Goal: Task Accomplishment & Management: Manage account settings

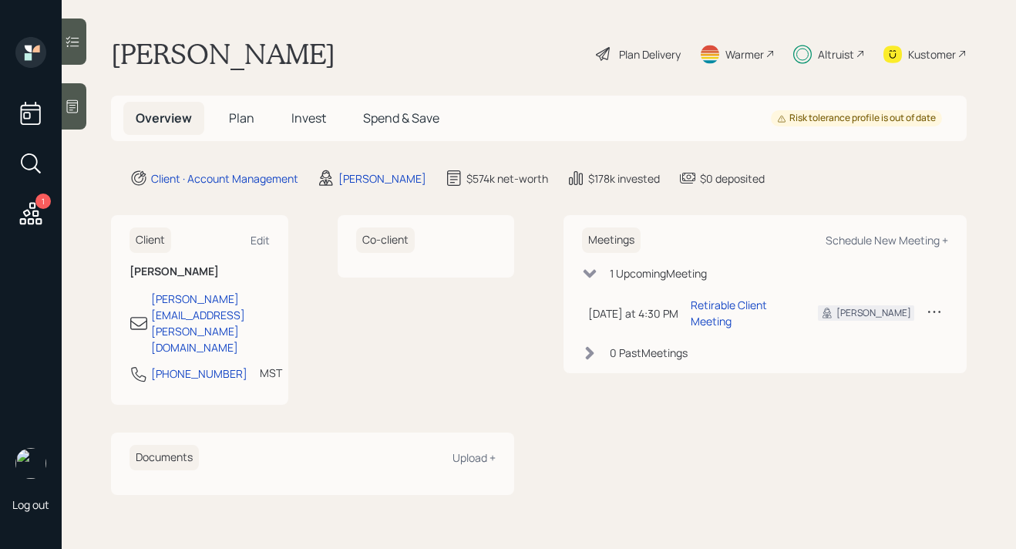
click at [240, 117] on span "Plan" at bounding box center [241, 118] width 25 height 17
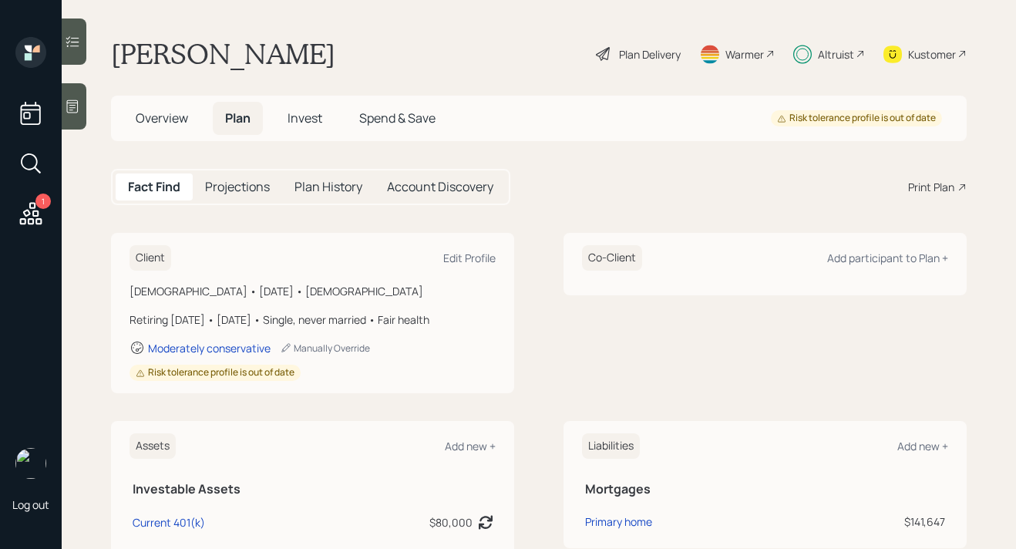
click at [298, 120] on span "Invest" at bounding box center [305, 118] width 35 height 17
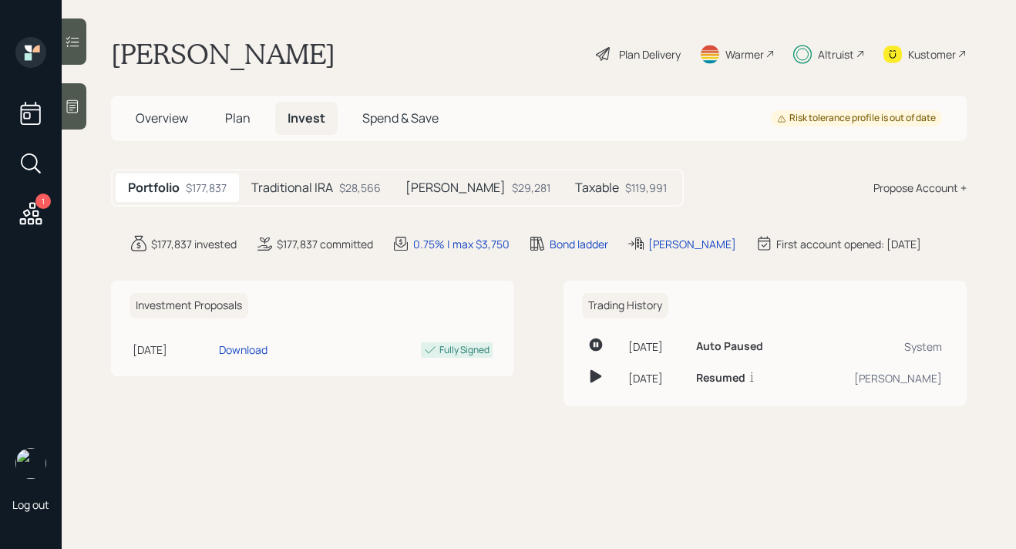
click at [312, 187] on h5 "Traditional IRA" at bounding box center [292, 187] width 82 height 15
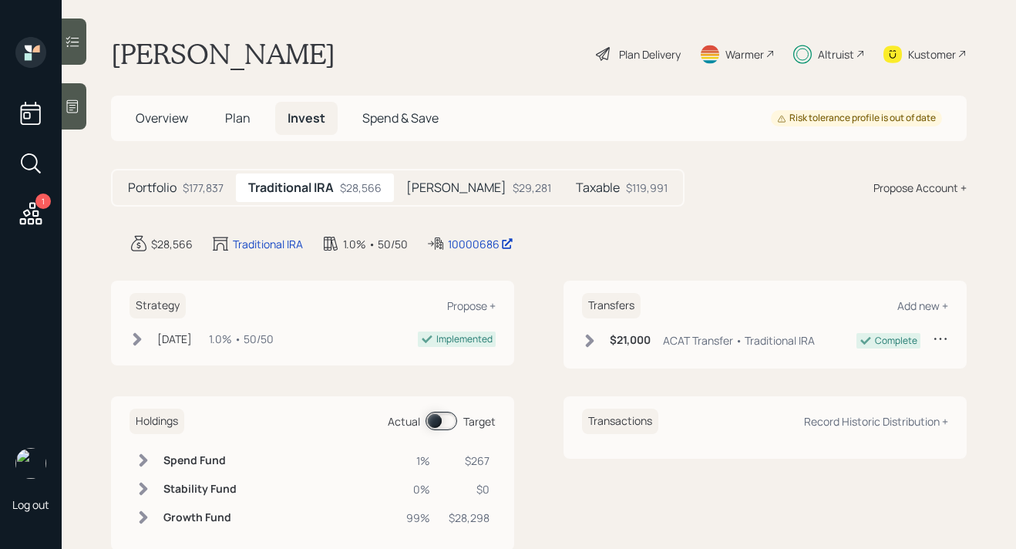
click at [513, 183] on div "$29,281" at bounding box center [532, 188] width 39 height 16
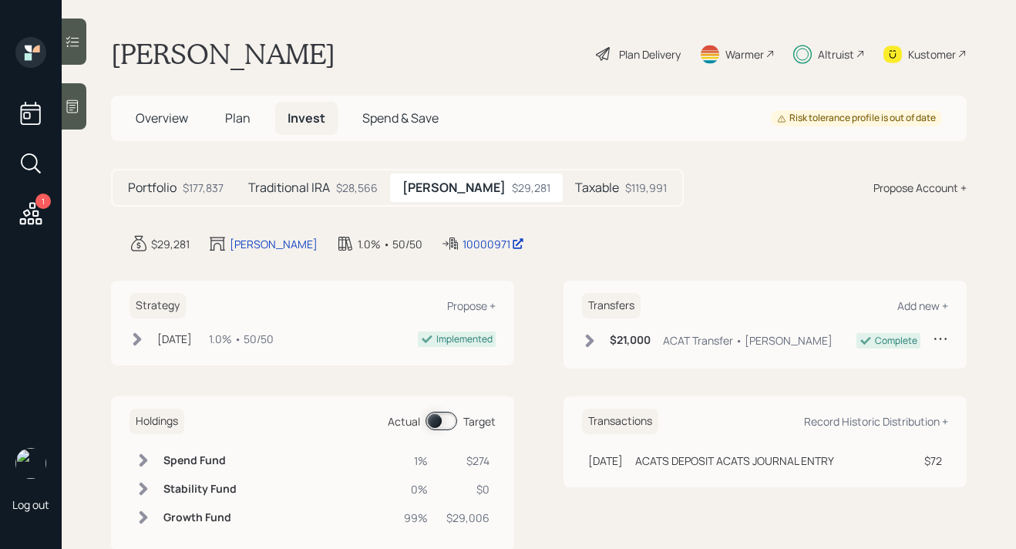
click at [575, 186] on h5 "Taxable" at bounding box center [597, 187] width 44 height 15
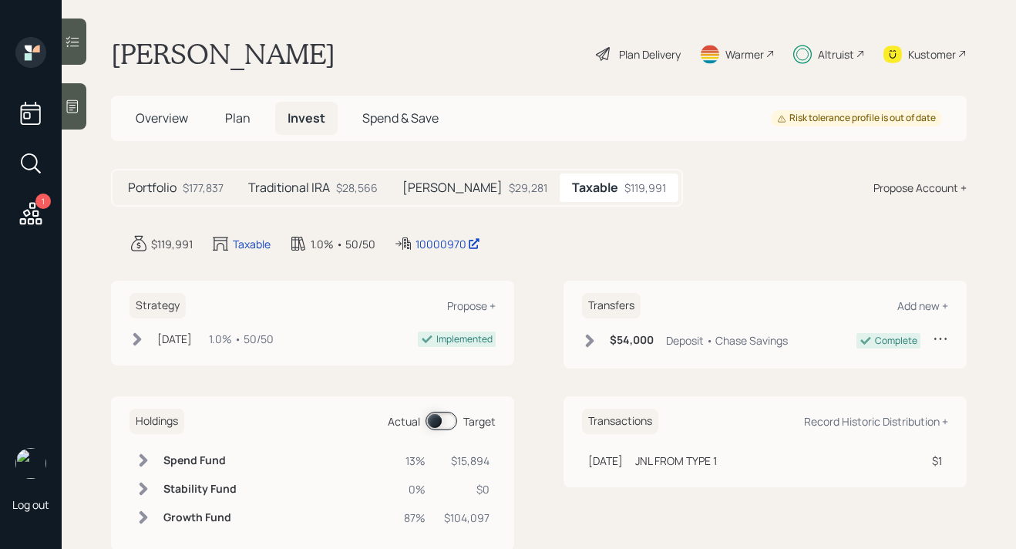
click at [192, 188] on div "$177,837" at bounding box center [203, 188] width 41 height 16
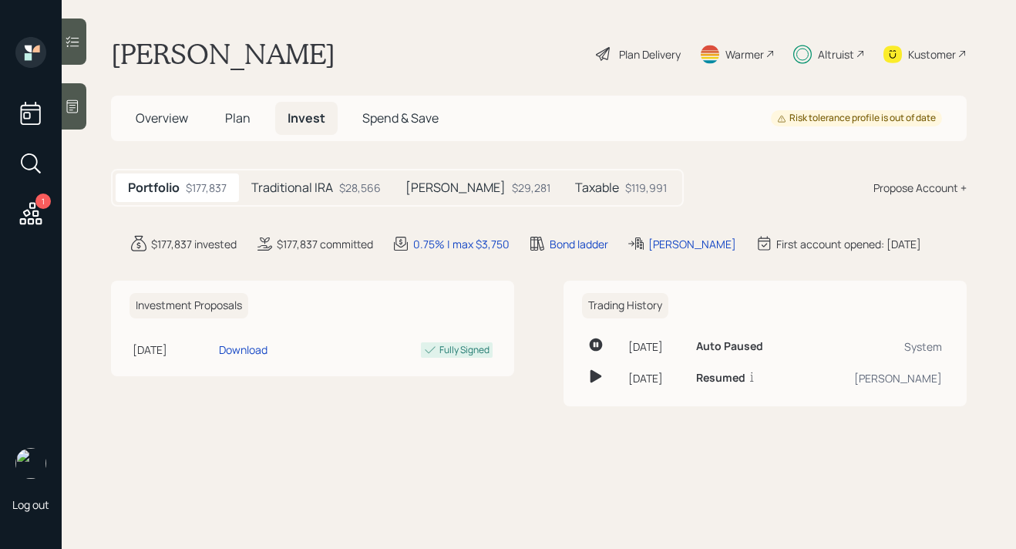
click at [174, 121] on span "Overview" at bounding box center [162, 118] width 52 height 17
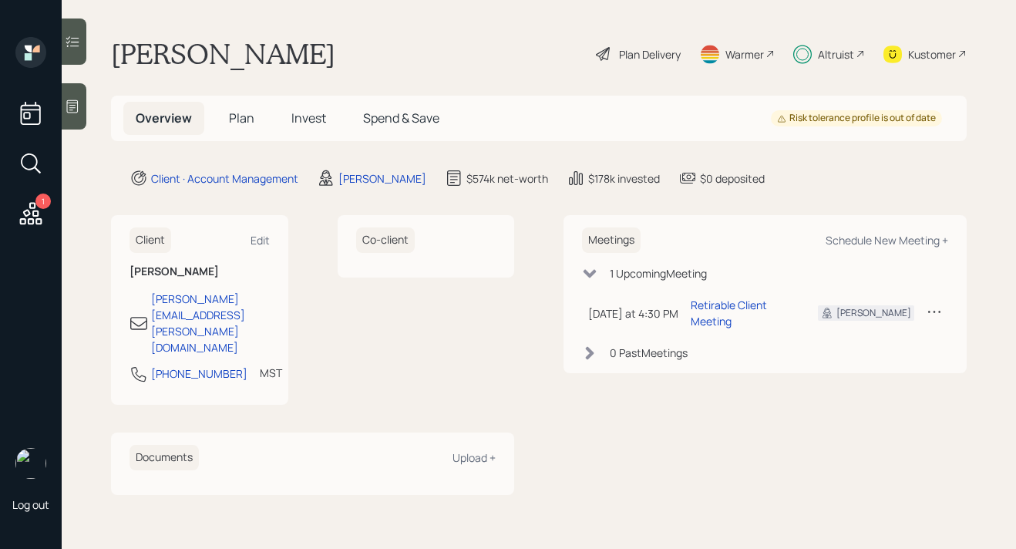
click at [243, 112] on span "Plan" at bounding box center [241, 118] width 25 height 17
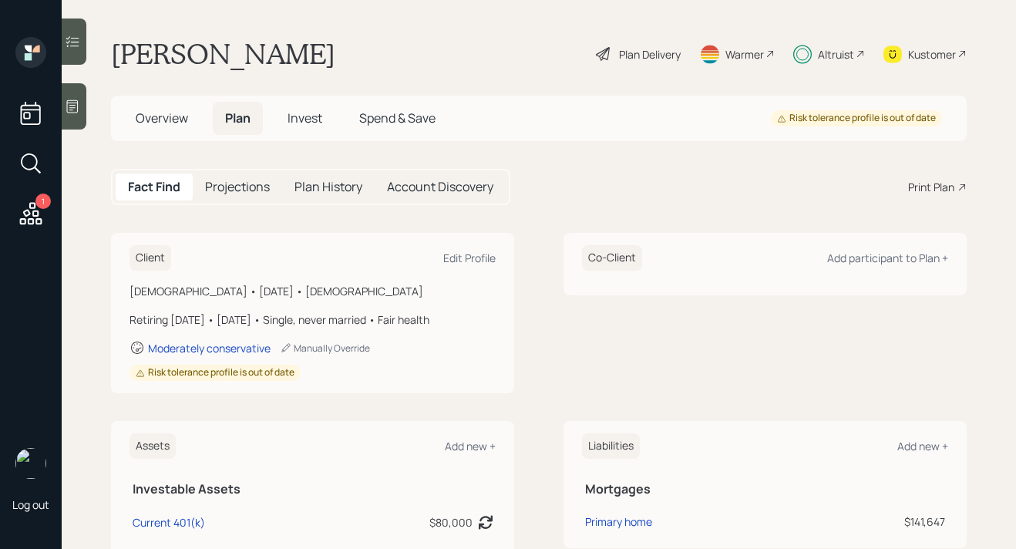
click at [833, 55] on div "Altruist" at bounding box center [836, 54] width 36 height 16
click at [156, 121] on span "Overview" at bounding box center [162, 118] width 52 height 17
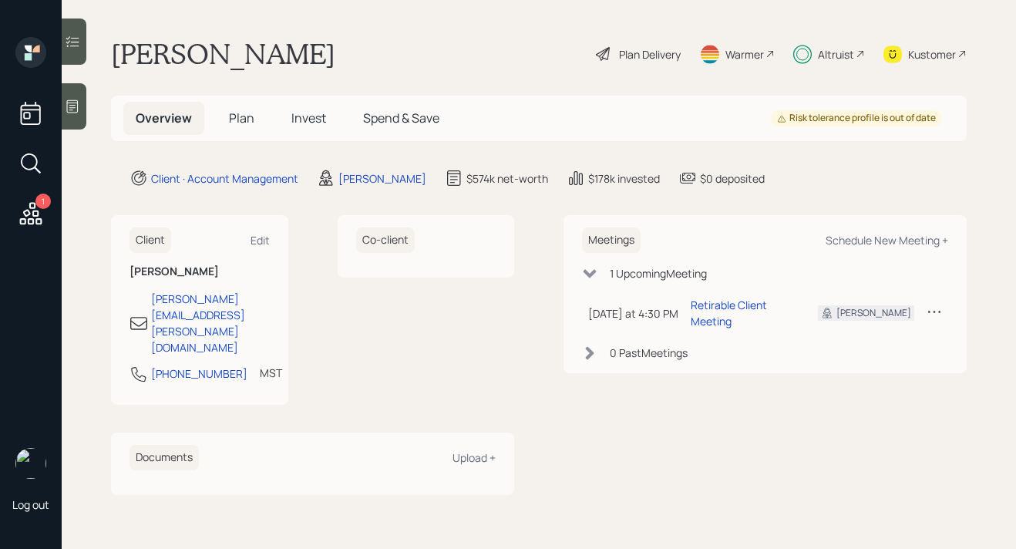
click at [253, 121] on h5 "Plan" at bounding box center [242, 118] width 50 height 33
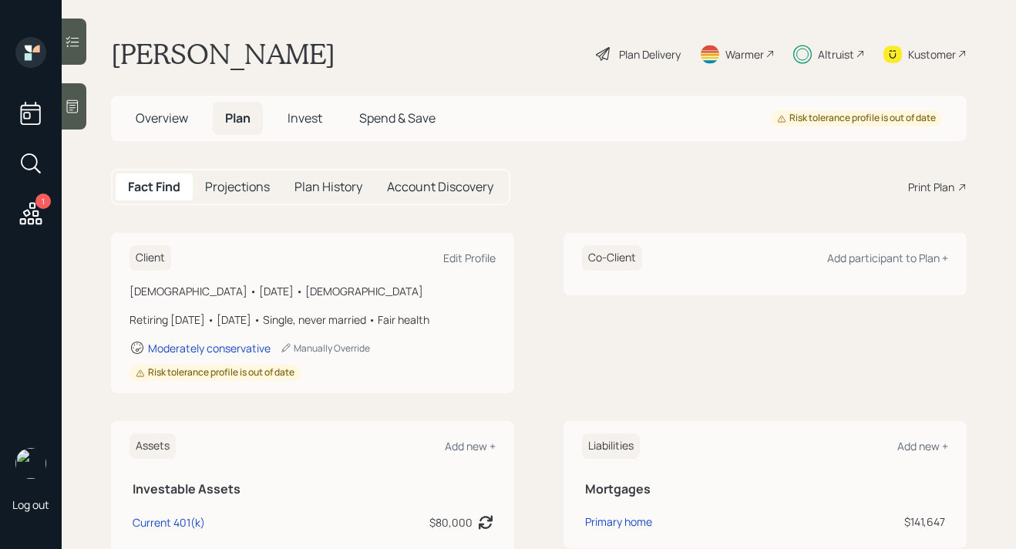
click at [630, 59] on div "Plan Delivery" at bounding box center [650, 54] width 62 height 16
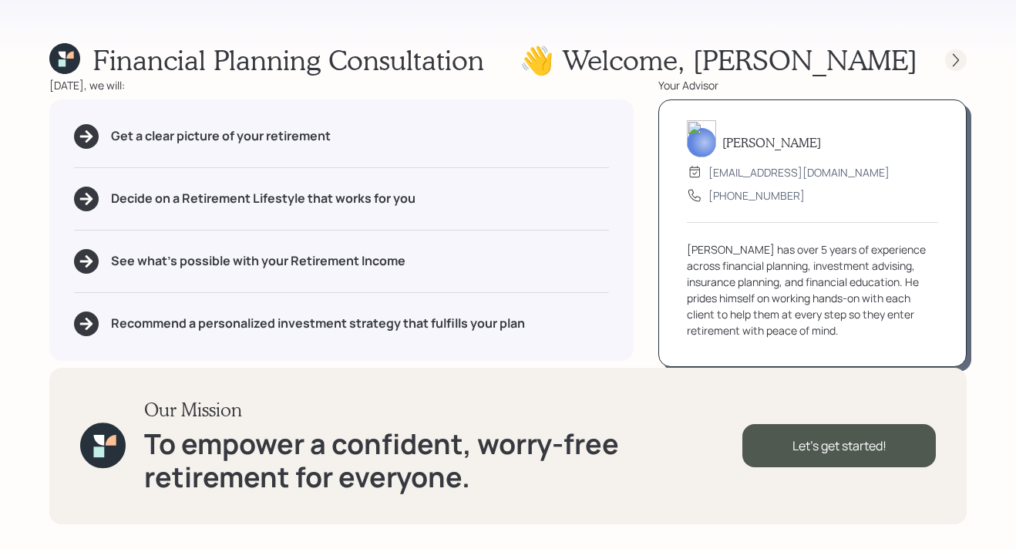
click at [954, 69] on div at bounding box center [956, 60] width 22 height 22
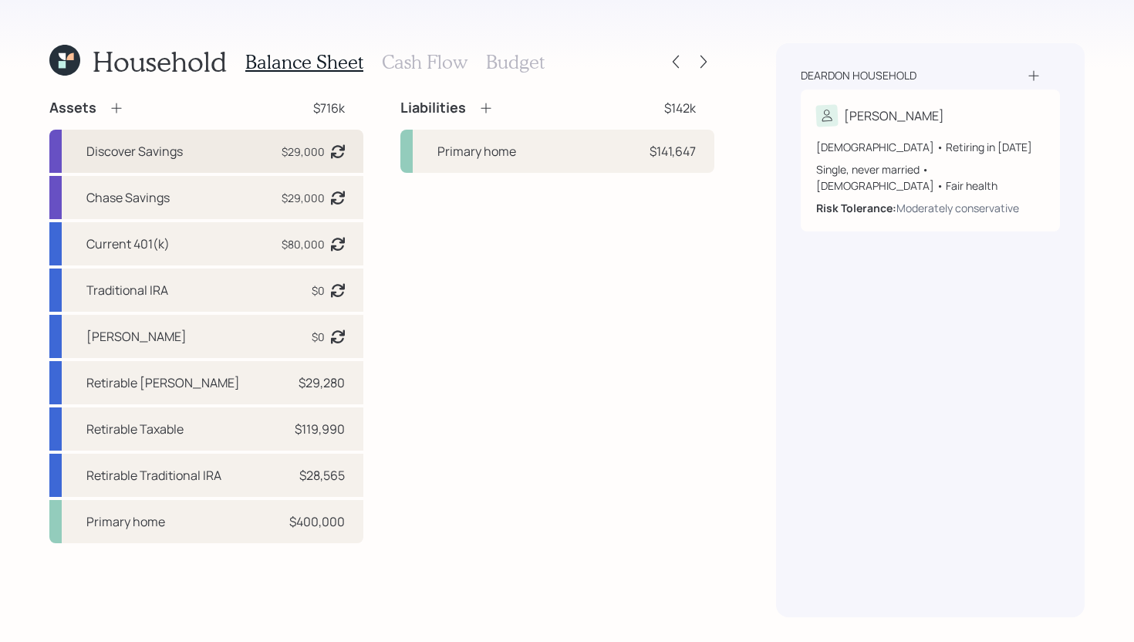
click at [211, 149] on div "Discover Savings $29,000 Asset balance last updated on 12-06-2023. Last year it…" at bounding box center [206, 151] width 314 height 43
select select "cash"
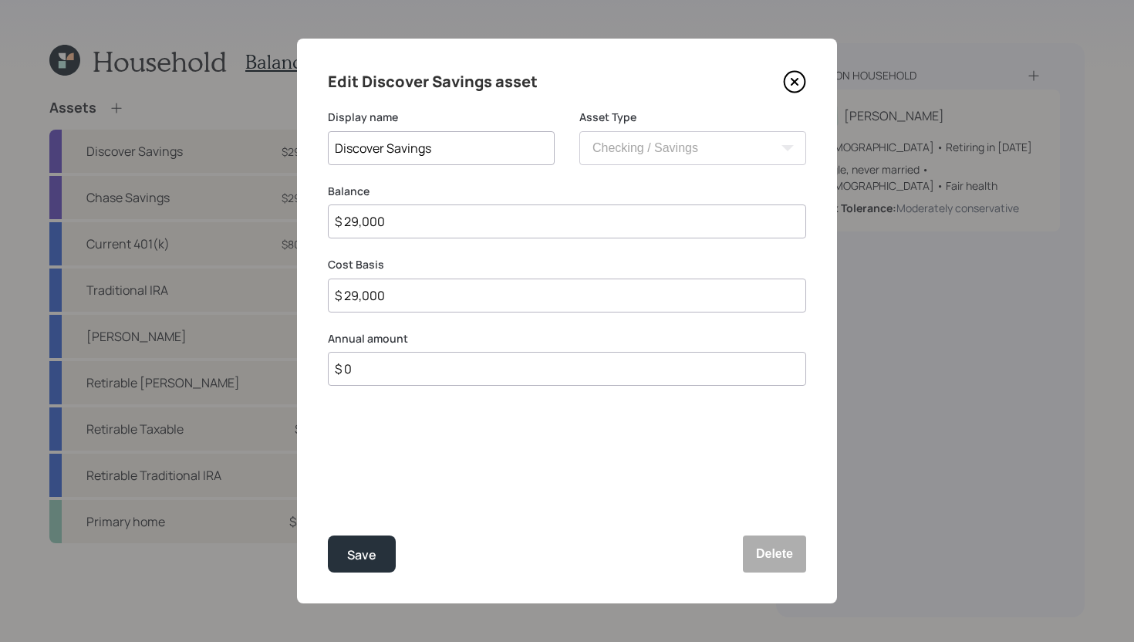
click at [457, 224] on input "$ 29,000" at bounding box center [567, 221] width 478 height 34
type input "$"
type input "$ 3"
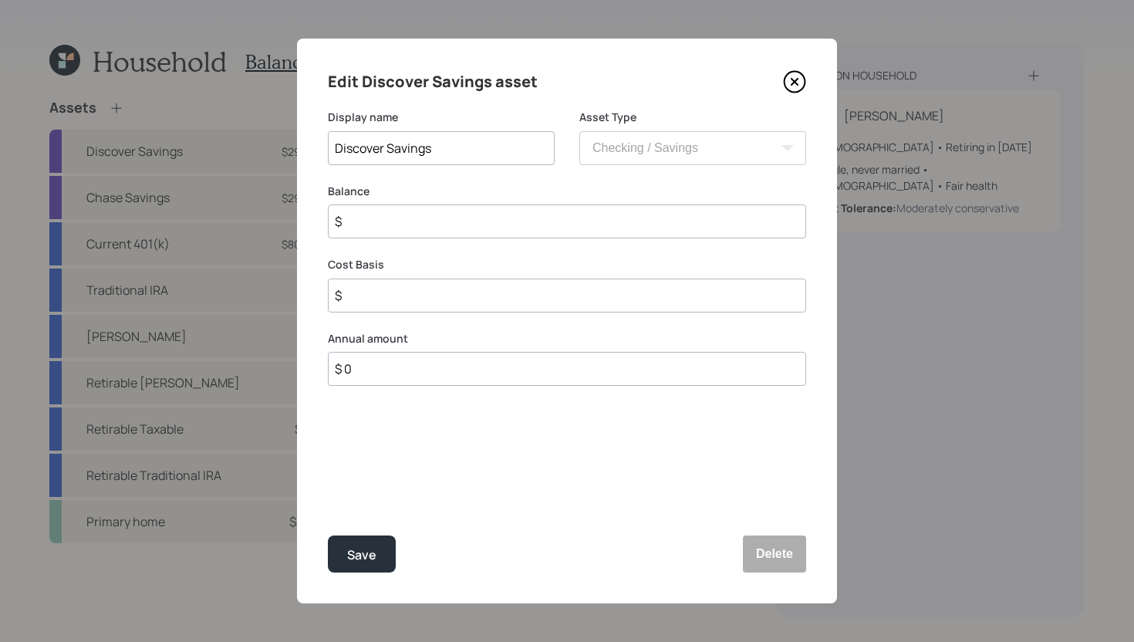
type input "$ 3"
type input "$ 32"
type input "$ 320"
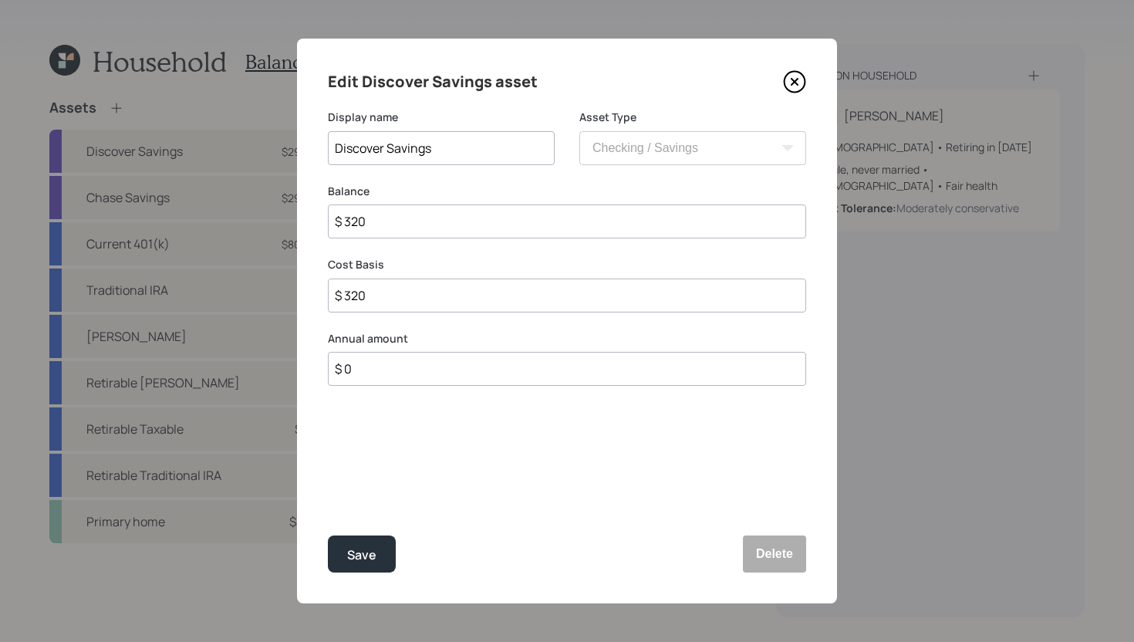
type input "$ 3,200"
type input "$ 32,000"
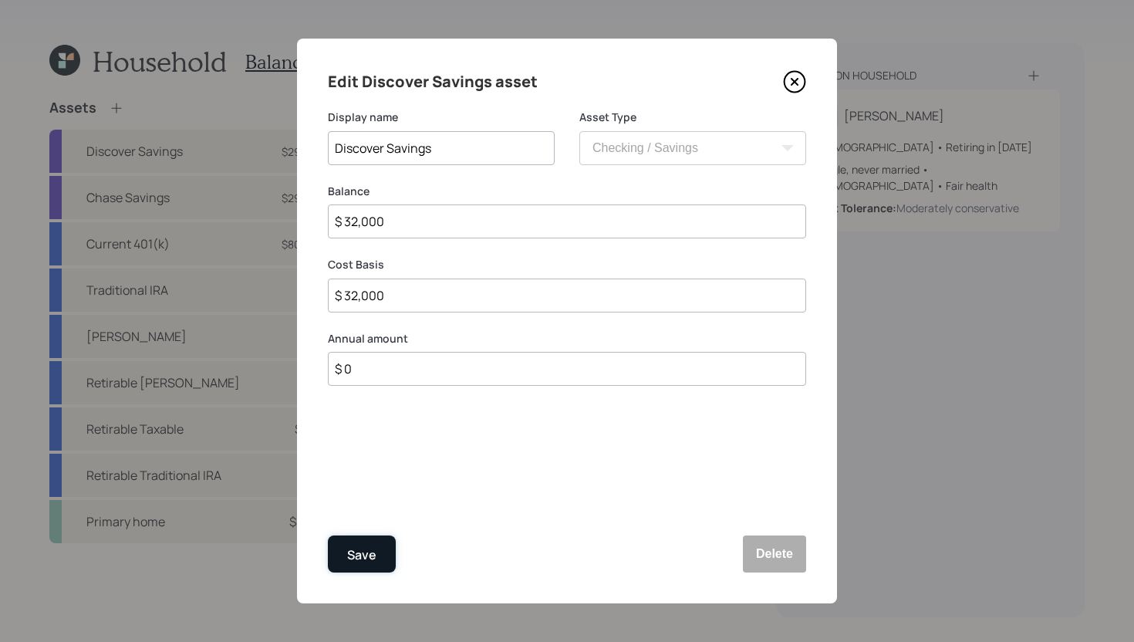
click at [373, 558] on div "Save" at bounding box center [361, 554] width 29 height 21
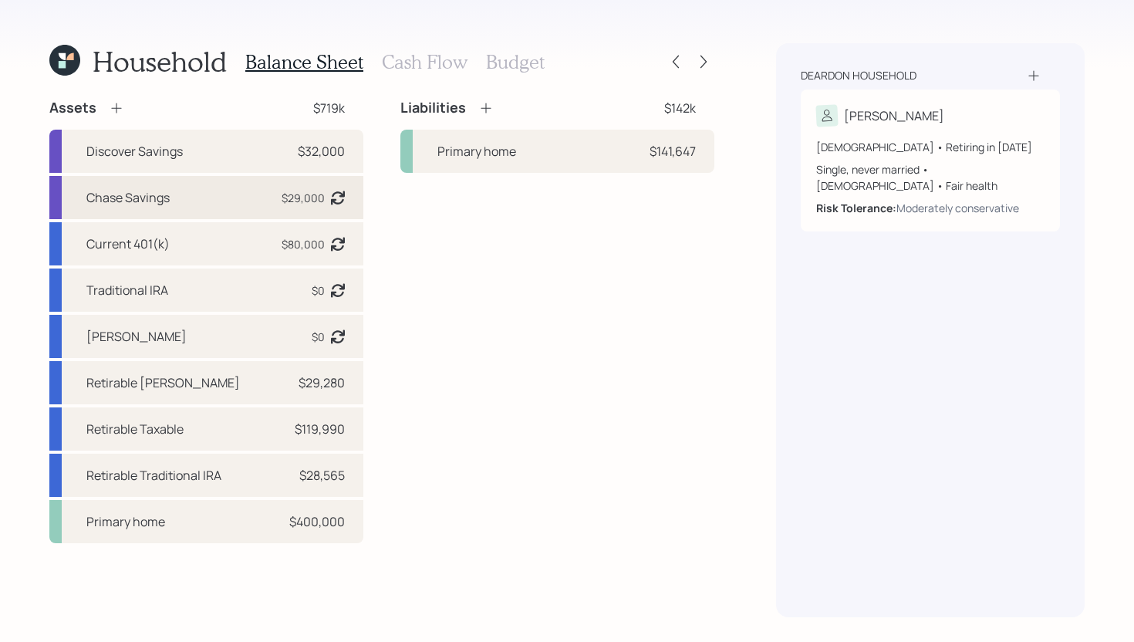
click at [245, 202] on div "Chase Savings $29,000 Asset balance last updated on 12-06-2023. Last year it wa…" at bounding box center [206, 197] width 314 height 43
select select "cash"
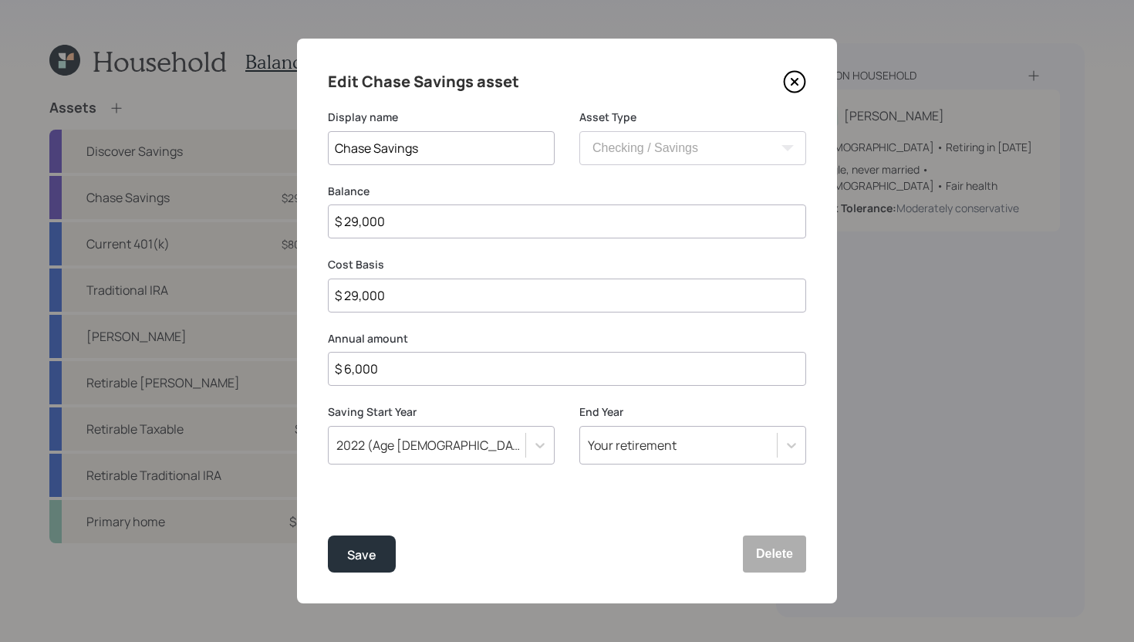
click at [430, 235] on input "$ 29,000" at bounding box center [567, 221] width 478 height 34
type input "$"
type input "$ 2"
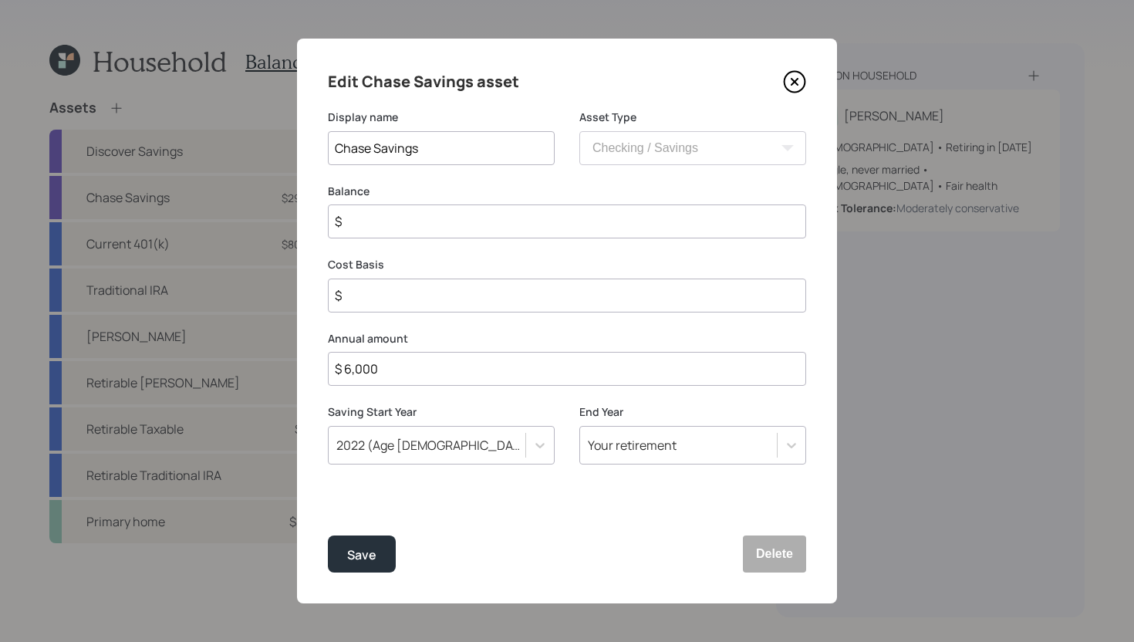
type input "$ 2"
type input "$ 25"
type input "$ 250"
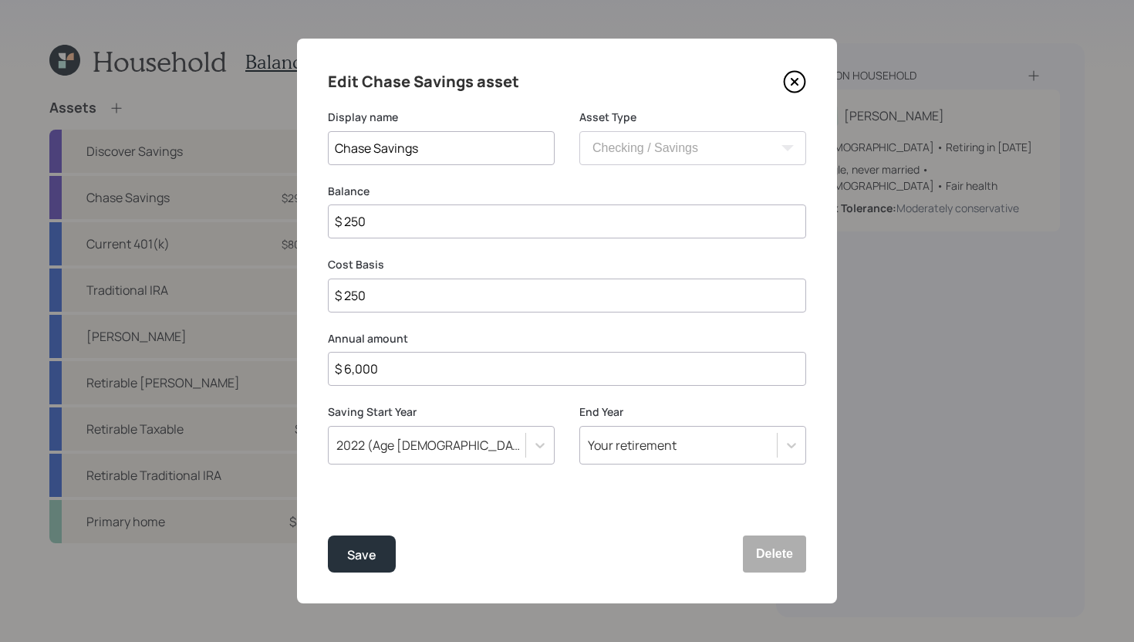
type input "$ 2,500"
type input "$ 25,000"
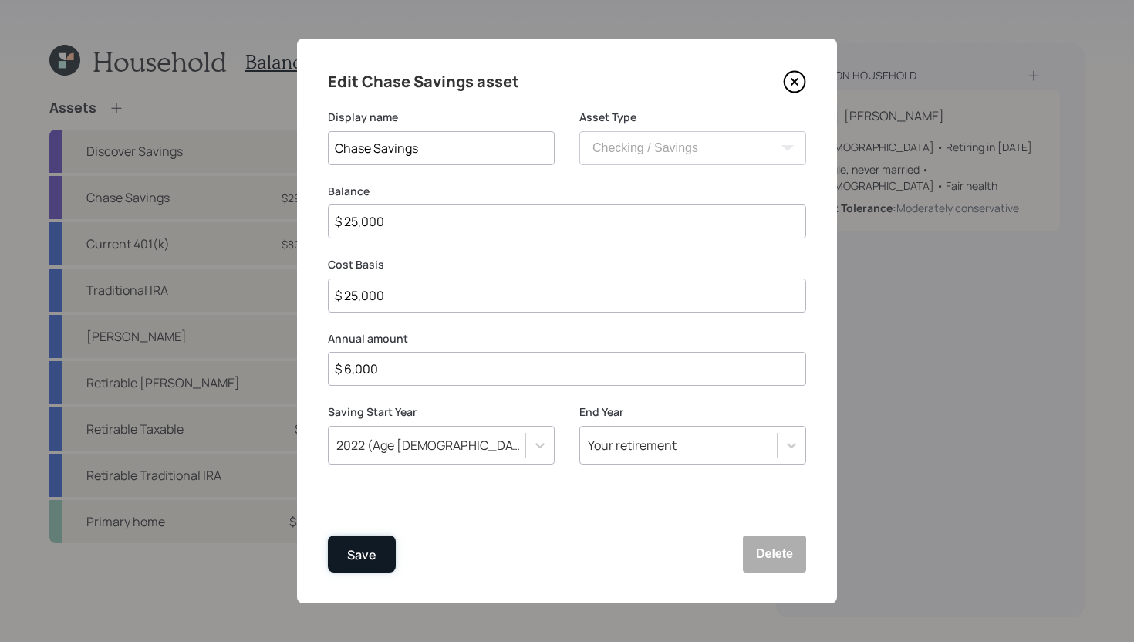
click at [359, 554] on div "Save" at bounding box center [361, 554] width 29 height 21
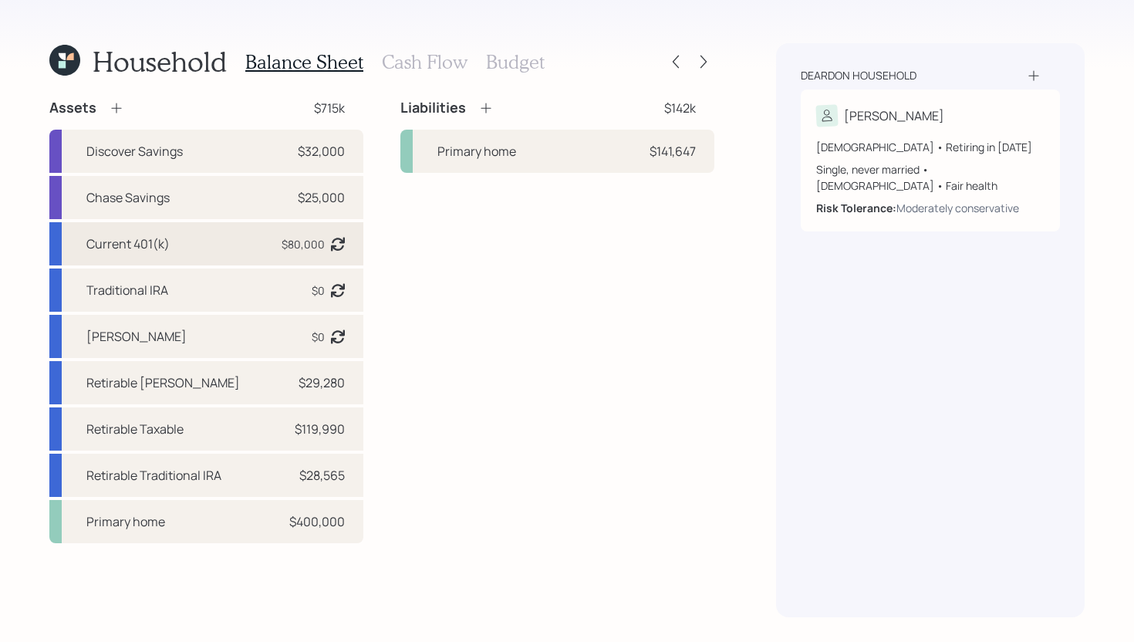
click at [221, 238] on div "Current 401(k) $80,000 Asset balance last updated on 05-22-2024. Last year it w…" at bounding box center [206, 243] width 314 height 43
select select "company_sponsored"
select select "balanced"
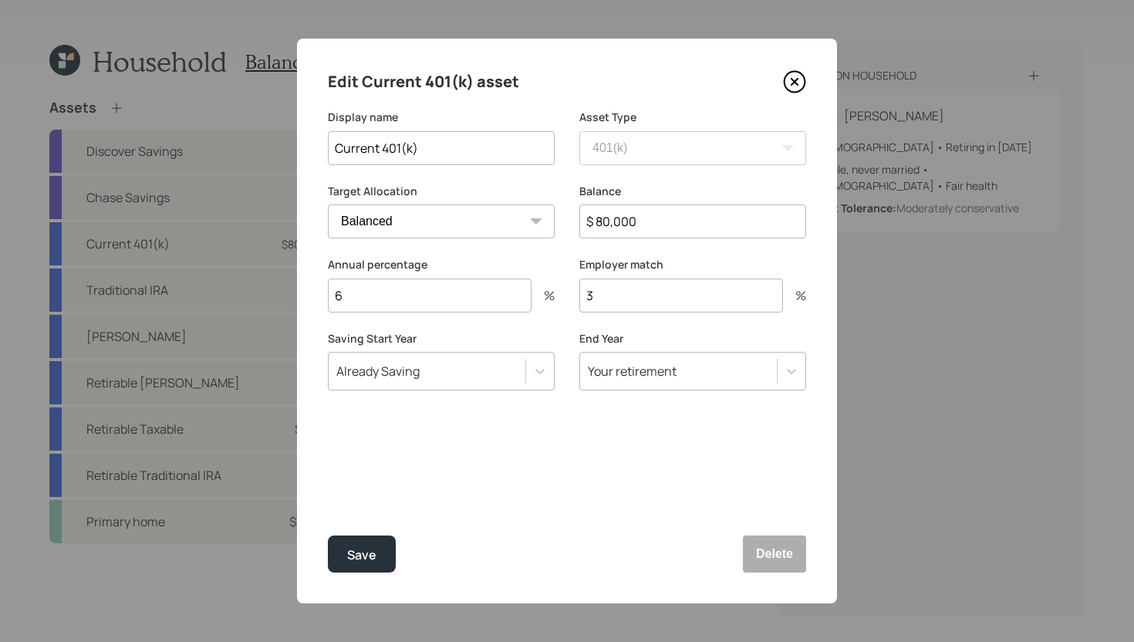
click at [668, 228] on input "$ 80,000" at bounding box center [692, 221] width 227 height 34
type input "$ 115,000"
click at [380, 548] on button "Save" at bounding box center [362, 553] width 68 height 37
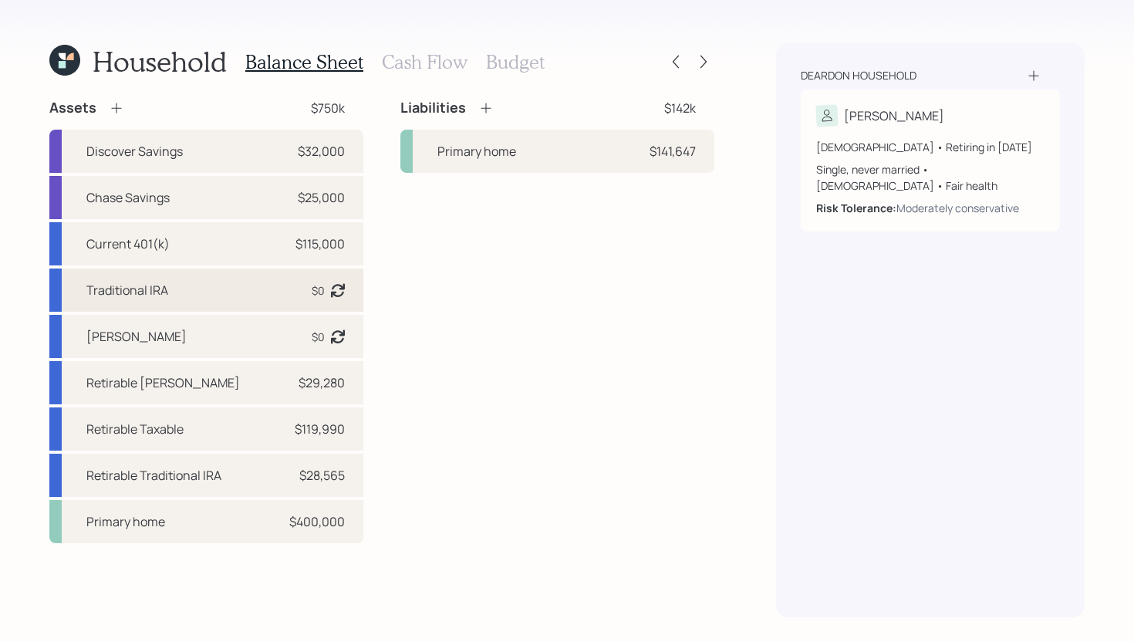
click at [234, 283] on div "Traditional IRA $0 Asset balance last updated on 05-17-2023." at bounding box center [206, 289] width 314 height 43
select select "ira"
select select "balanced"
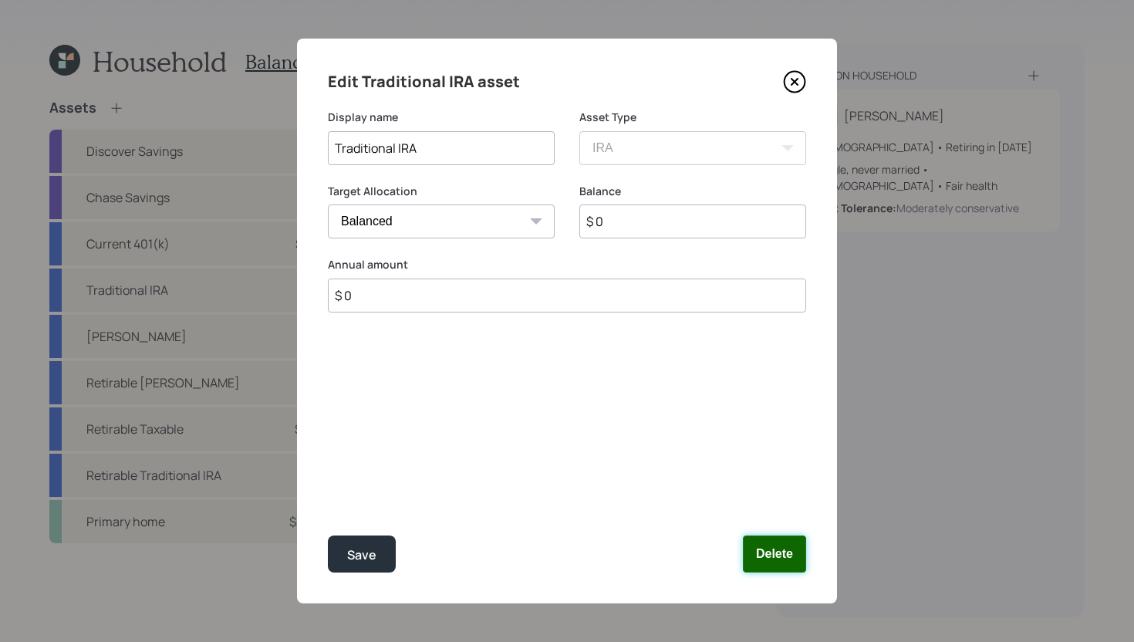
click at [776, 556] on button "Delete" at bounding box center [774, 553] width 63 height 37
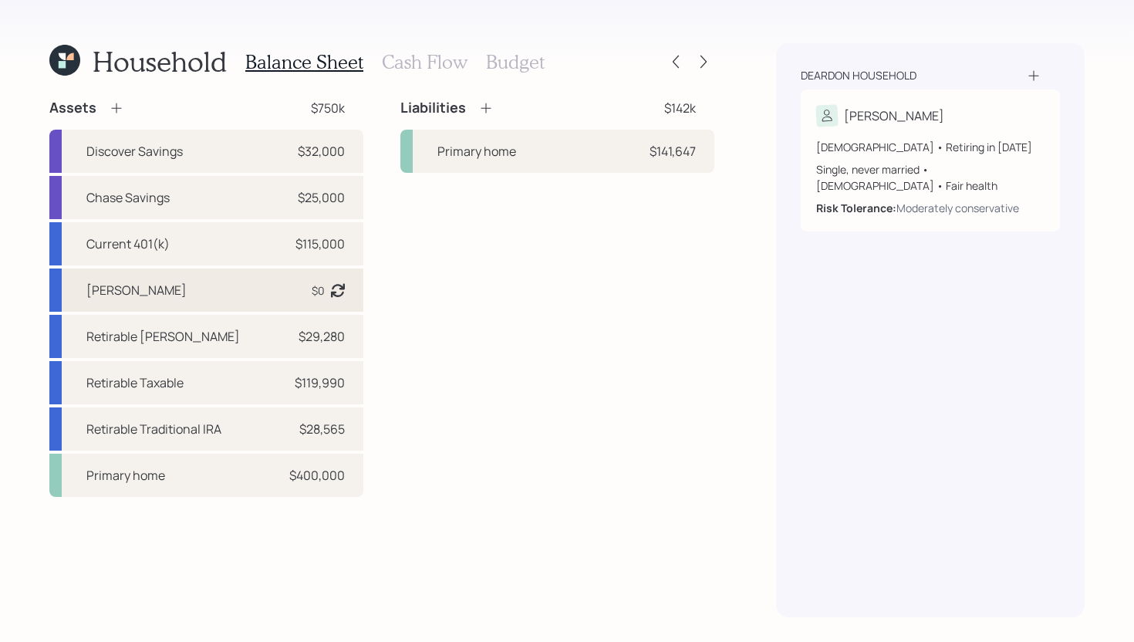
click at [208, 305] on div "Roth IRA $0 Asset balance last updated on 05-16-2023." at bounding box center [206, 289] width 314 height 43
select select "roth_ira"
select select "balanced"
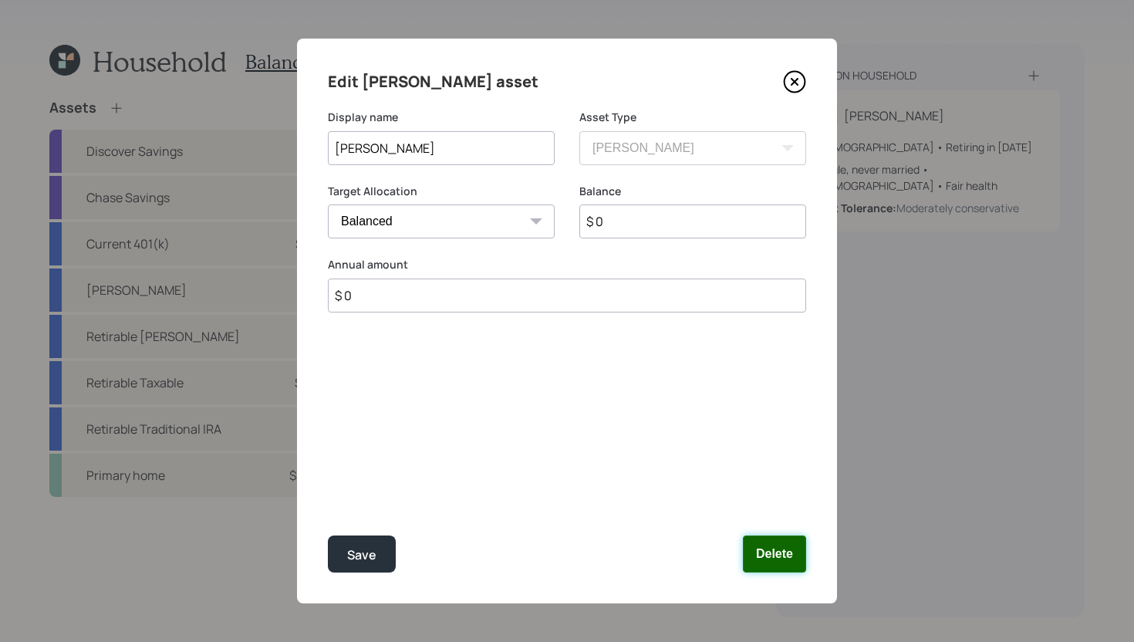
click at [770, 546] on button "Delete" at bounding box center [774, 553] width 63 height 37
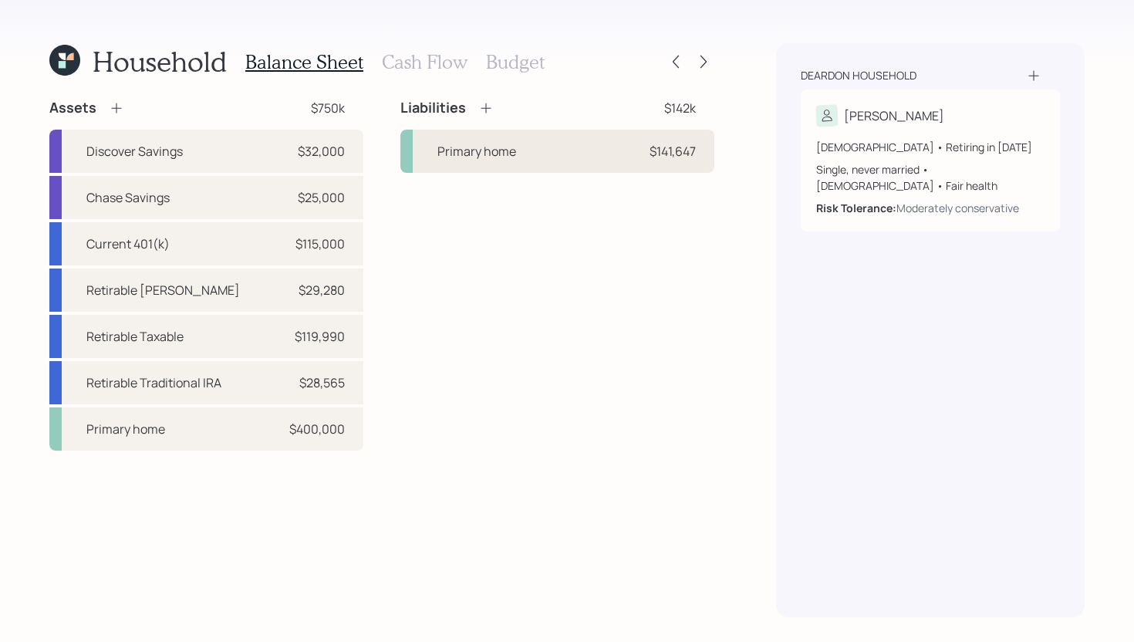
click at [451, 167] on div "Primary home $141,647" at bounding box center [557, 151] width 314 height 43
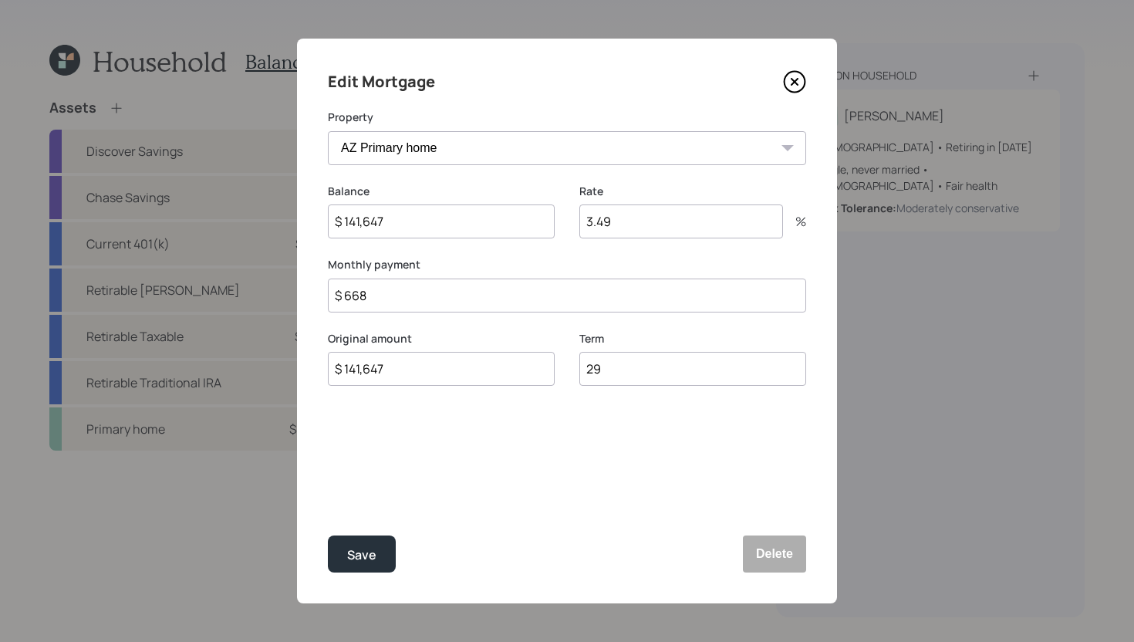
click at [425, 222] on input "$ 141,647" at bounding box center [441, 221] width 227 height 34
type input "$ 135,000"
click at [374, 544] on button "Save" at bounding box center [362, 553] width 68 height 37
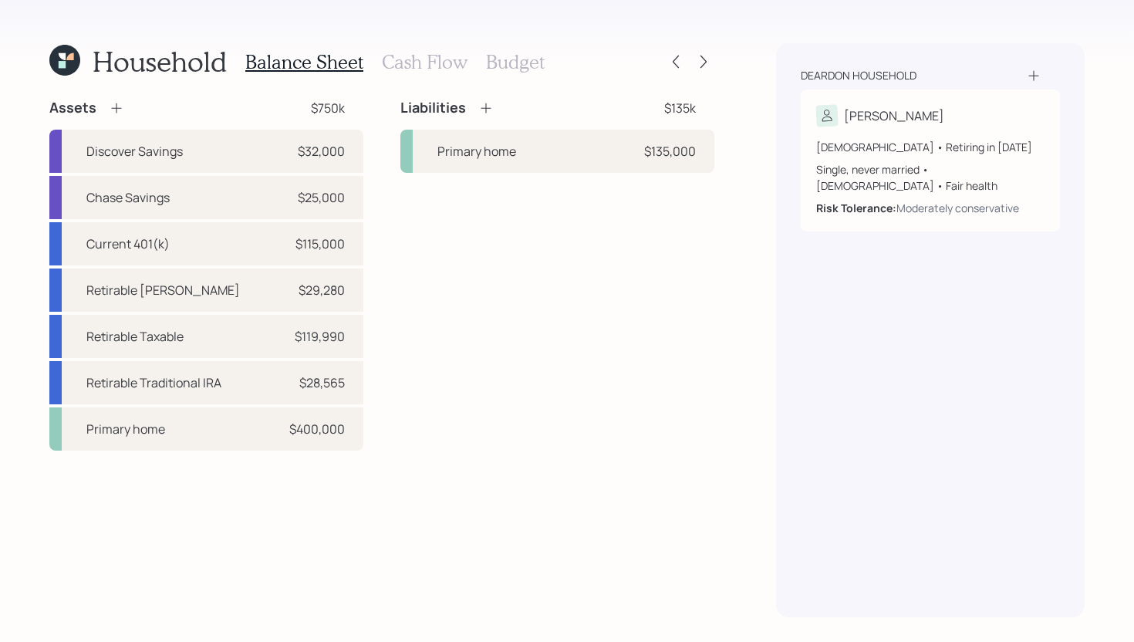
click at [448, 69] on h3 "Cash Flow" at bounding box center [425, 62] width 86 height 22
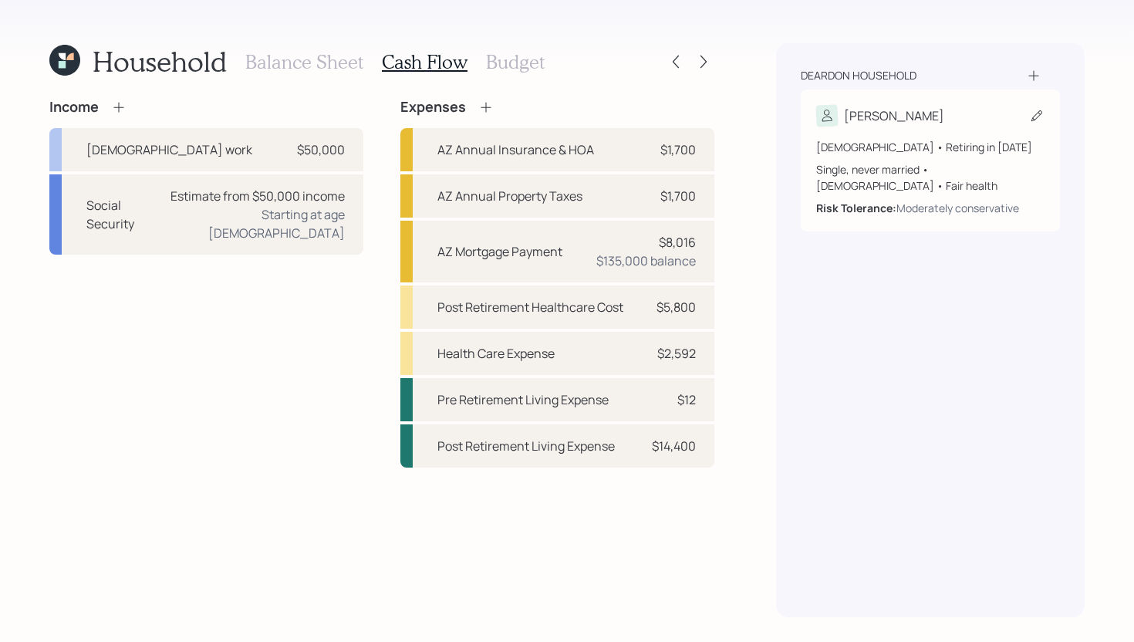
click at [903, 107] on div "[PERSON_NAME]" at bounding box center [930, 116] width 228 height 22
select select "4"
select select "fair"
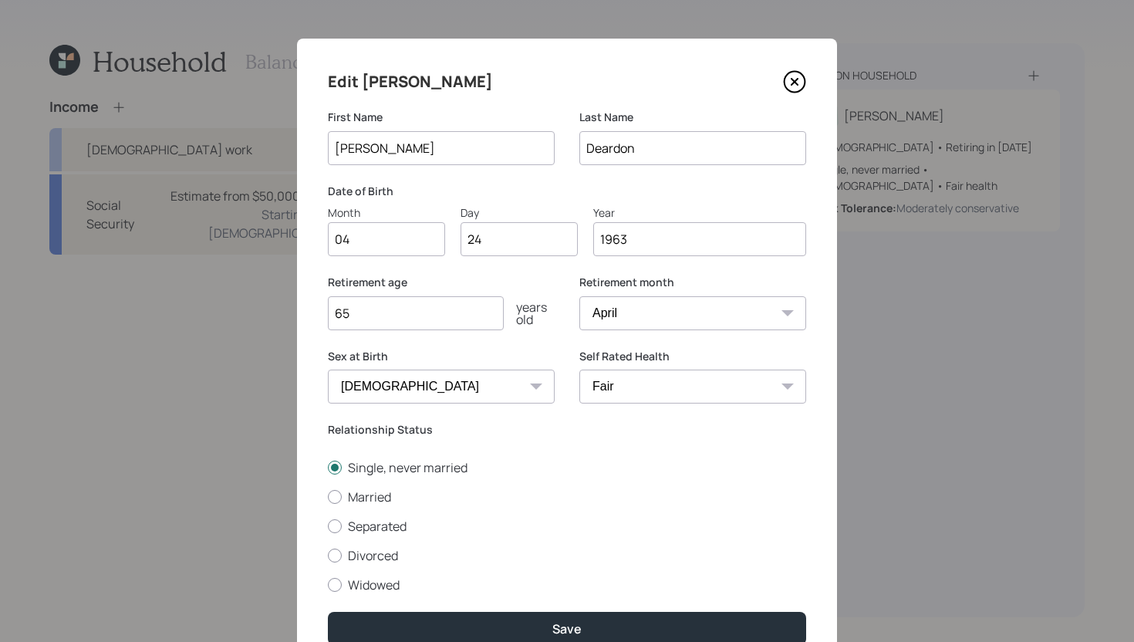
click at [800, 96] on div "Edit Brian First Name Brian Last Name Deardon Date of Birth Month 04 Day 24 Yea…" at bounding box center [567, 357] width 540 height 637
click at [798, 88] on icon at bounding box center [794, 81] width 23 height 23
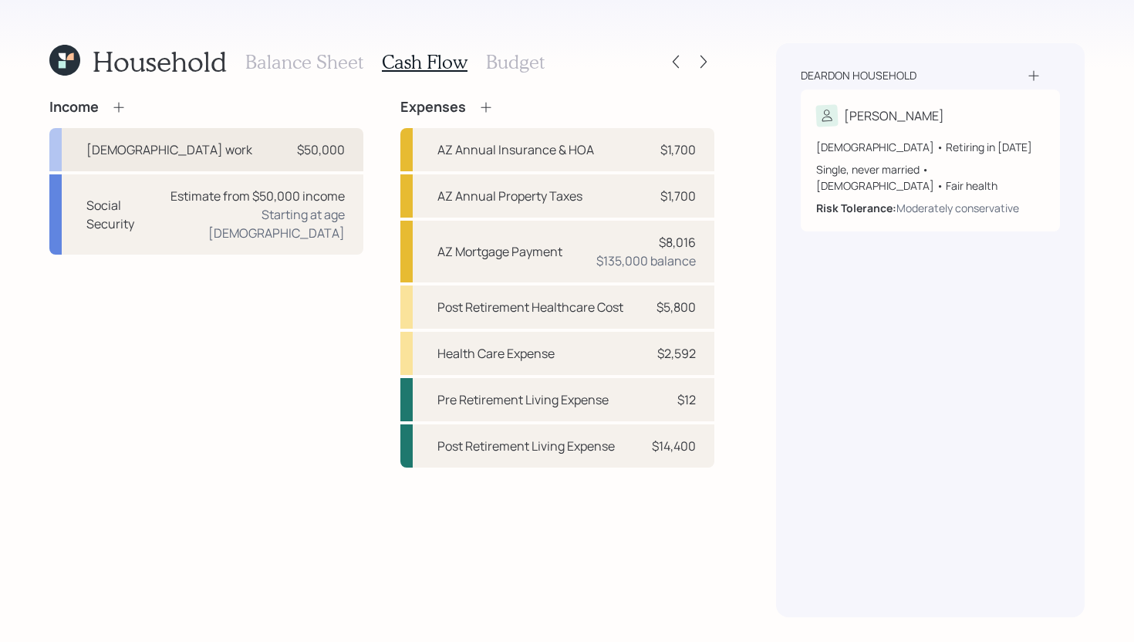
click at [252, 160] on div "Full-time work $50,000" at bounding box center [206, 149] width 314 height 43
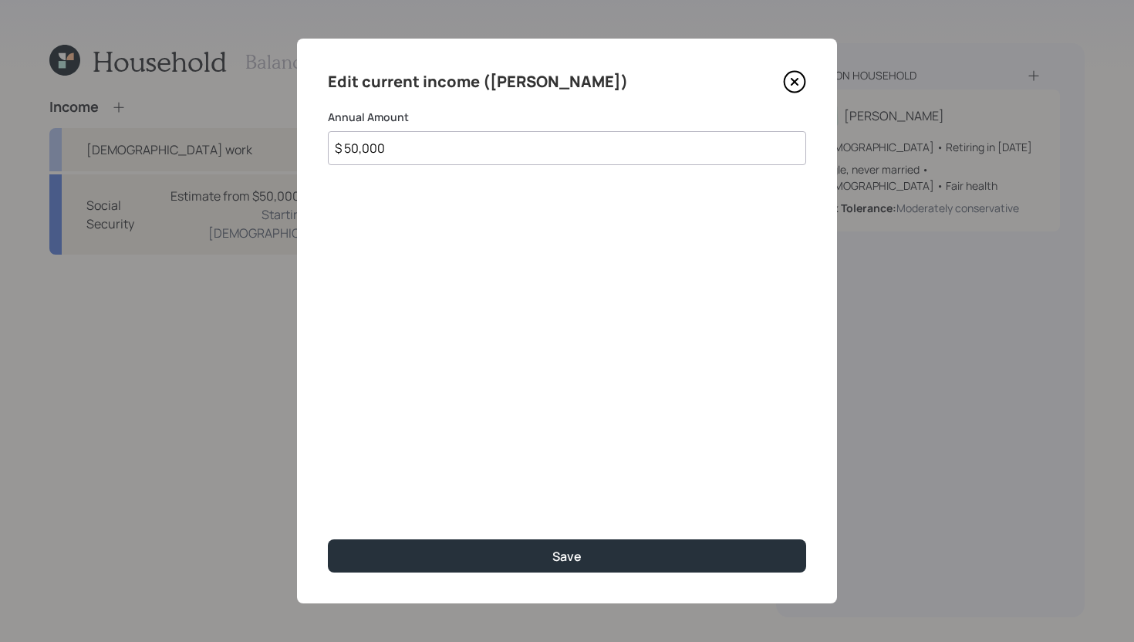
click at [416, 153] on input "$ 50,000" at bounding box center [567, 148] width 478 height 34
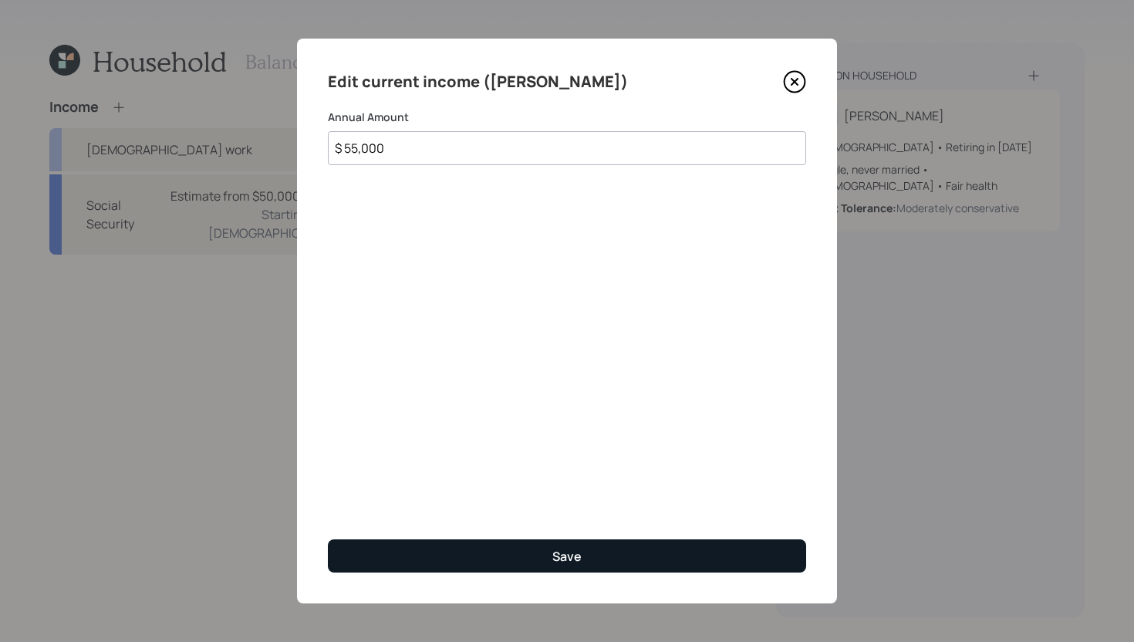
type input "$ 55,000"
click at [586, 541] on button "Save" at bounding box center [567, 555] width 478 height 33
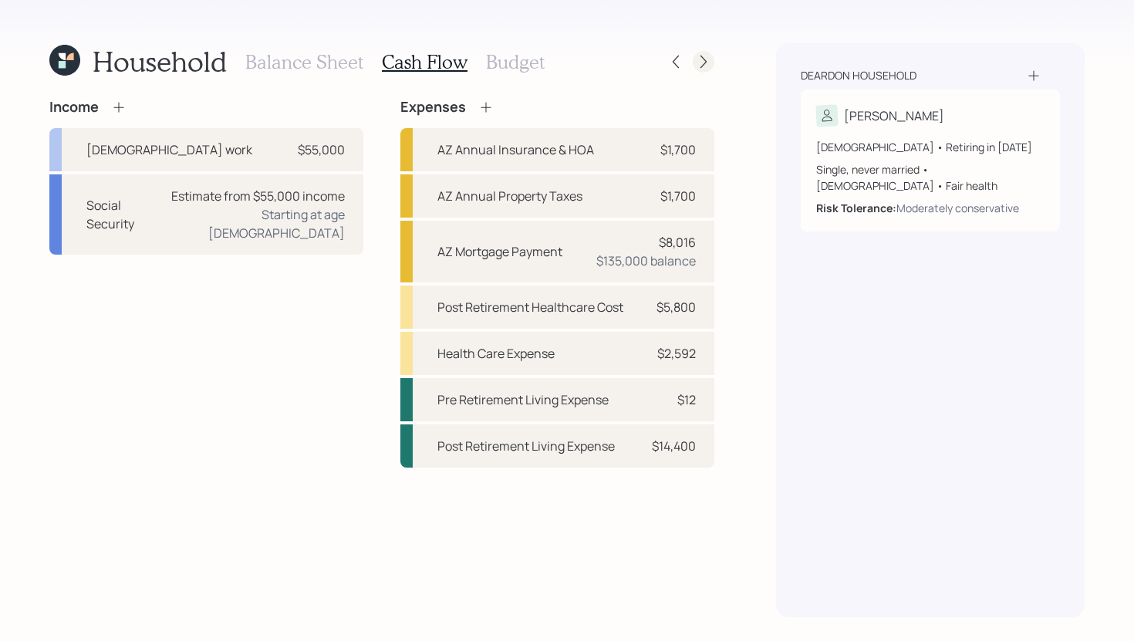
click at [699, 67] on icon at bounding box center [703, 61] width 15 height 15
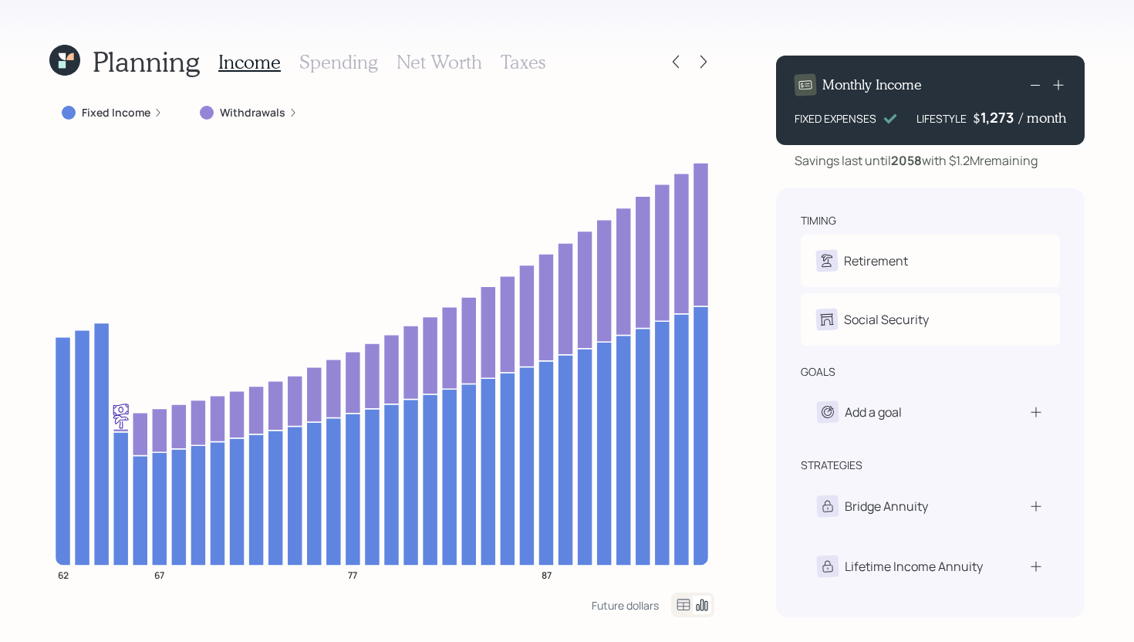
click at [251, 110] on label "Withdrawals" at bounding box center [253, 112] width 66 height 15
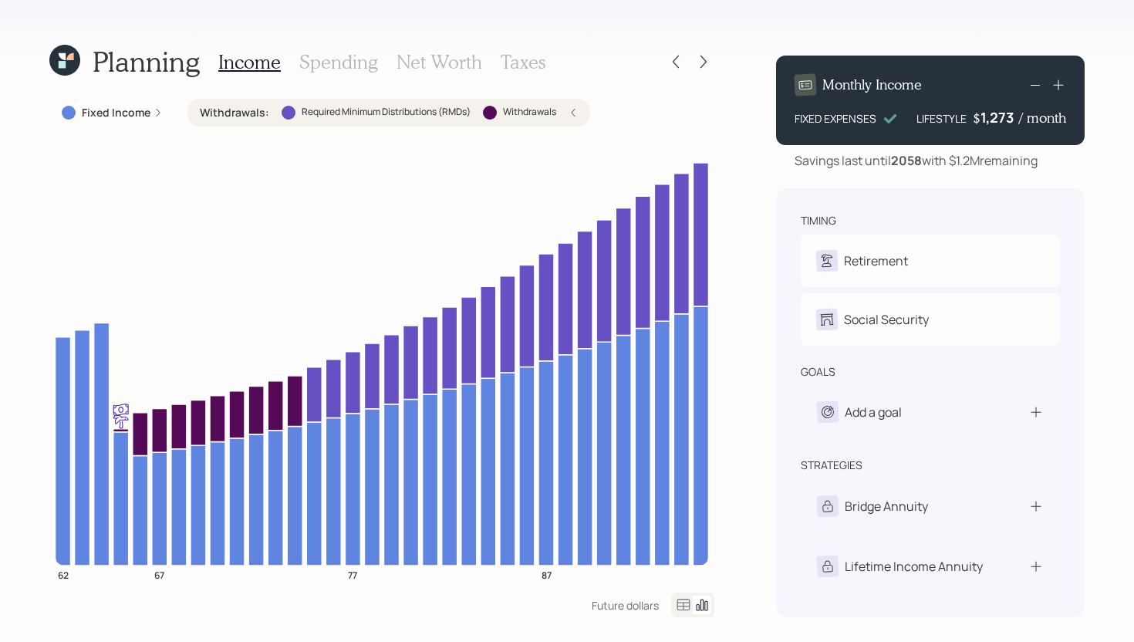
click at [249, 112] on label "Withdrawals :" at bounding box center [234, 112] width 69 height 15
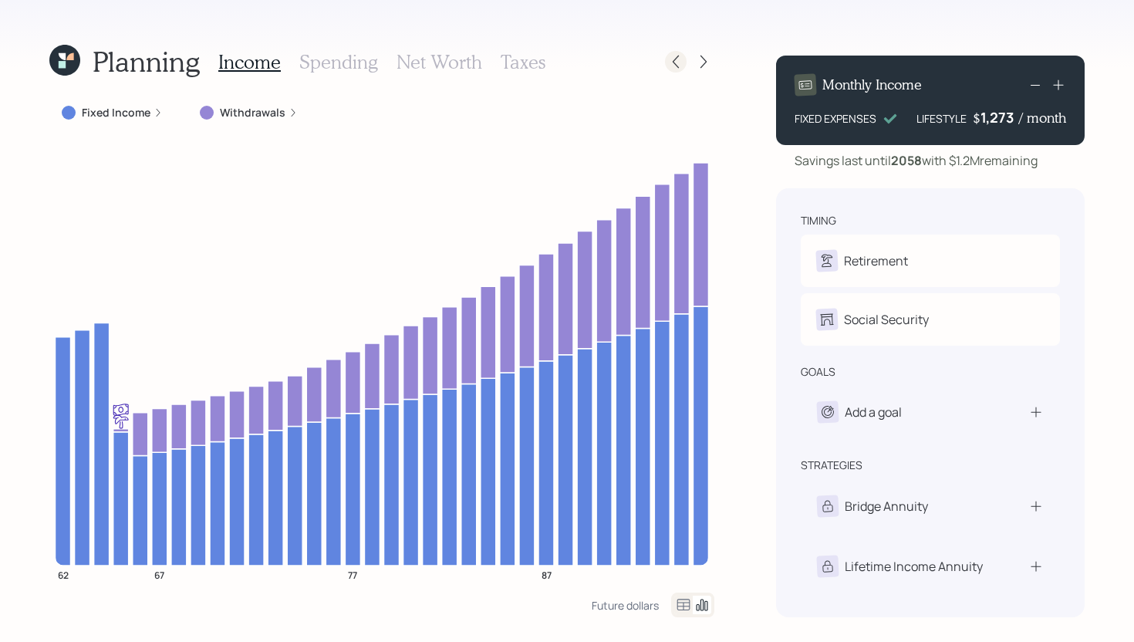
click at [681, 60] on icon at bounding box center [675, 61] width 15 height 15
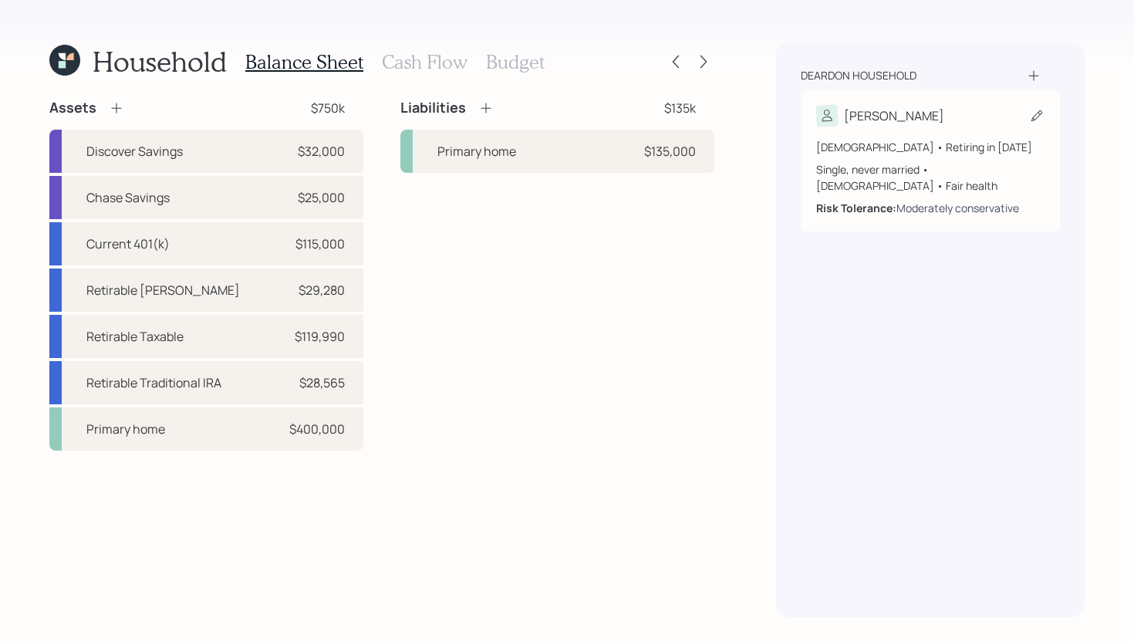
click at [948, 200] on div "Moderately conservative" at bounding box center [957, 208] width 123 height 16
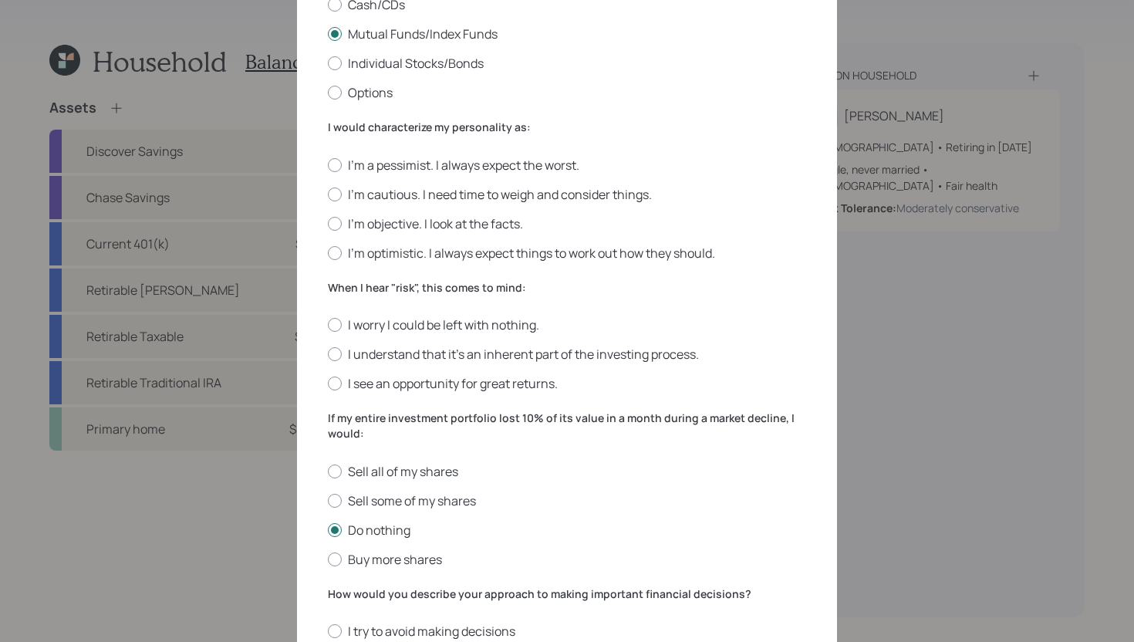
scroll to position [309, 0]
click at [457, 258] on label "I'm optimistic. I always expect things to work out how they should." at bounding box center [567, 253] width 478 height 17
click at [328, 254] on input "I'm optimistic. I always expect things to work out how they should." at bounding box center [327, 253] width 1 height 1
radio input "true"
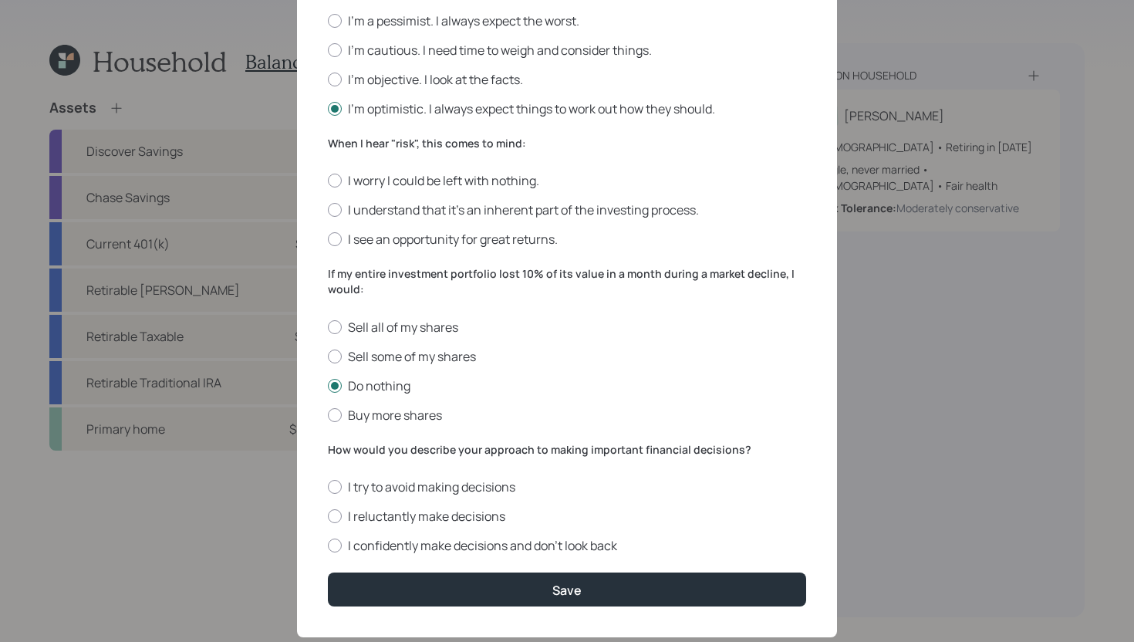
scroll to position [453, 0]
click at [478, 210] on label "I understand that it’s an inherent part of the investing process." at bounding box center [567, 210] width 478 height 17
click at [328, 211] on input "I understand that it’s an inherent part of the investing process." at bounding box center [327, 211] width 1 height 1
radio input "true"
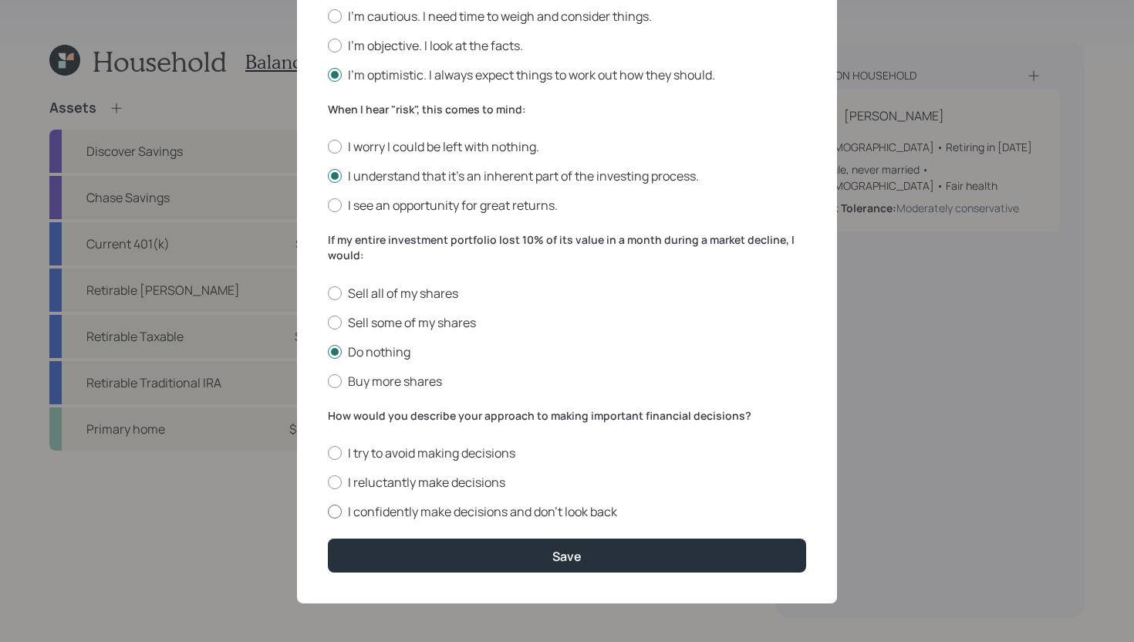
click at [456, 507] on label "I confidently make decisions and don’t look back" at bounding box center [567, 511] width 478 height 17
click at [328, 511] on input "I confidently make decisions and don’t look back" at bounding box center [327, 511] width 1 height 1
radio input "true"
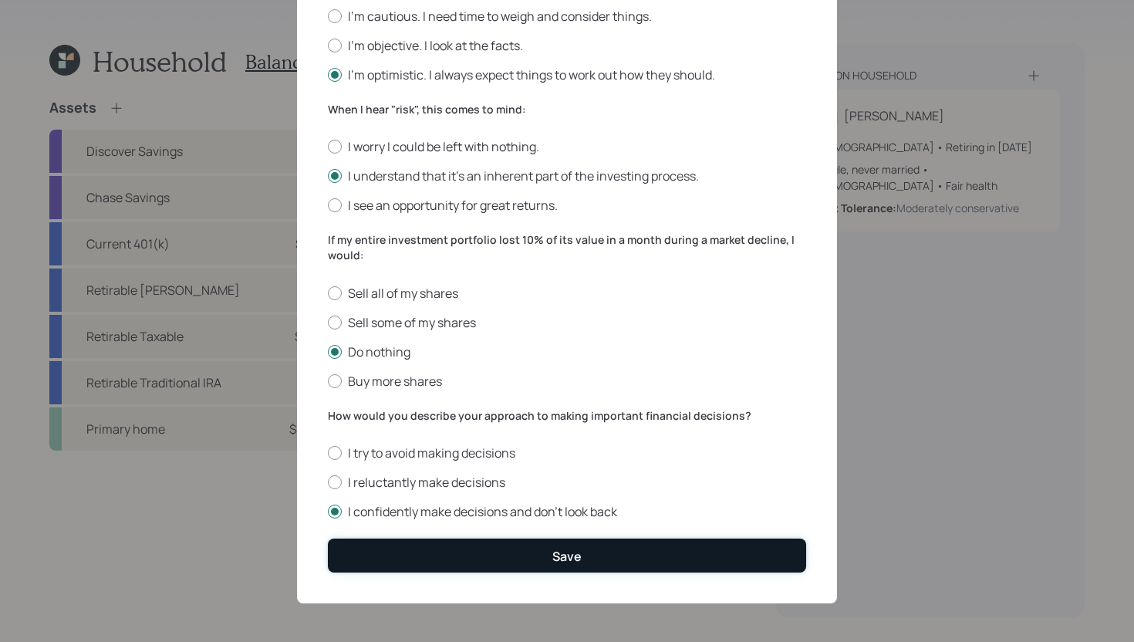
click at [444, 543] on button "Save" at bounding box center [567, 554] width 478 height 33
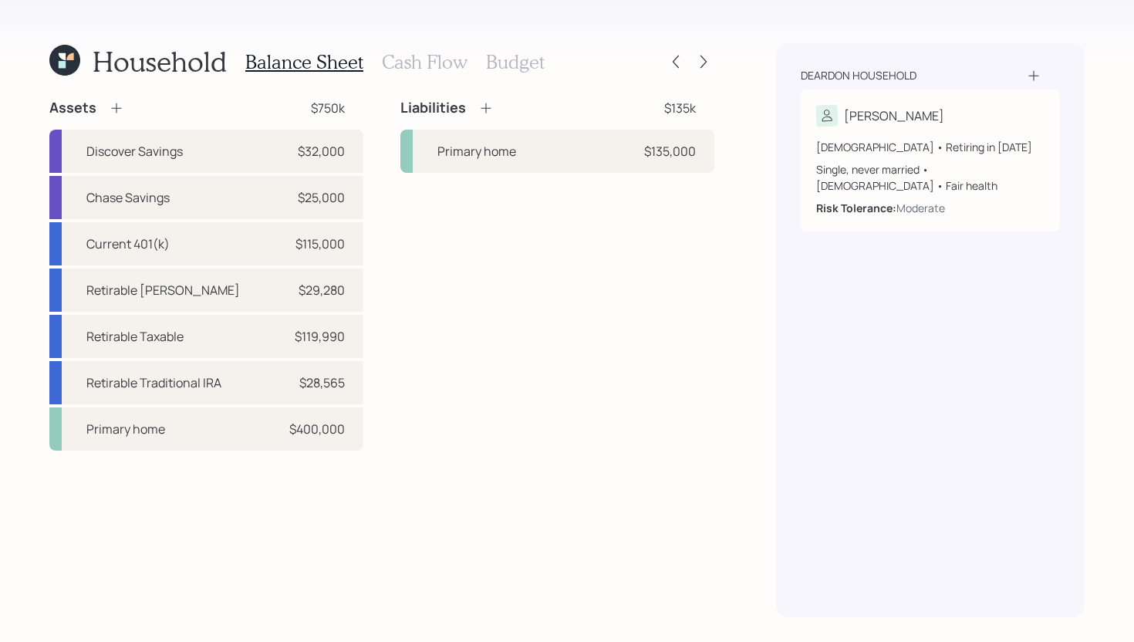
click at [427, 66] on h3 "Cash Flow" at bounding box center [425, 62] width 86 height 22
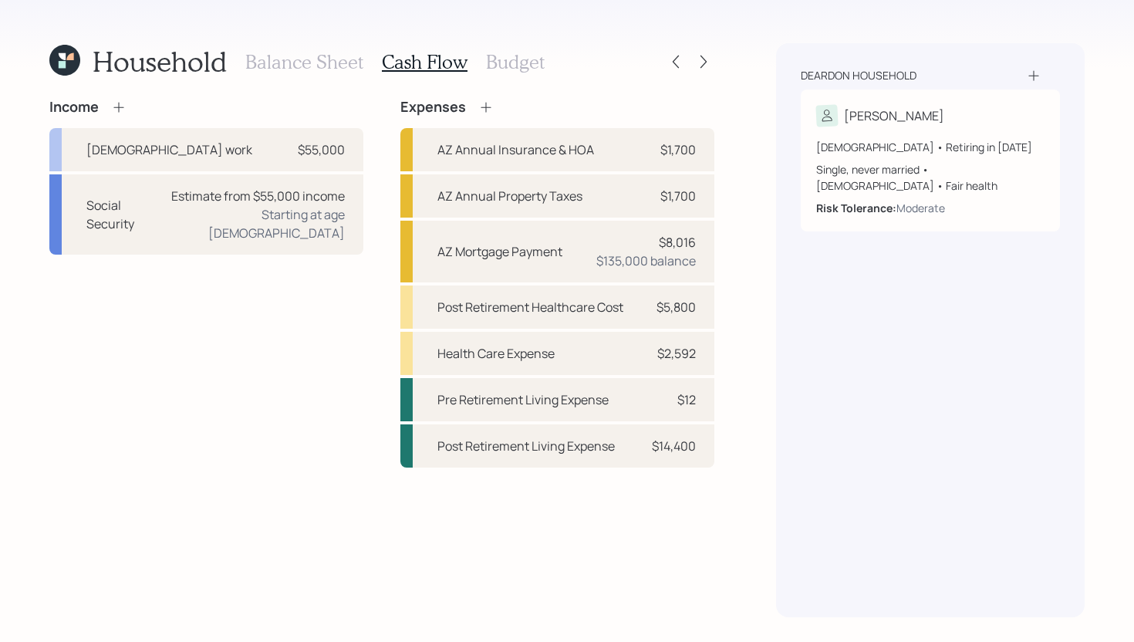
click at [486, 66] on h3 "Budget" at bounding box center [515, 62] width 59 height 22
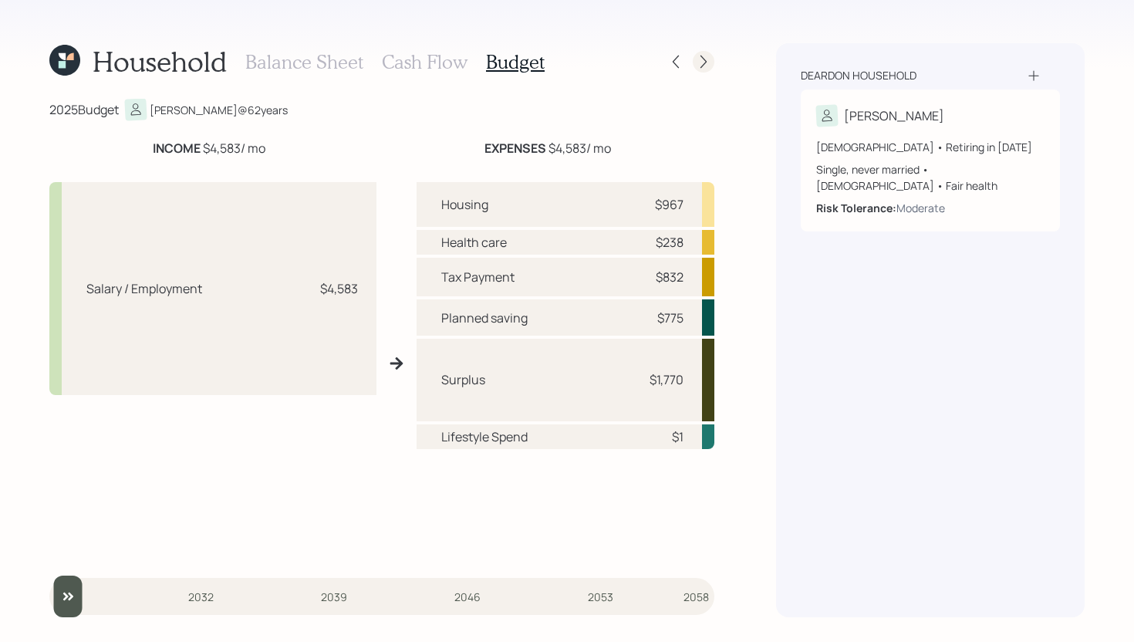
click at [702, 71] on div at bounding box center [703, 62] width 22 height 22
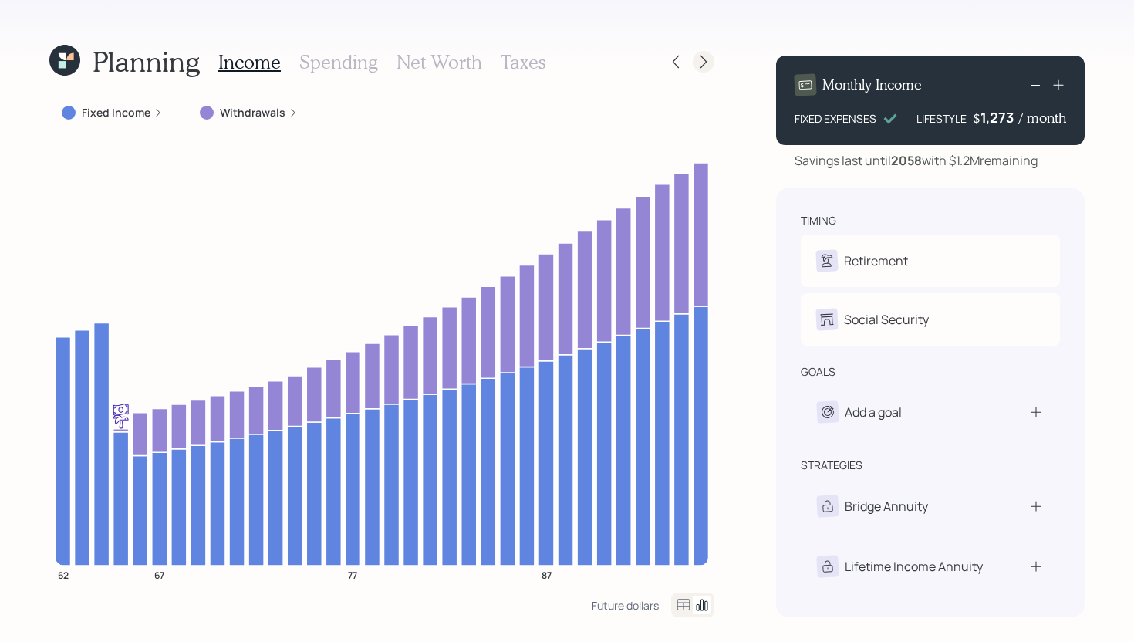
click at [704, 65] on icon at bounding box center [703, 61] width 15 height 15
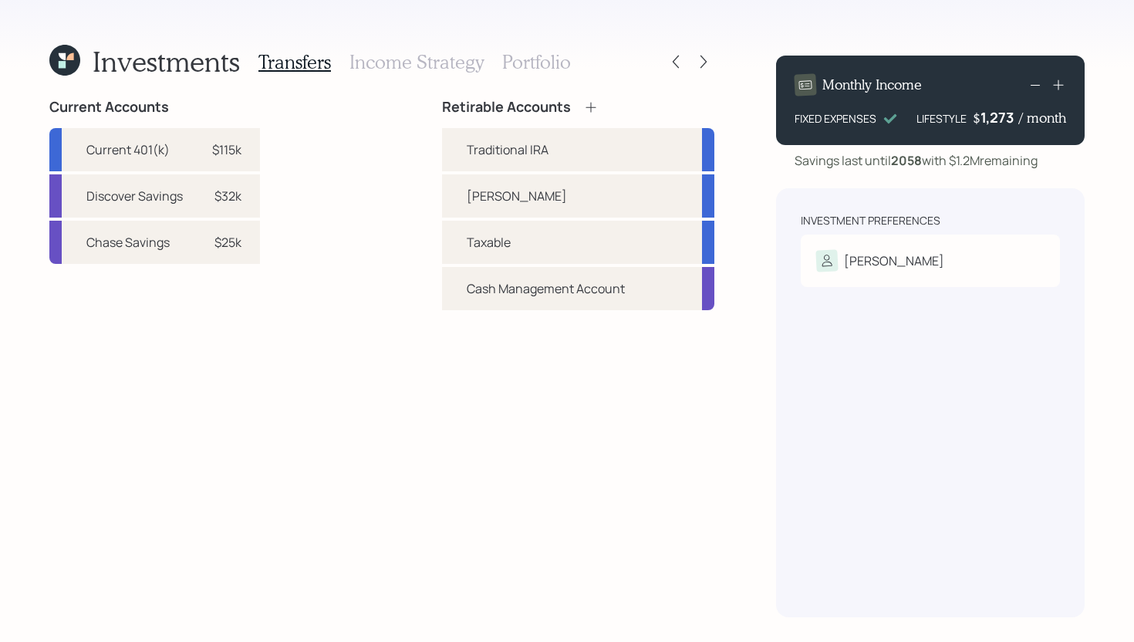
click at [389, 69] on h3 "Income Strategy" at bounding box center [416, 62] width 134 height 22
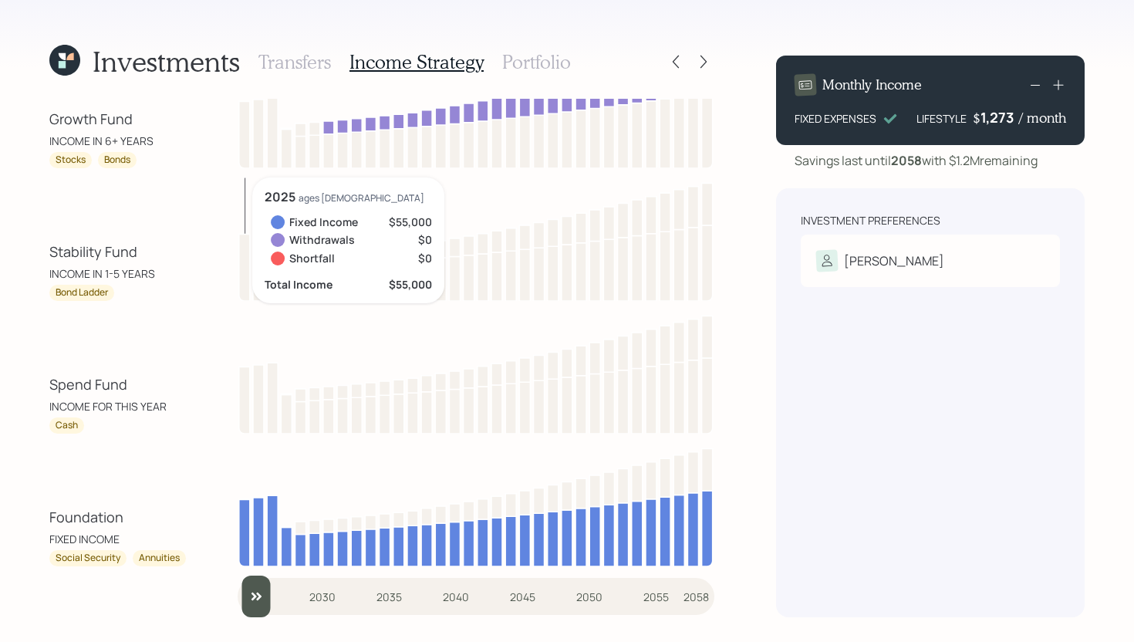
scroll to position [53, 0]
click at [255, 599] on input "slider" at bounding box center [476, 597] width 477 height 42
click at [268, 599] on input "slider" at bounding box center [476, 597] width 477 height 42
click at [285, 599] on input "slider" at bounding box center [476, 597] width 477 height 42
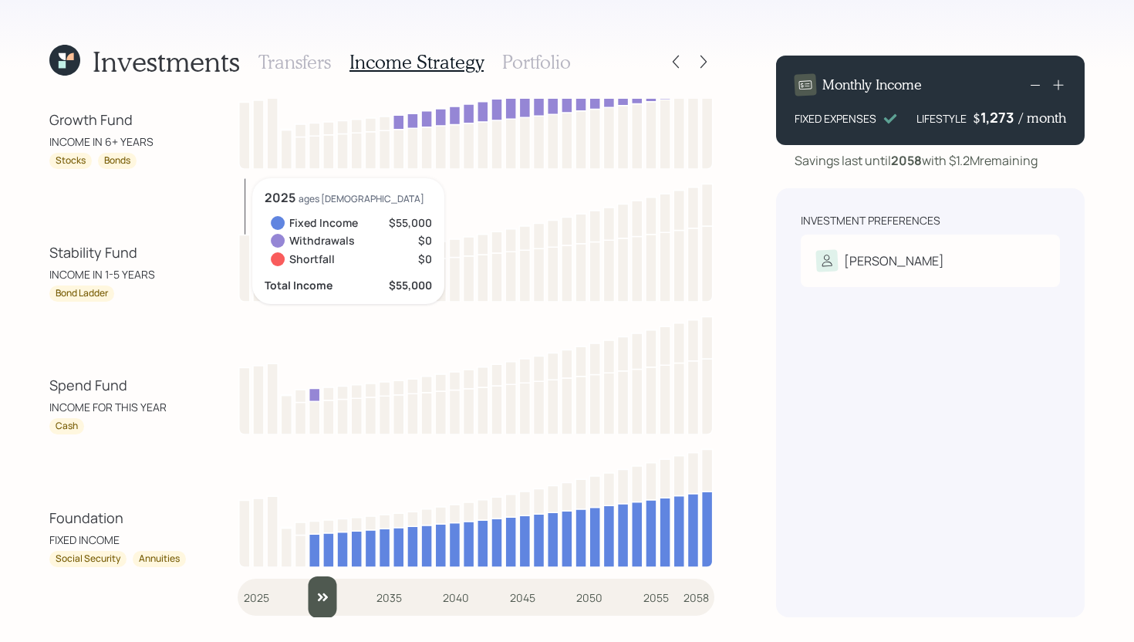
click at [308, 599] on input "slider" at bounding box center [476, 597] width 477 height 42
drag, startPoint x: 313, startPoint y: 599, endPoint x: 302, endPoint y: 598, distance: 11.6
click at [302, 598] on input "slider" at bounding box center [476, 597] width 477 height 42
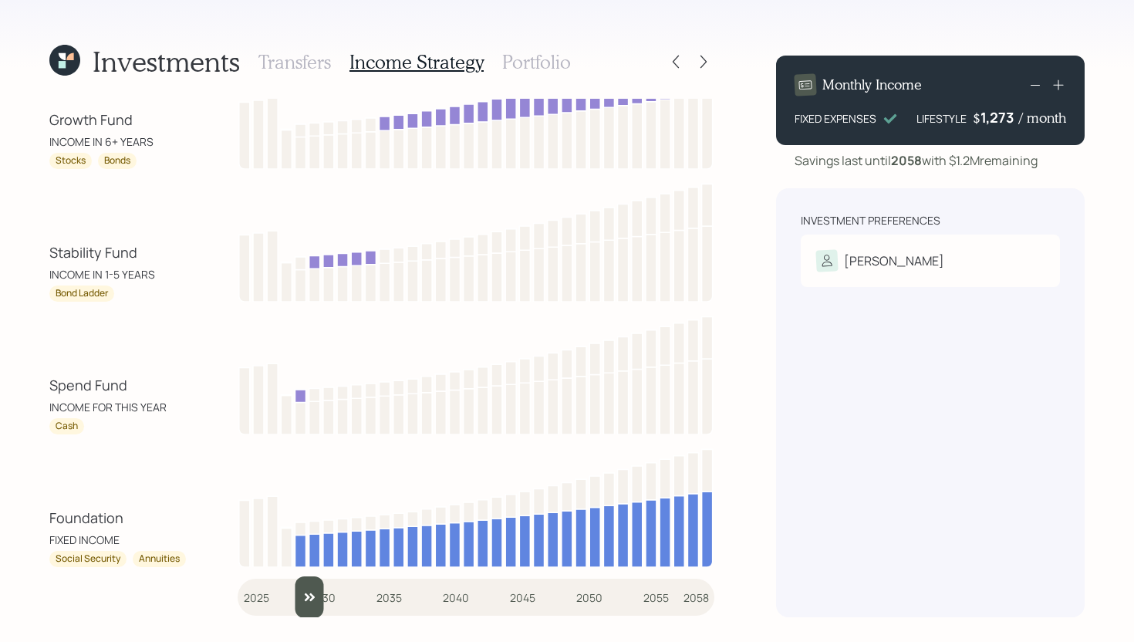
click at [319, 593] on input "slider" at bounding box center [476, 597] width 477 height 42
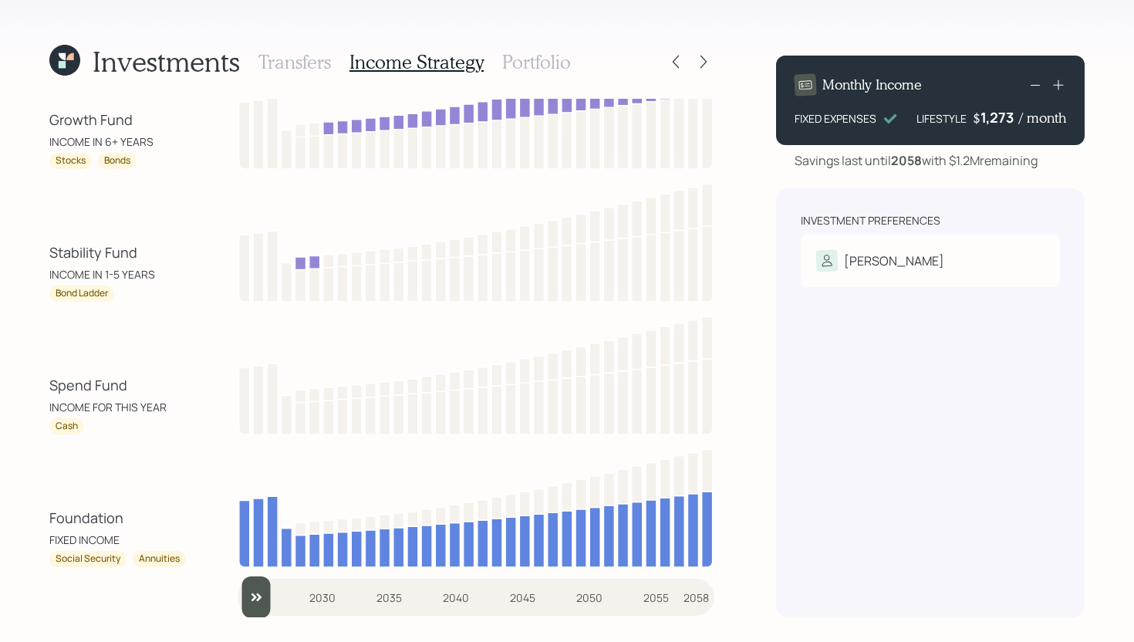
drag, startPoint x: 322, startPoint y: 606, endPoint x: 221, endPoint y: 601, distance: 101.9
type input "2025"
click at [238, 601] on input "slider" at bounding box center [476, 597] width 477 height 42
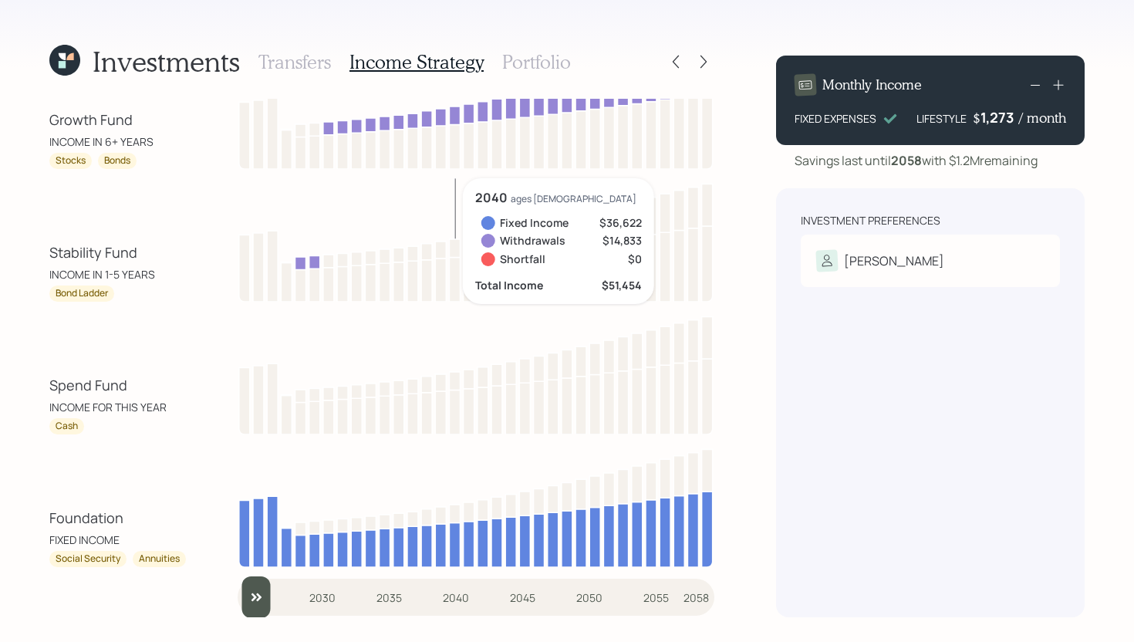
scroll to position [0, 0]
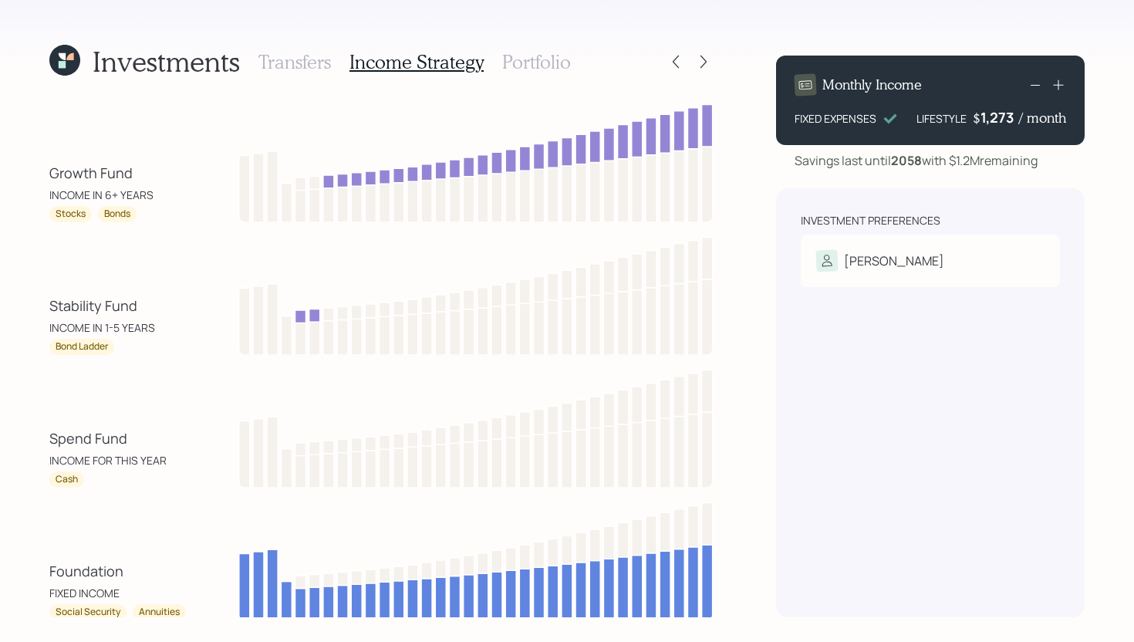
click at [527, 61] on h3 "Portfolio" at bounding box center [536, 62] width 69 height 22
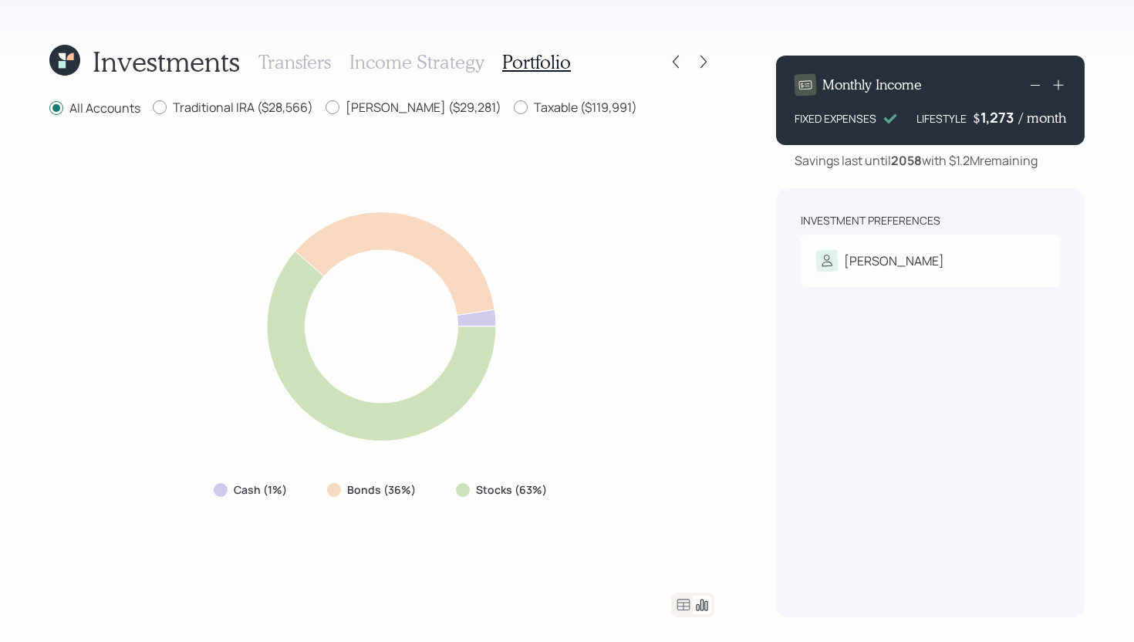
click at [676, 600] on icon at bounding box center [683, 604] width 19 height 19
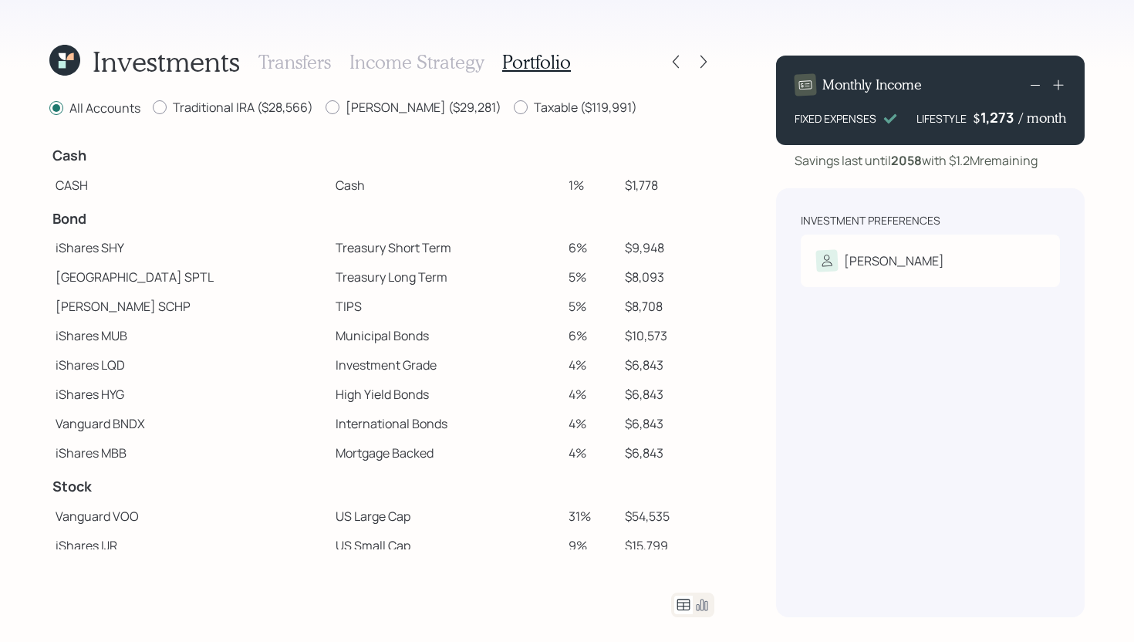
click at [66, 50] on icon at bounding box center [64, 60] width 31 height 31
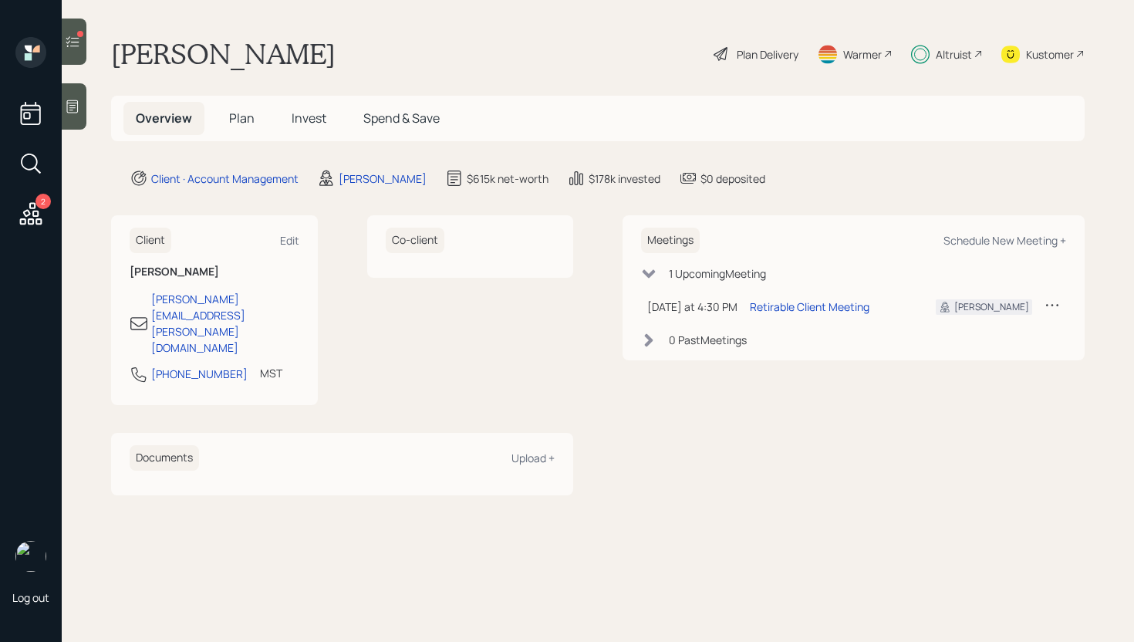
click at [292, 121] on span "Invest" at bounding box center [308, 118] width 35 height 17
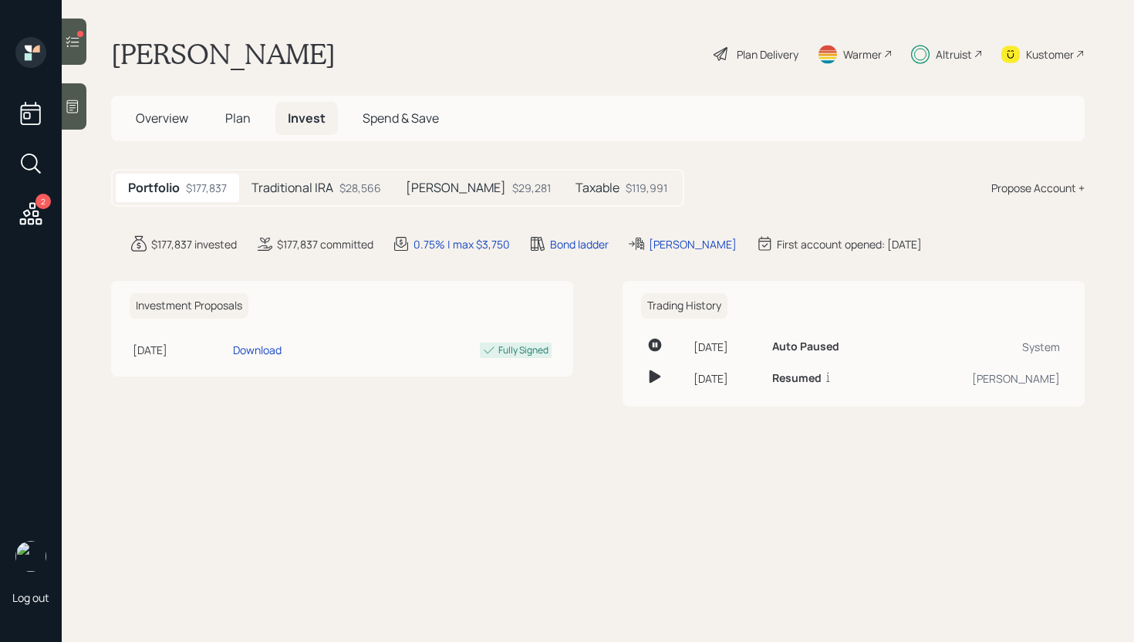
click at [318, 186] on h5 "Traditional IRA" at bounding box center [292, 187] width 82 height 15
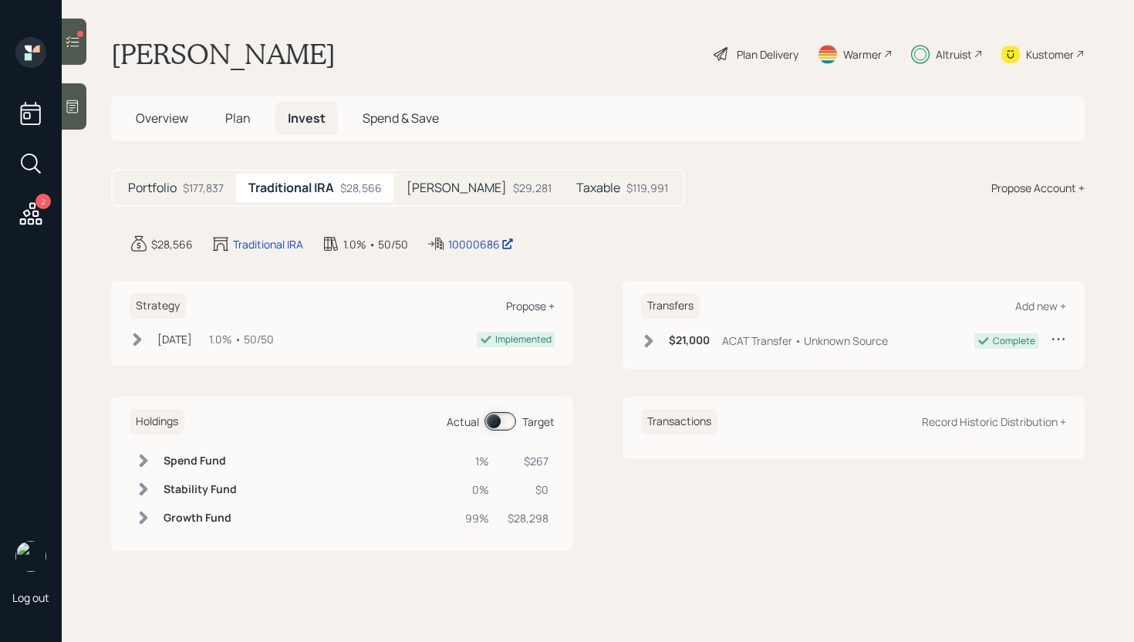
click at [524, 308] on div "Propose +" at bounding box center [530, 305] width 49 height 15
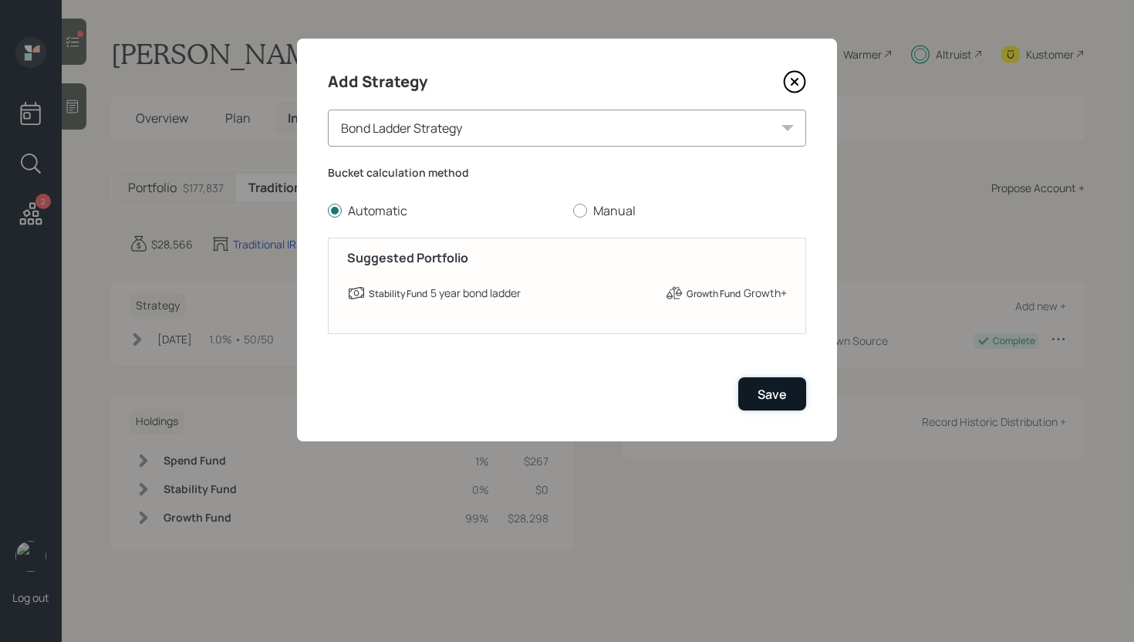
click at [786, 407] on button "Save" at bounding box center [772, 393] width 68 height 33
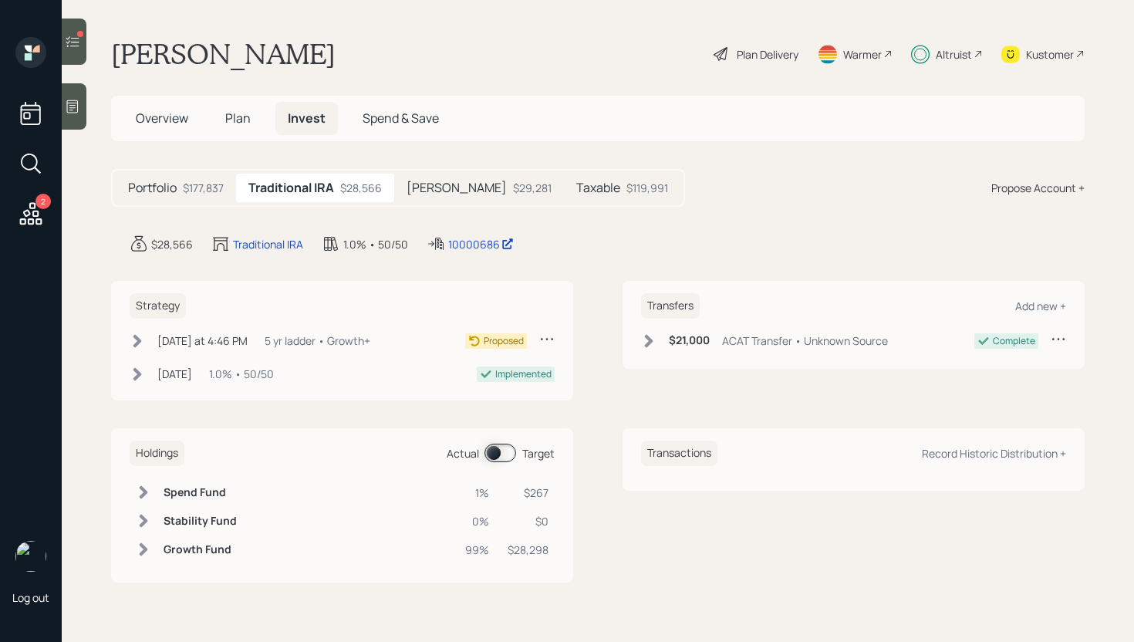
click at [443, 201] on div "Roth $29,281" at bounding box center [479, 188] width 170 height 29
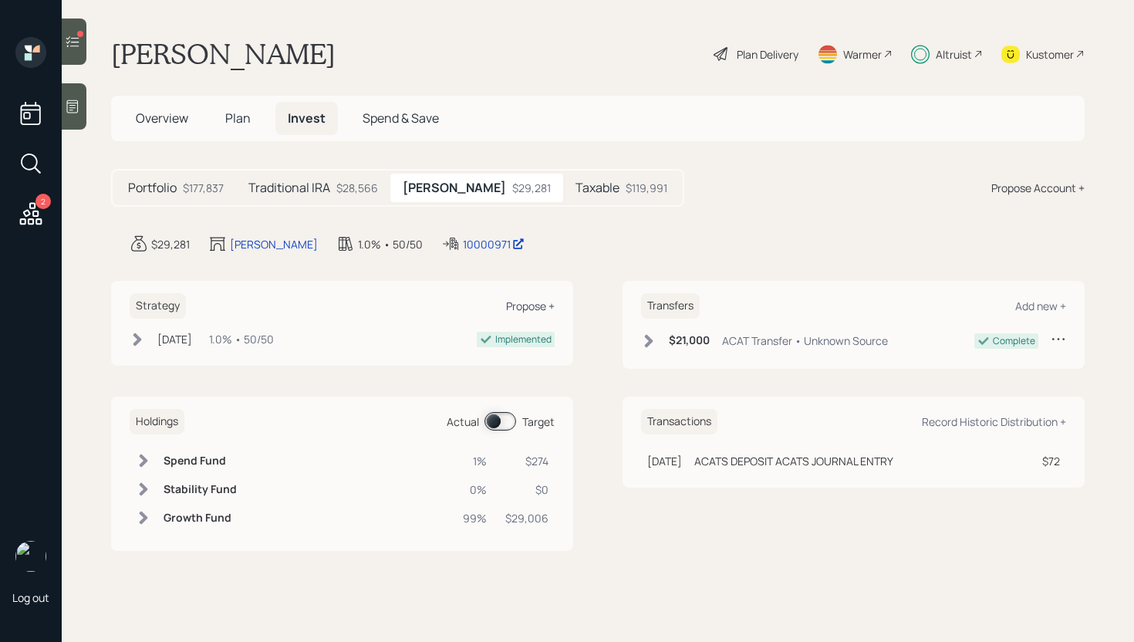
click at [543, 304] on div "Propose +" at bounding box center [530, 305] width 49 height 15
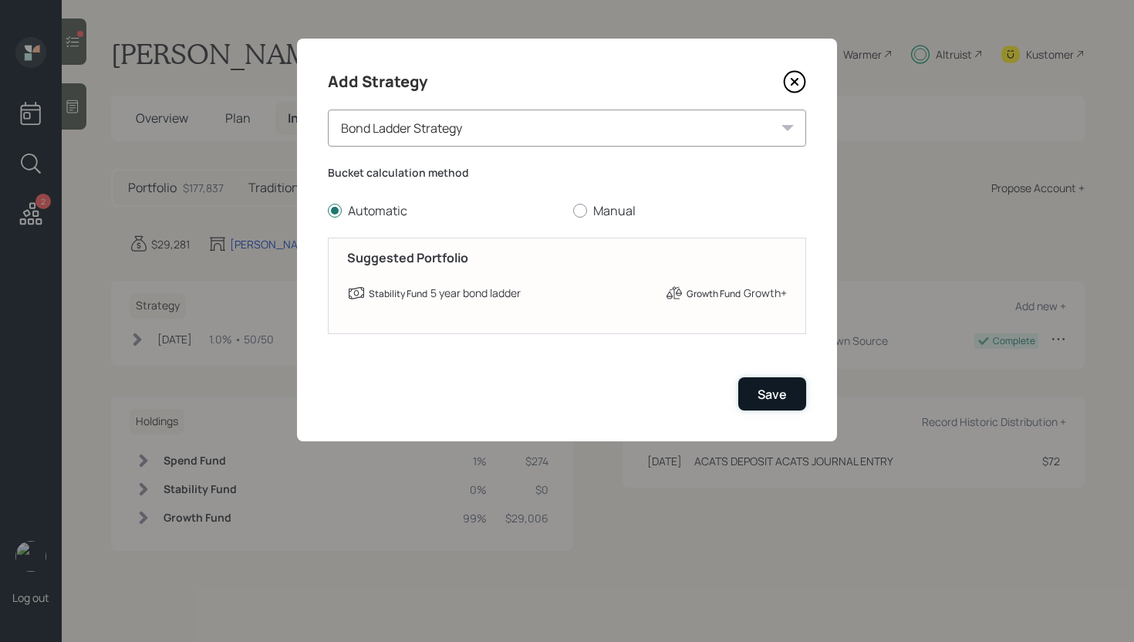
click at [760, 391] on div "Save" at bounding box center [771, 394] width 29 height 17
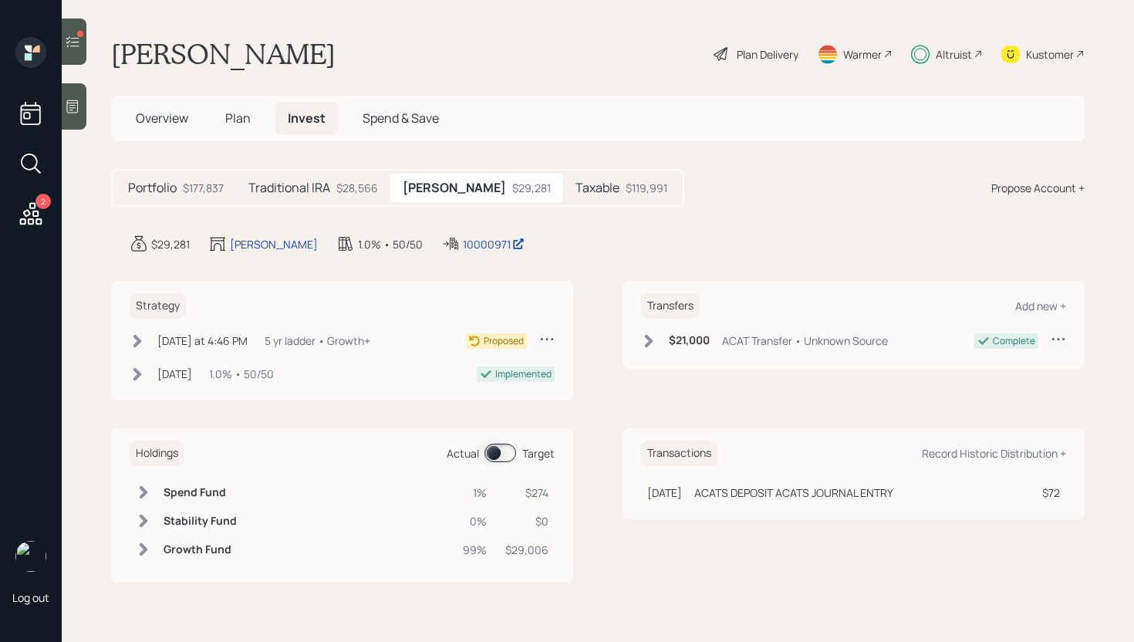
click at [625, 194] on div "$119,991" at bounding box center [646, 188] width 42 height 16
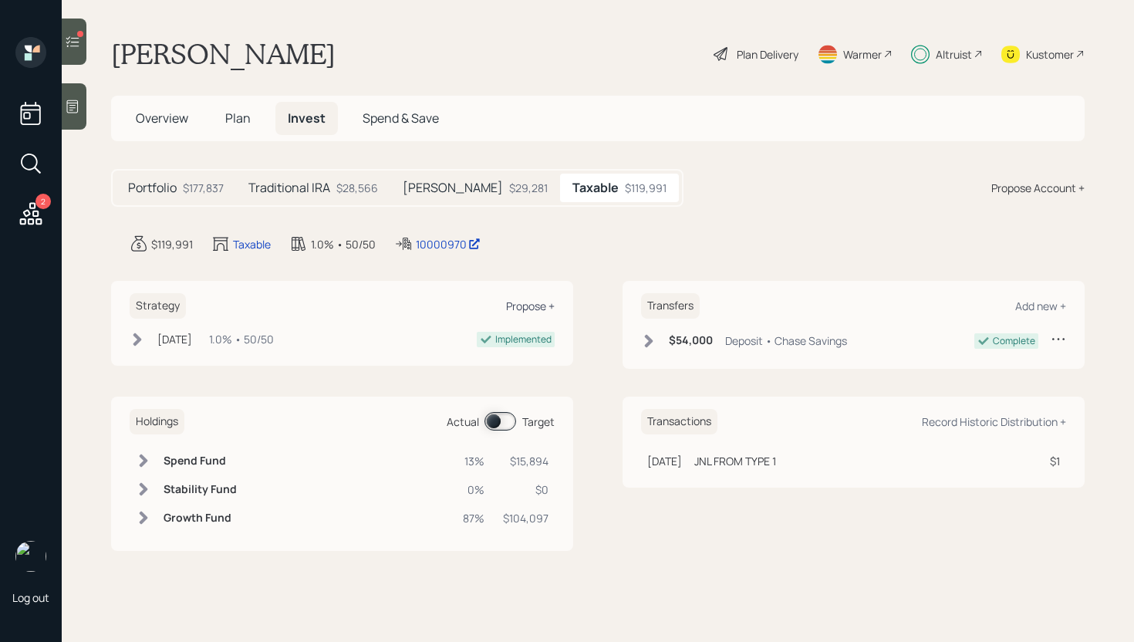
click at [533, 310] on div "Propose +" at bounding box center [530, 305] width 49 height 15
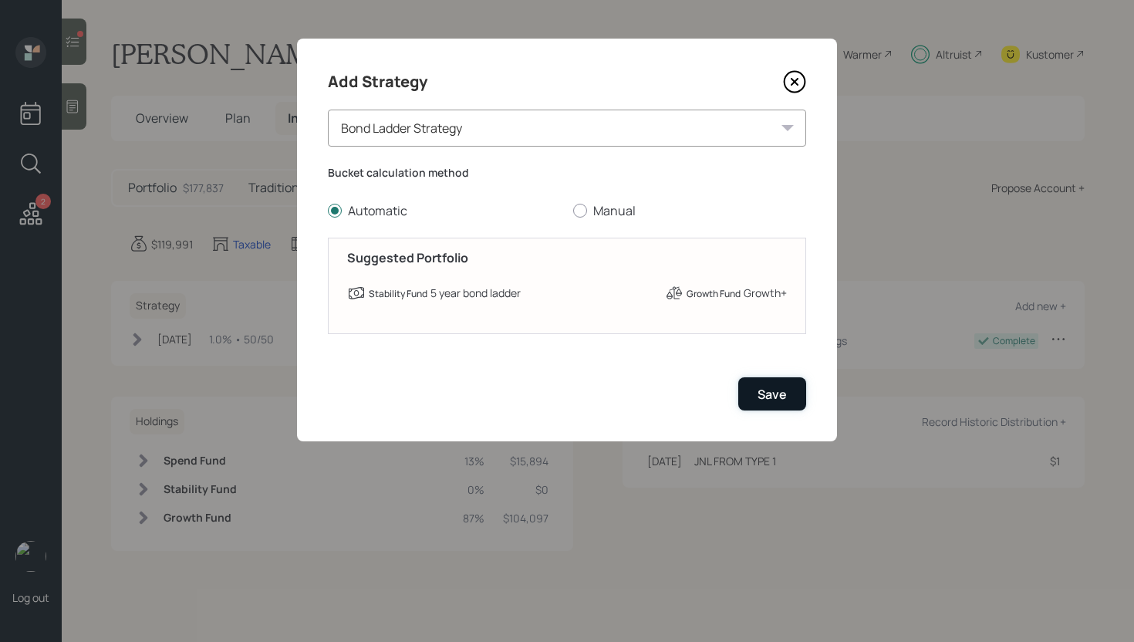
click at [784, 399] on div "Save" at bounding box center [771, 394] width 29 height 17
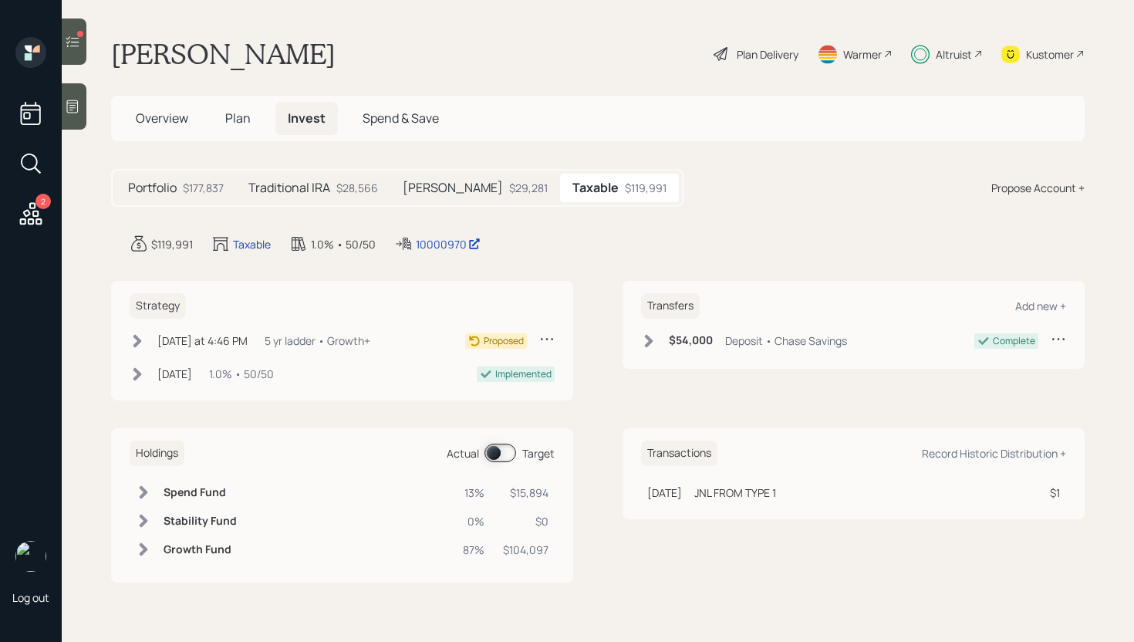
click at [350, 180] on div "$28,566" at bounding box center [357, 188] width 42 height 16
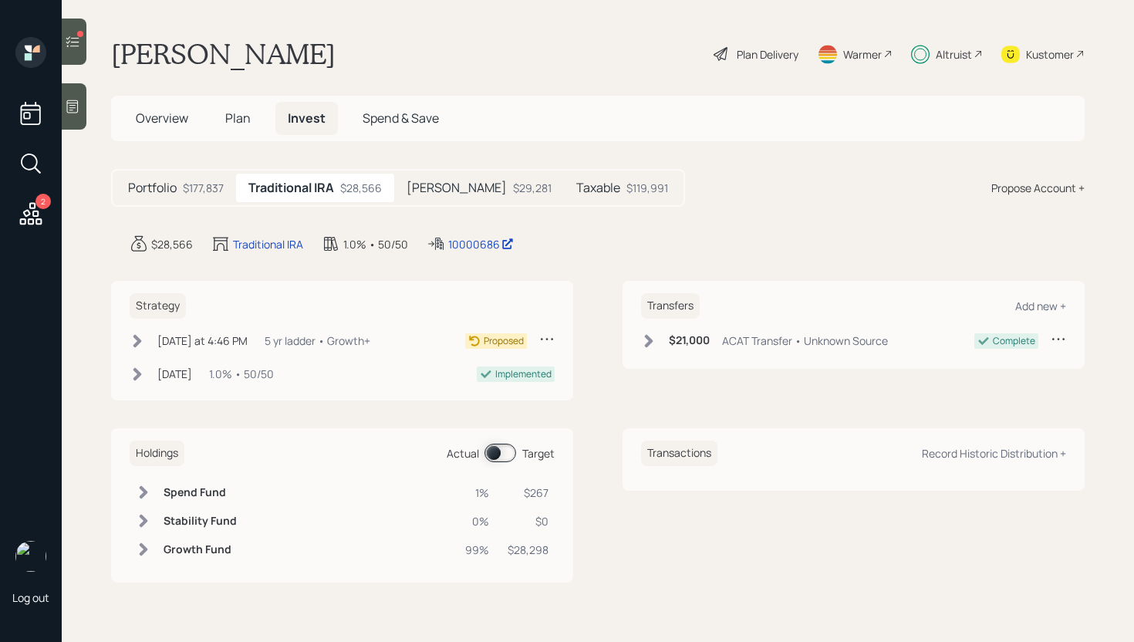
click at [960, 59] on div "Altruist" at bounding box center [953, 54] width 36 height 16
click at [767, 52] on div "Plan Delivery" at bounding box center [767, 54] width 62 height 16
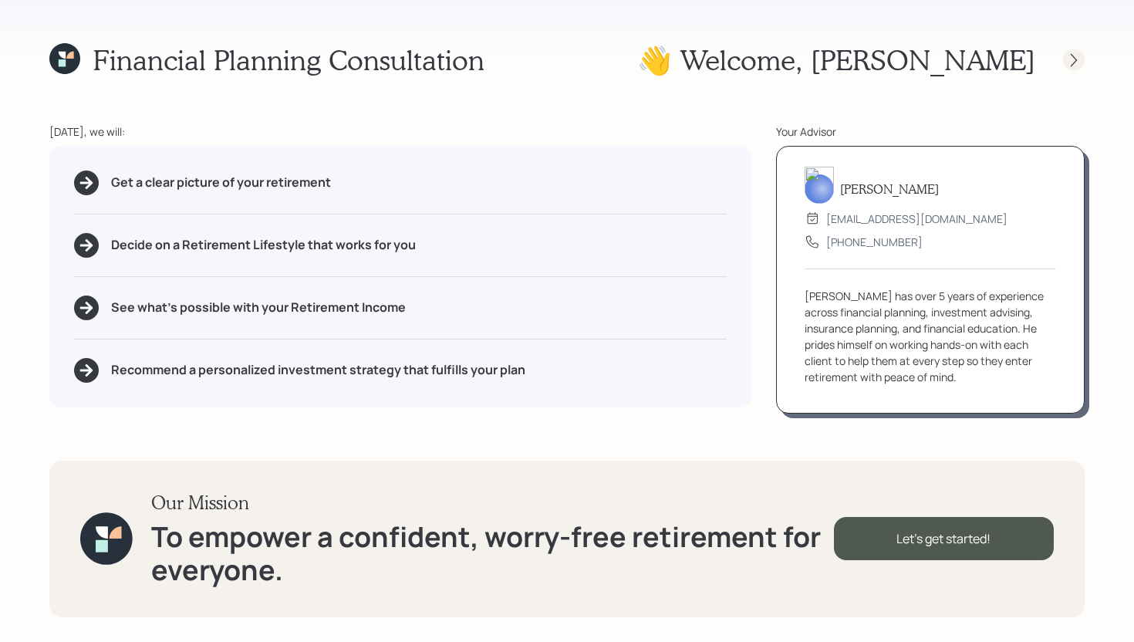
click at [1076, 69] on div at bounding box center [1074, 60] width 22 height 22
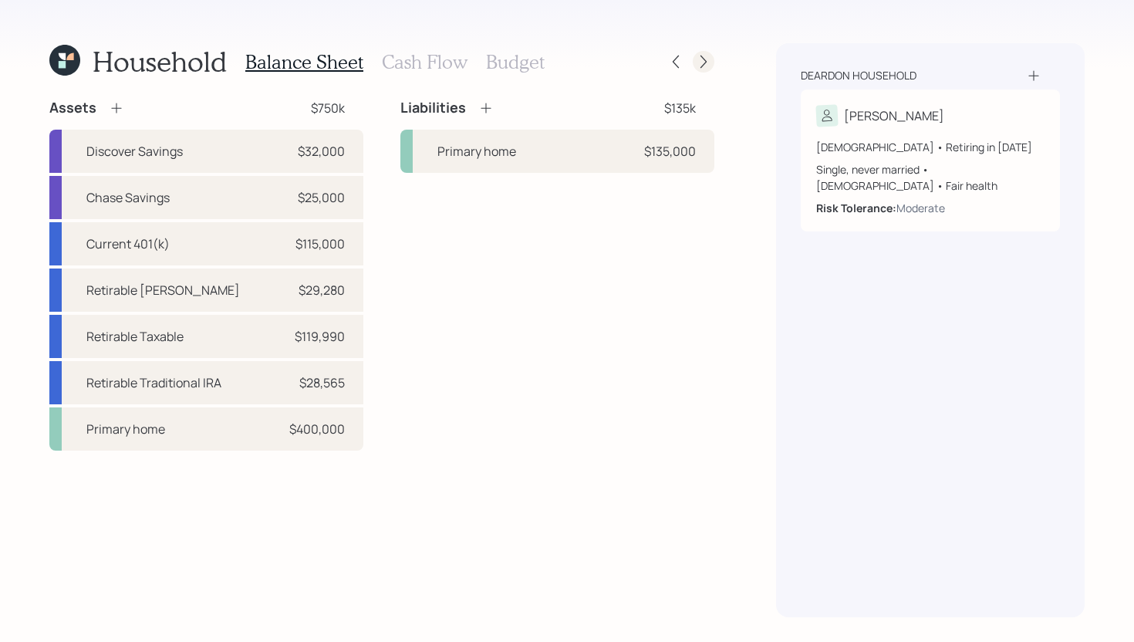
click at [696, 60] on icon at bounding box center [703, 61] width 15 height 15
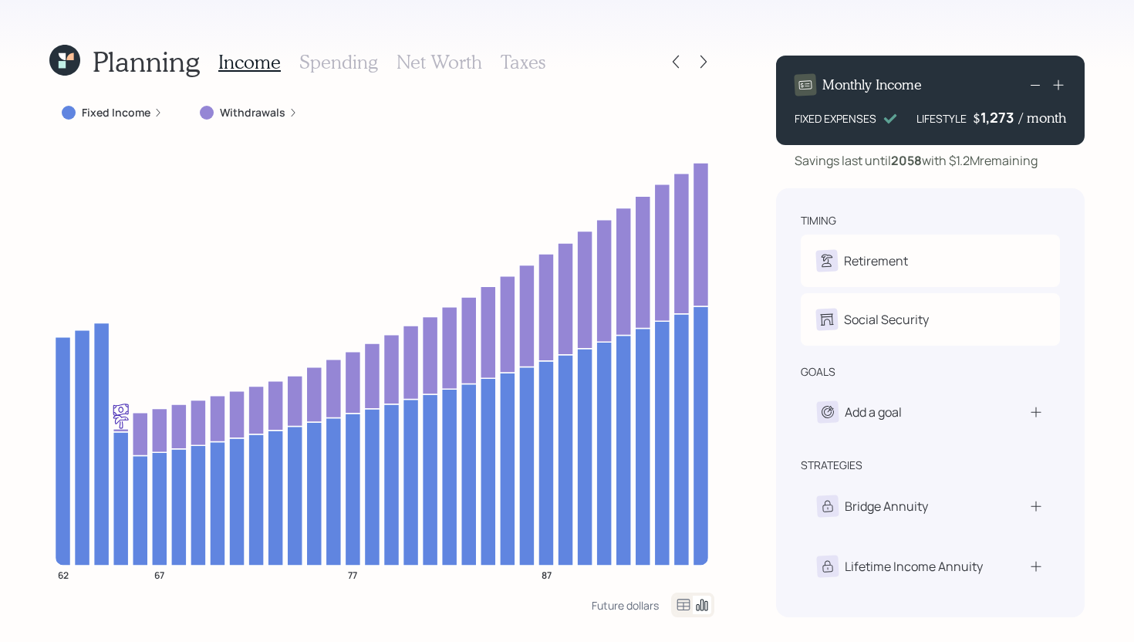
click at [424, 69] on h3 "Net Worth" at bounding box center [439, 62] width 86 height 22
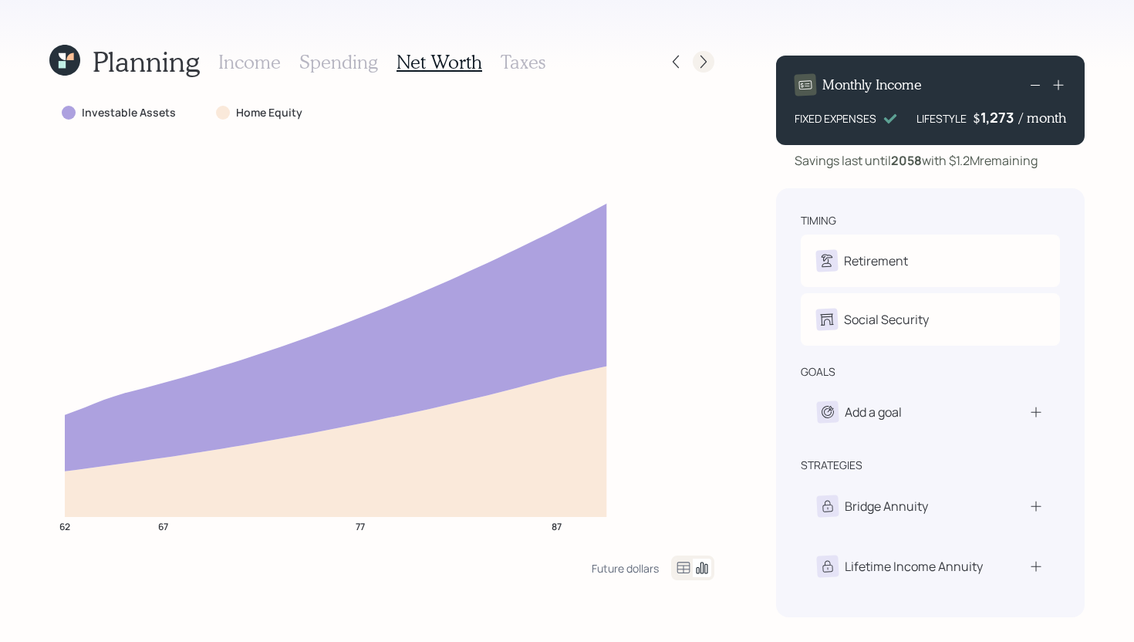
click at [703, 58] on icon at bounding box center [703, 62] width 6 height 13
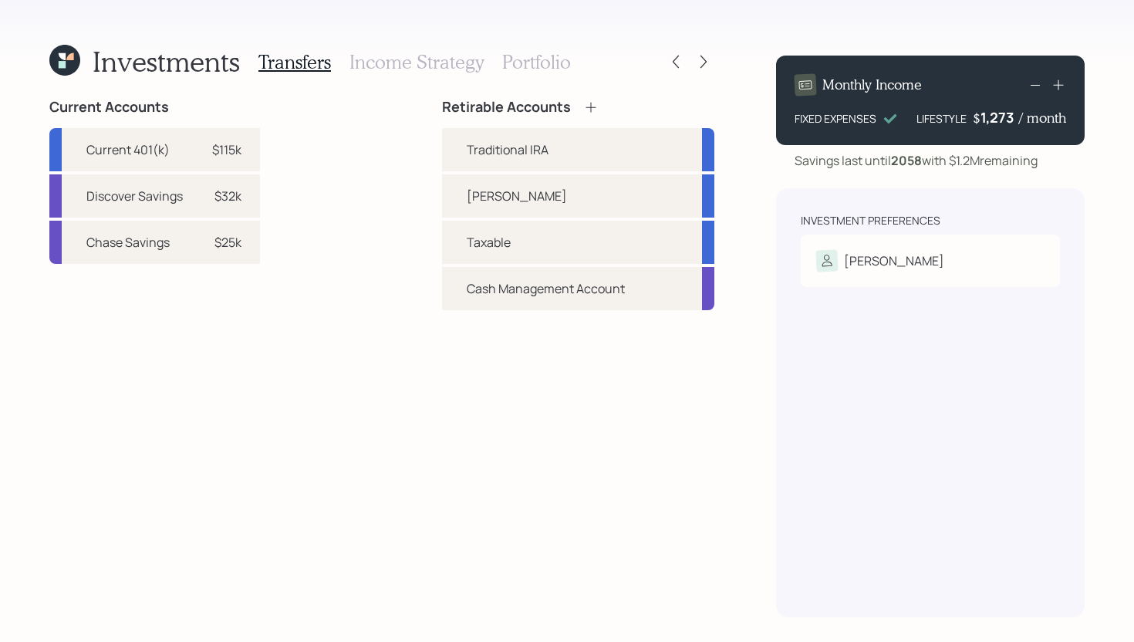
click at [453, 66] on h3 "Income Strategy" at bounding box center [416, 62] width 134 height 22
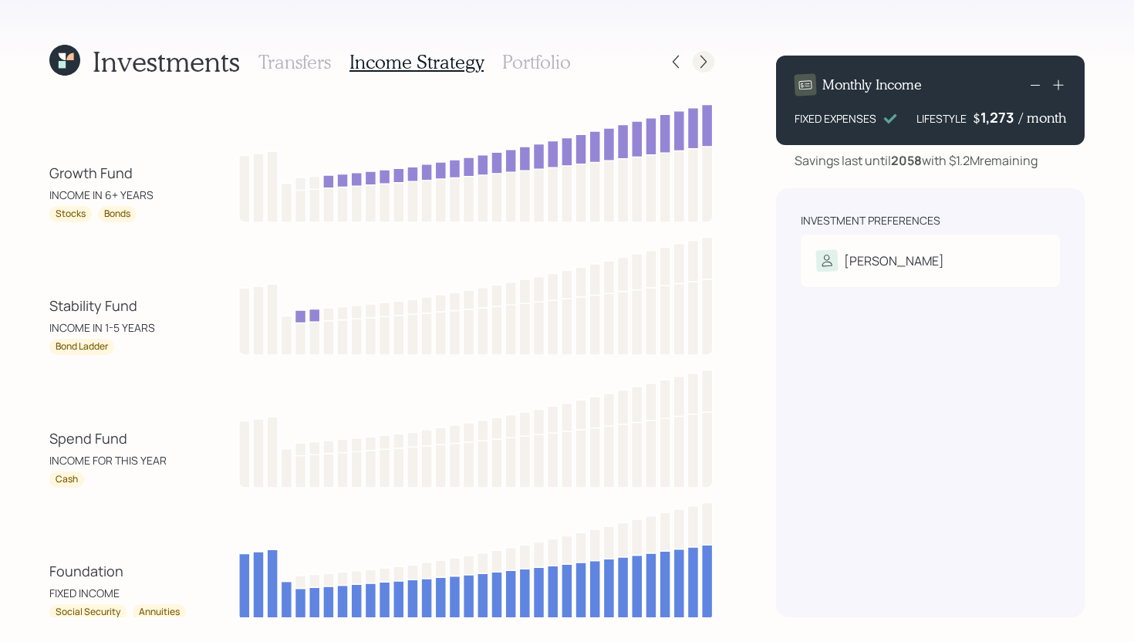
click at [706, 69] on div at bounding box center [703, 62] width 22 height 22
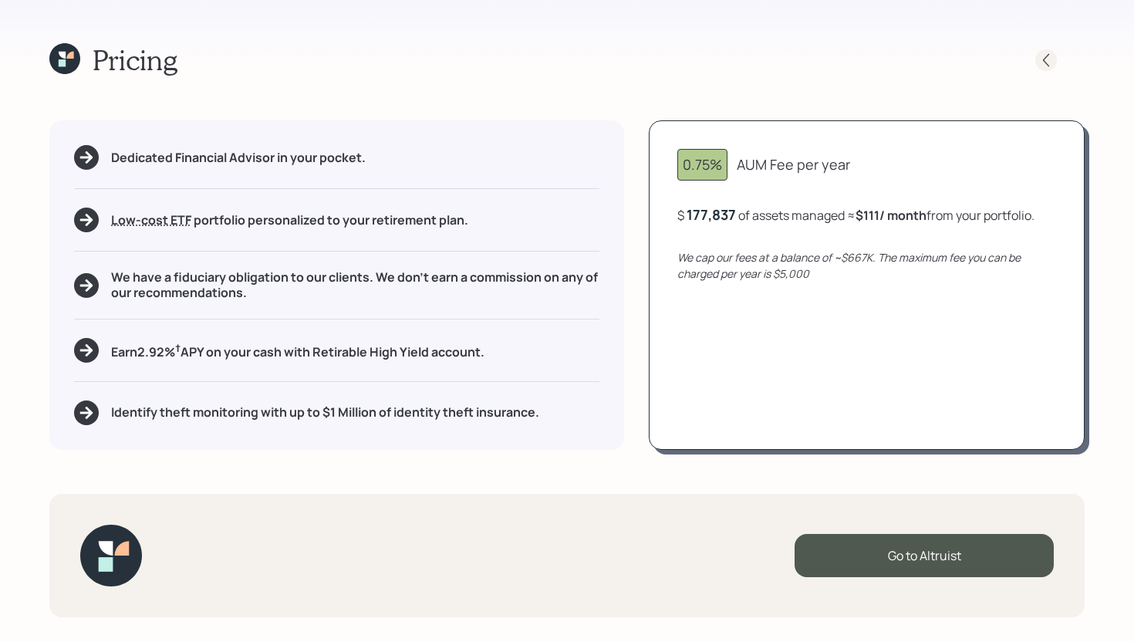
click at [1046, 57] on icon at bounding box center [1045, 59] width 15 height 15
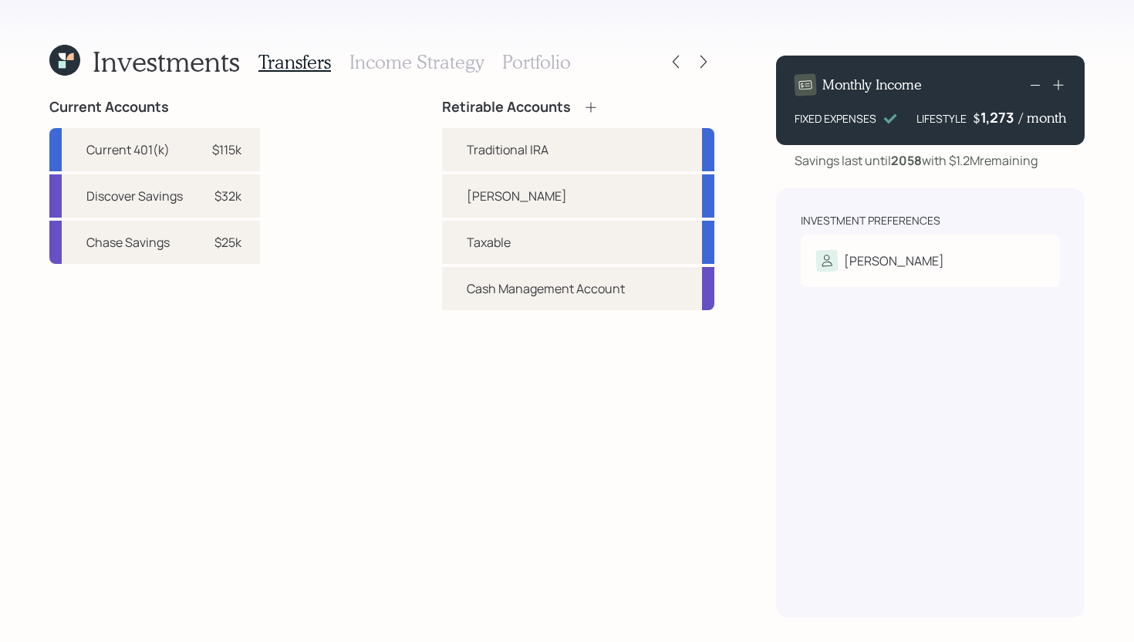
click at [551, 62] on h3 "Portfolio" at bounding box center [536, 62] width 69 height 22
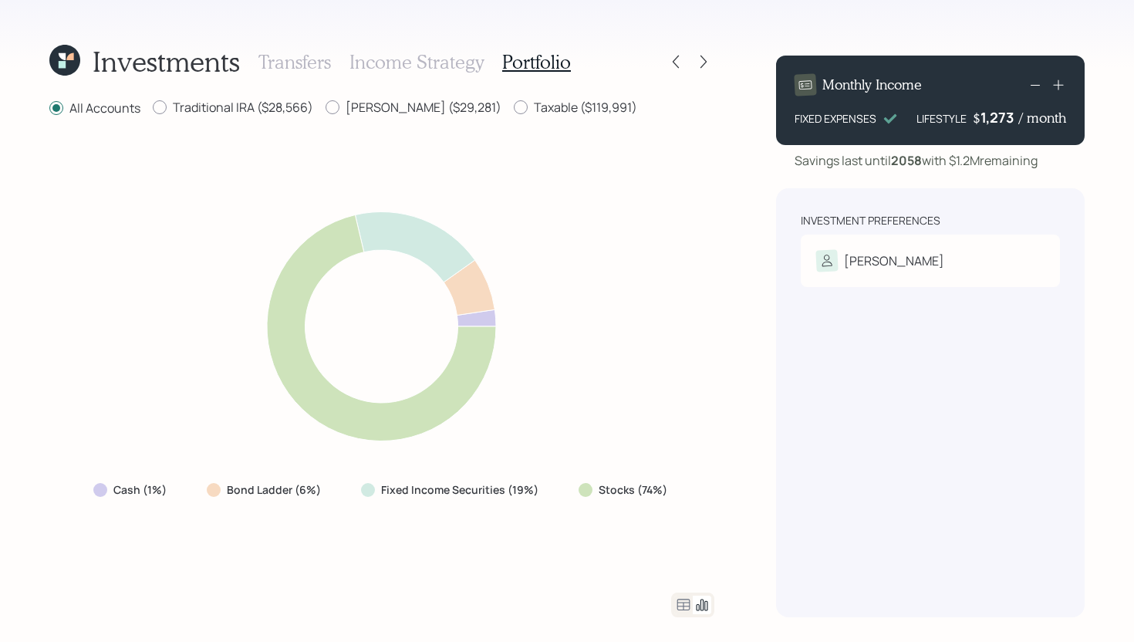
click at [681, 600] on icon at bounding box center [683, 604] width 19 height 19
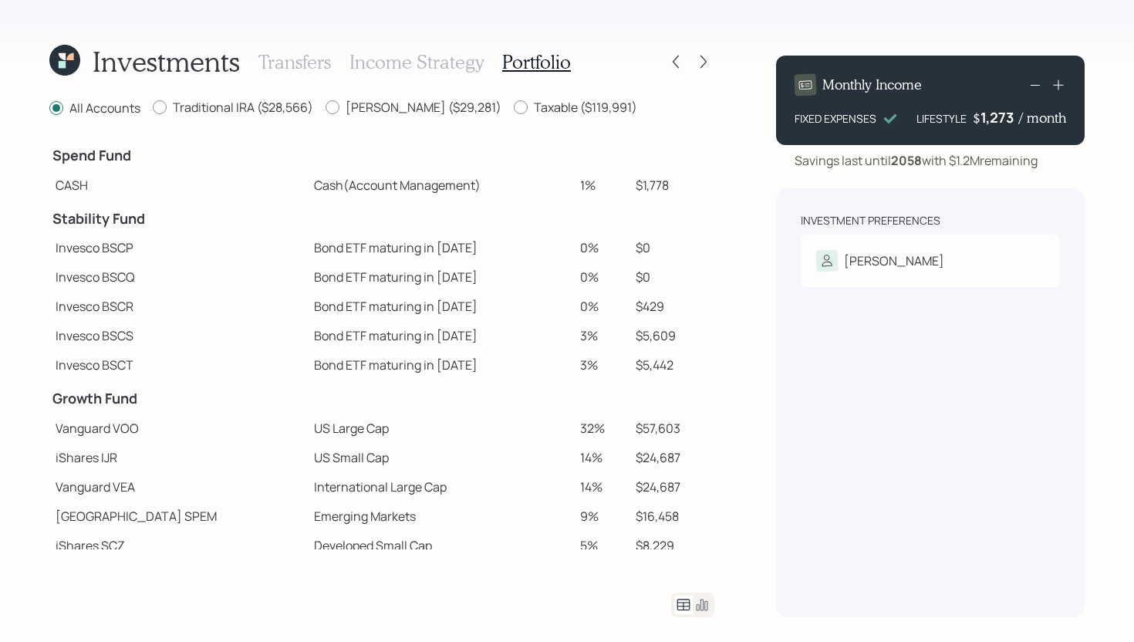
drag, startPoint x: 578, startPoint y: 188, endPoint x: 546, endPoint y: 187, distance: 32.4
click at [546, 187] on tr "CASH Cash (Account Management) 1% $1,778" at bounding box center [381, 184] width 665 height 29
click at [463, 184] on td "Cash (Account Management)" at bounding box center [441, 184] width 266 height 29
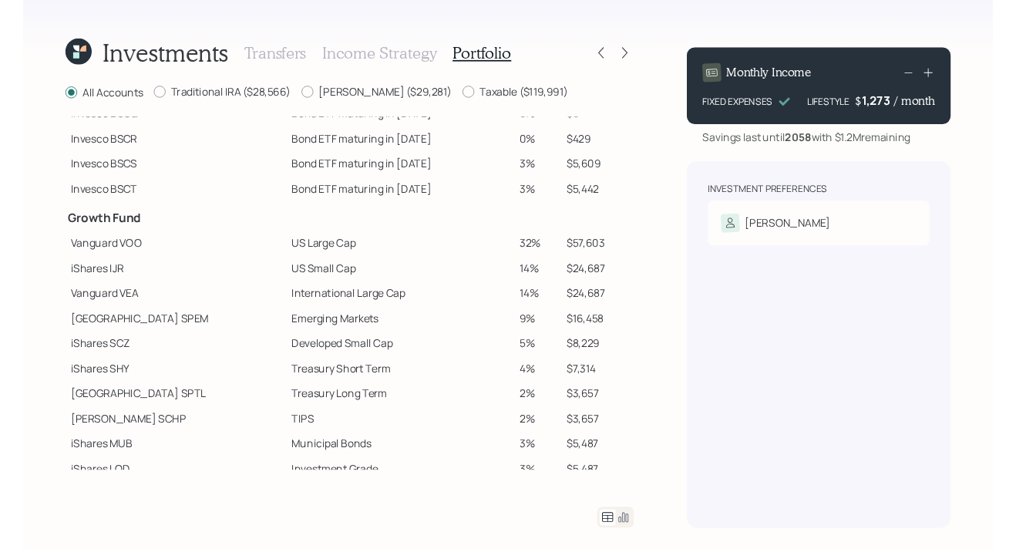
scroll to position [139, 0]
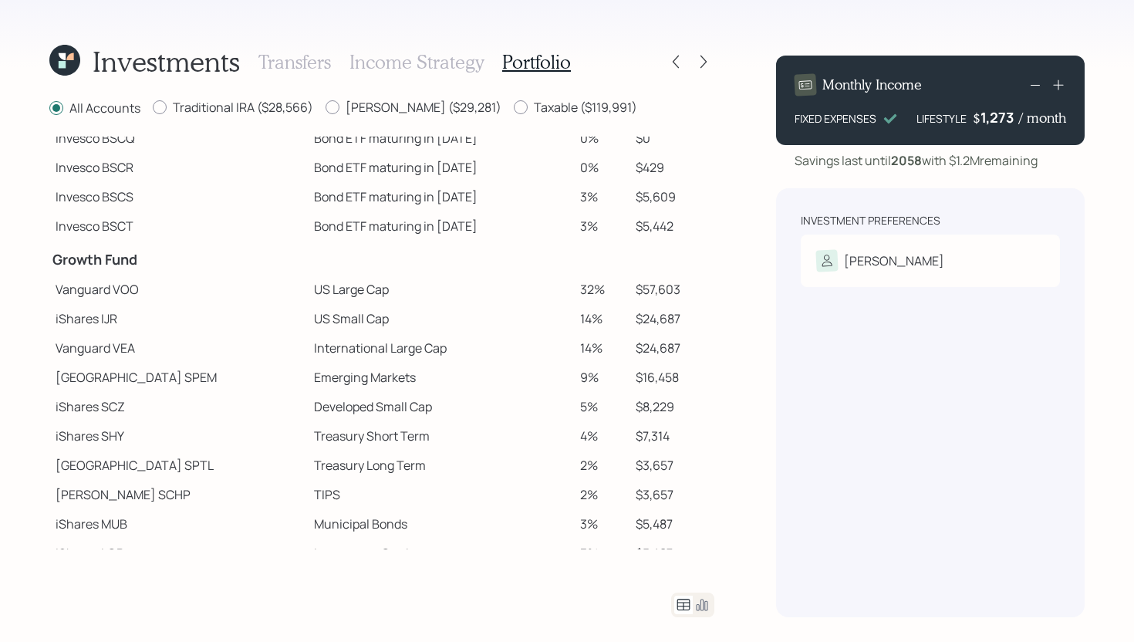
click at [84, 69] on div "Investments" at bounding box center [144, 61] width 190 height 33
click at [69, 66] on icon at bounding box center [64, 60] width 31 height 31
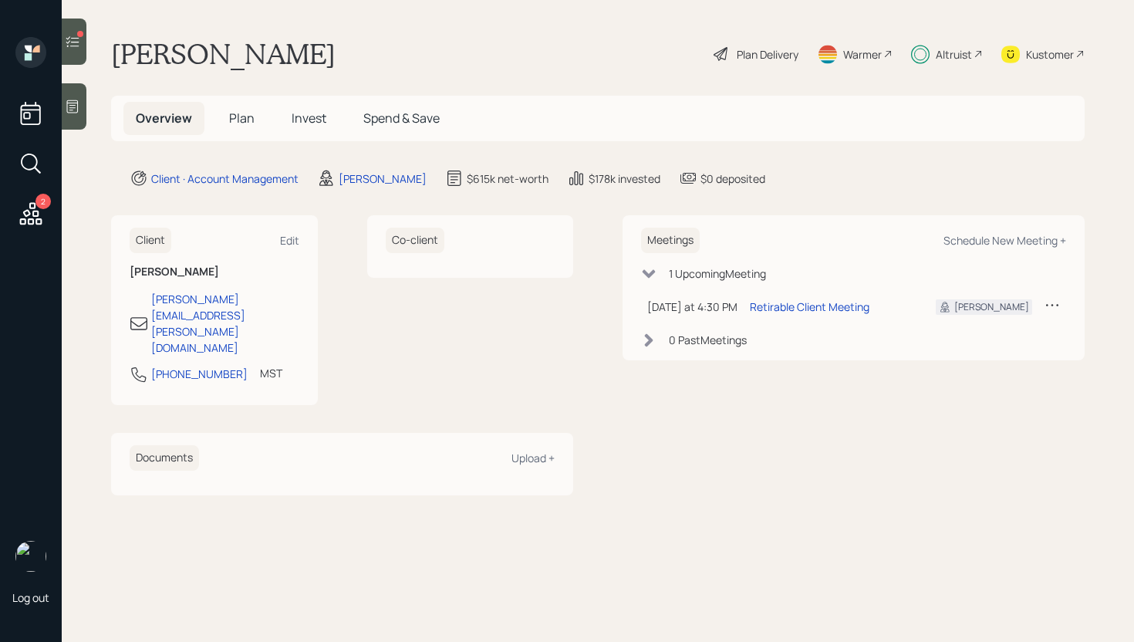
click at [313, 124] on span "Invest" at bounding box center [308, 118] width 35 height 17
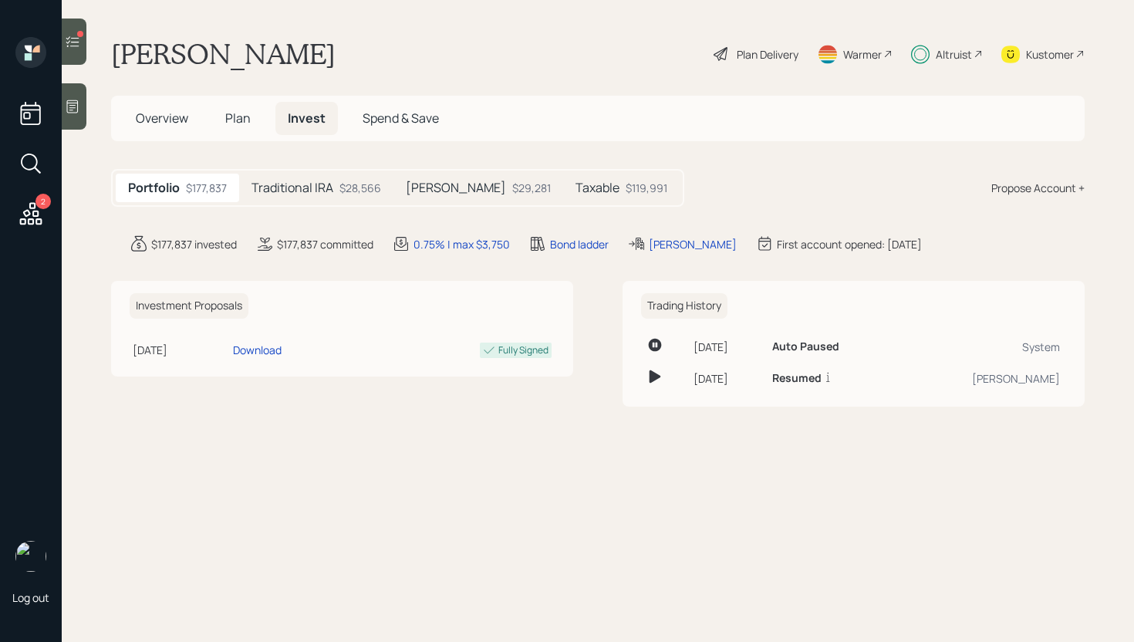
click at [332, 185] on h5 "Traditional IRA" at bounding box center [292, 187] width 82 height 15
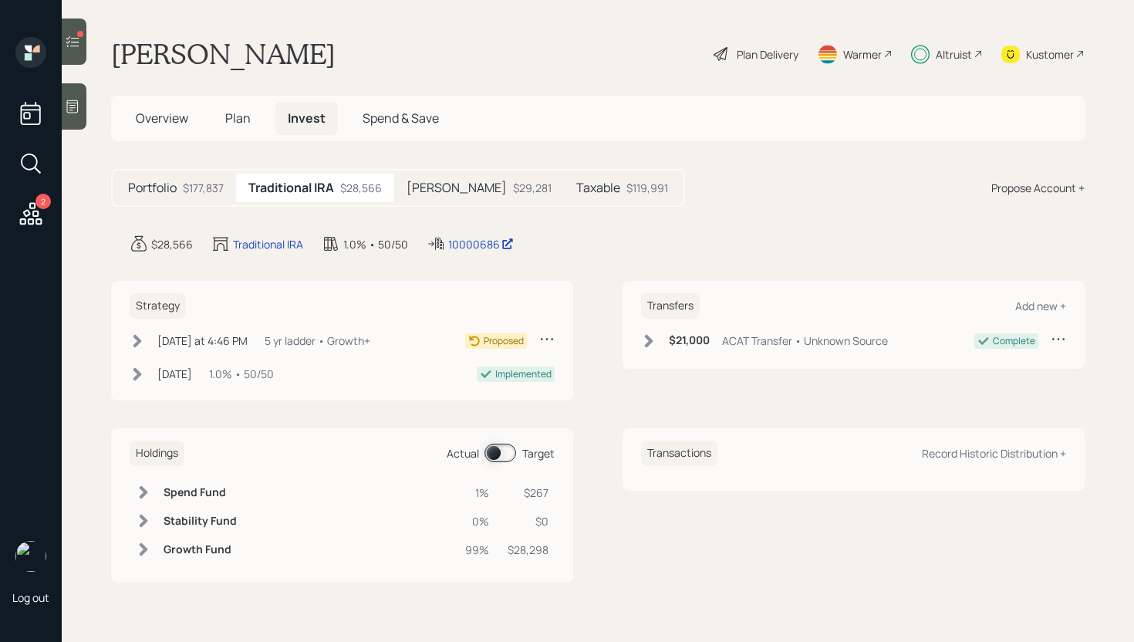
click at [132, 342] on icon at bounding box center [137, 340] width 15 height 15
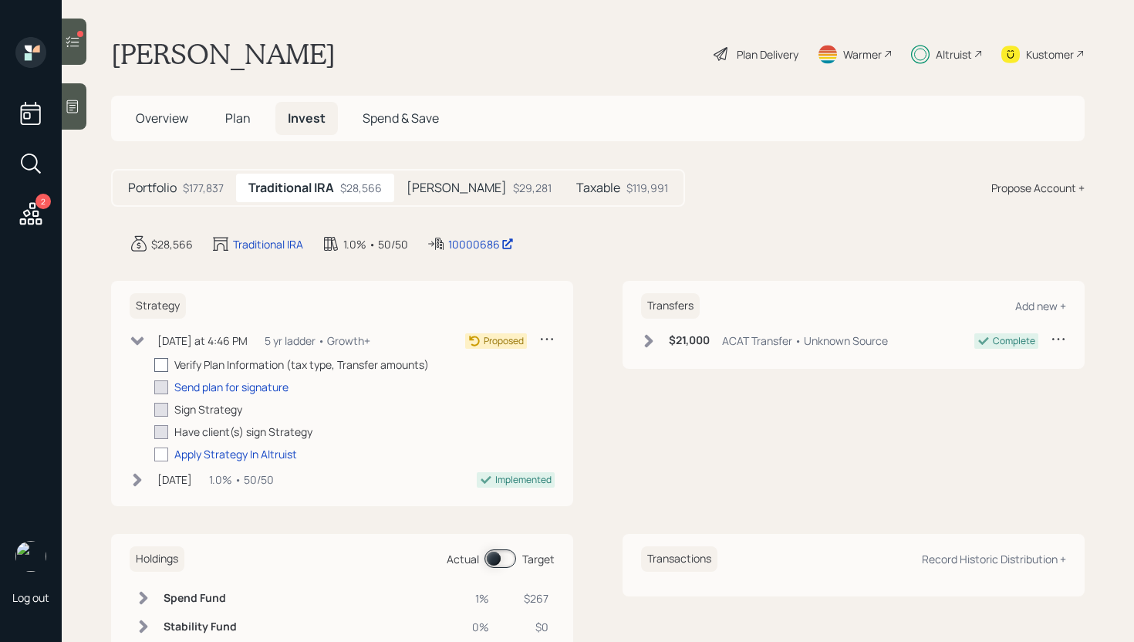
click at [163, 366] on div at bounding box center [161, 365] width 14 height 14
click at [154, 365] on input "checkbox" at bounding box center [153, 364] width 1 height 1
checkbox input "true"
click at [210, 388] on div "Send plan for signature" at bounding box center [231, 387] width 114 height 16
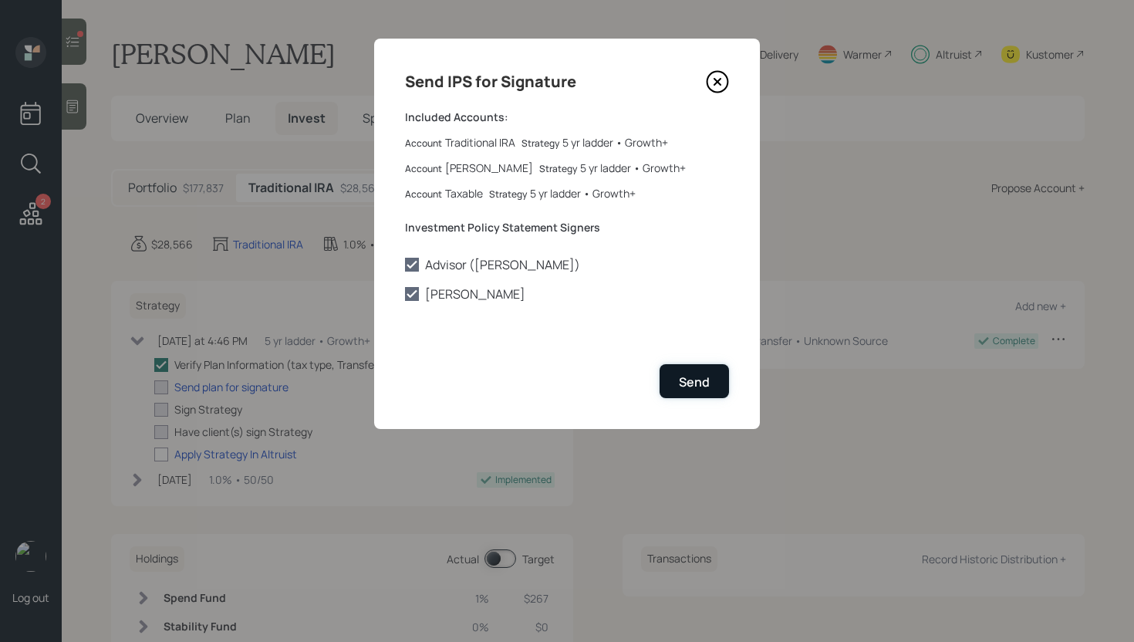
click at [718, 376] on button "Send" at bounding box center [693, 380] width 69 height 33
checkbox input "true"
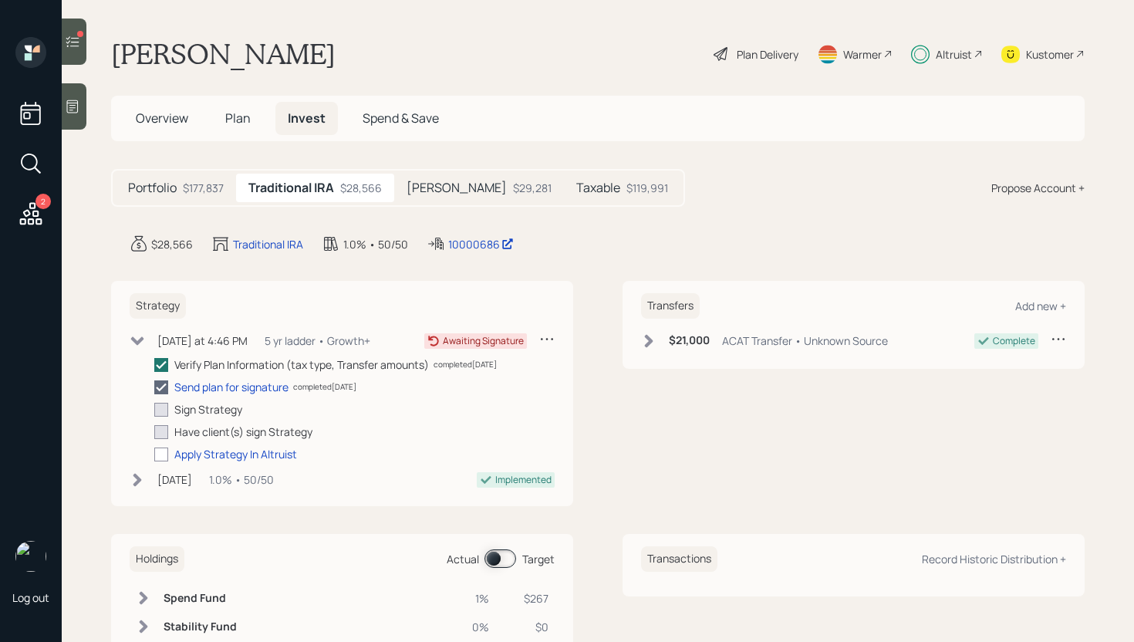
click at [142, 342] on icon at bounding box center [137, 340] width 15 height 15
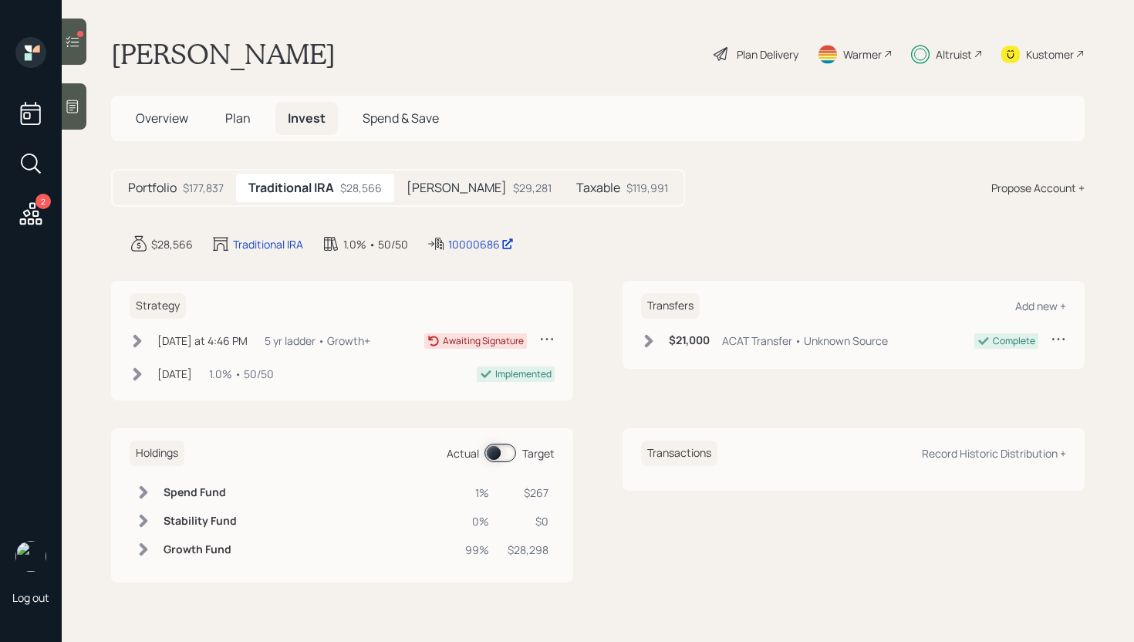
click at [194, 197] on div "Portfolio $177,837" at bounding box center [176, 188] width 120 height 29
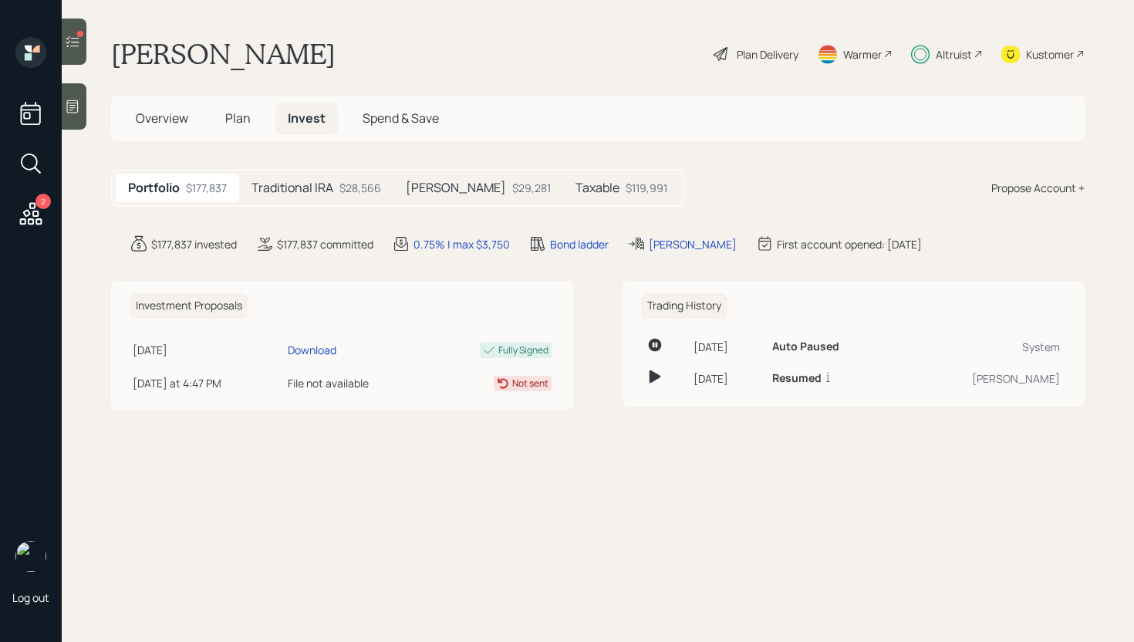
click at [83, 51] on div at bounding box center [74, 42] width 25 height 46
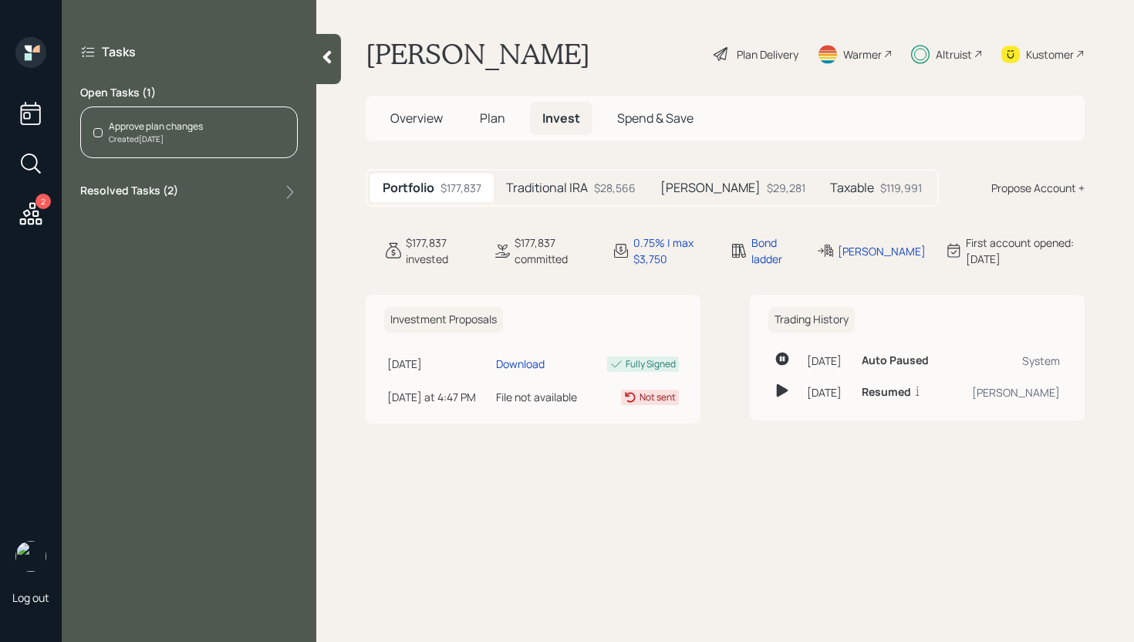
click at [246, 142] on div "Approve plan changes Created Today" at bounding box center [188, 132] width 217 height 52
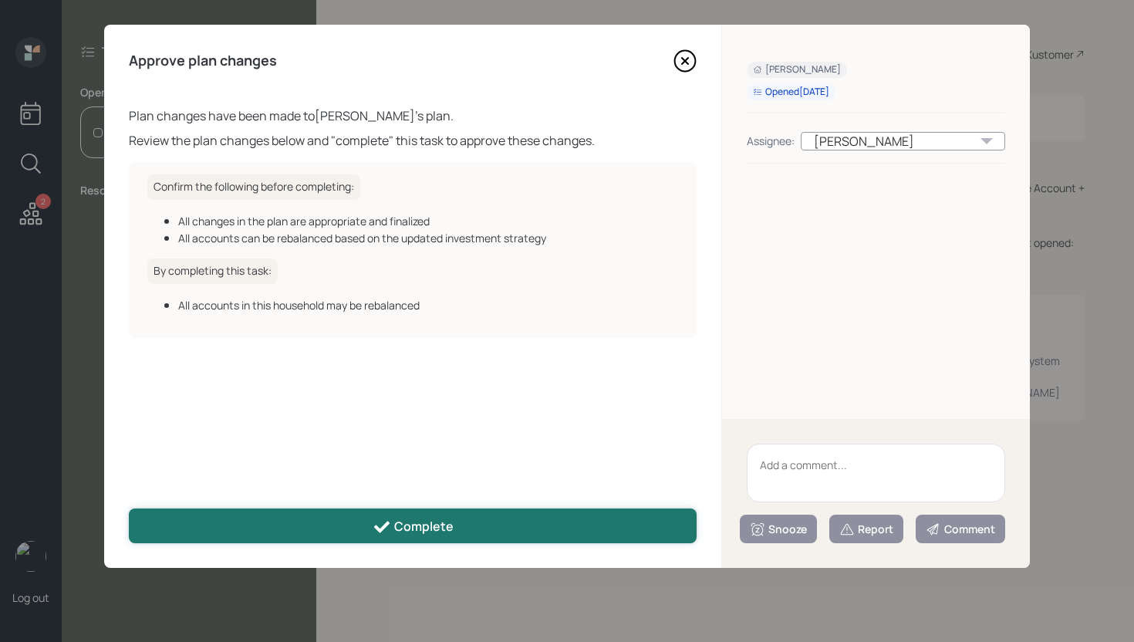
click at [496, 530] on button "Complete" at bounding box center [413, 525] width 568 height 35
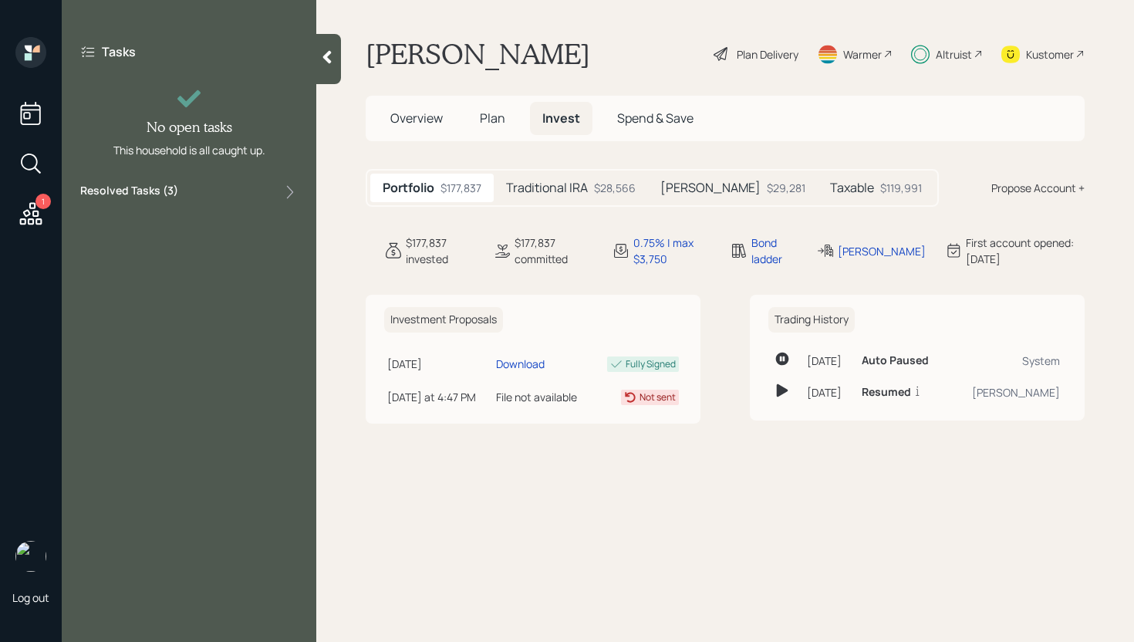
click at [326, 65] on div at bounding box center [328, 59] width 25 height 50
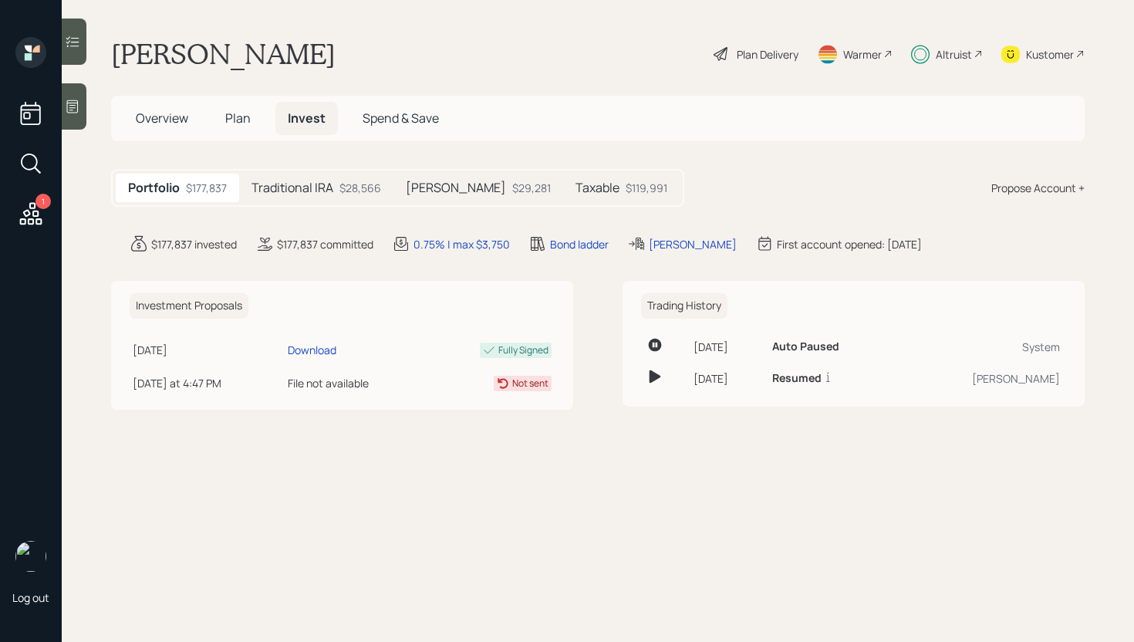
click at [169, 126] on span "Overview" at bounding box center [162, 118] width 52 height 17
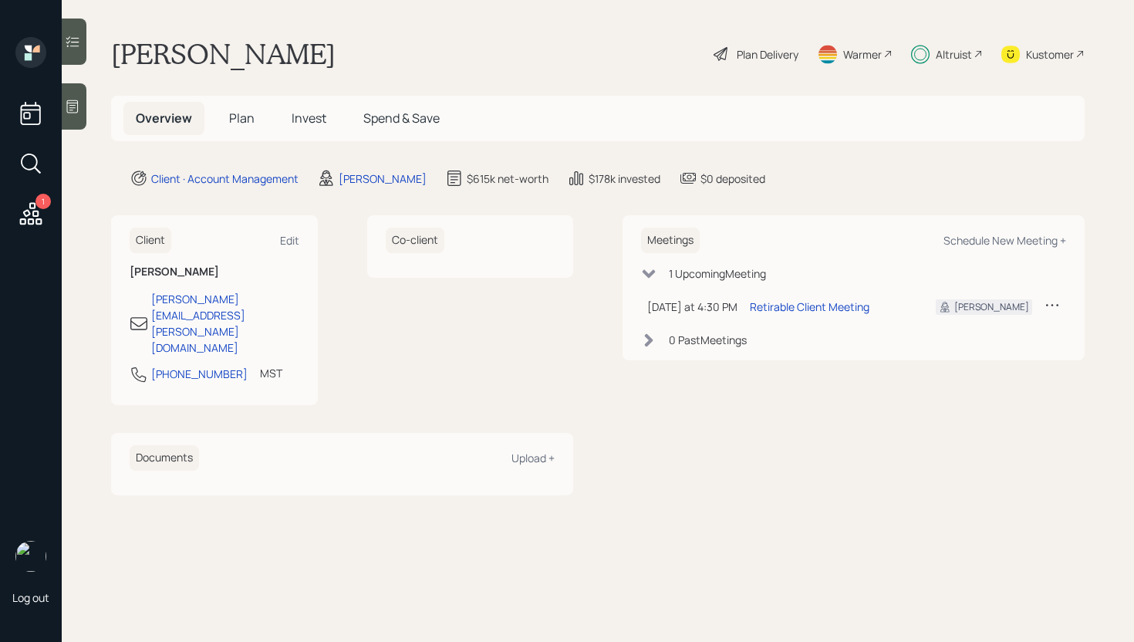
click at [774, 59] on div "Plan Delivery" at bounding box center [767, 54] width 62 height 16
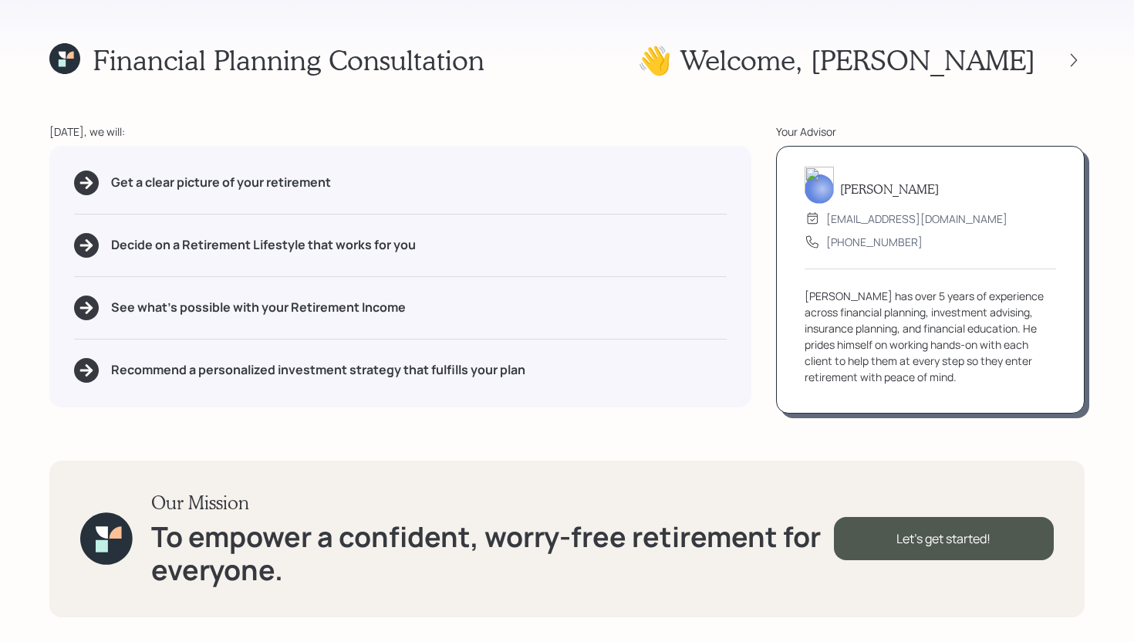
click at [1062, 68] on div at bounding box center [1059, 60] width 49 height 22
click at [1069, 67] on div at bounding box center [1074, 60] width 22 height 22
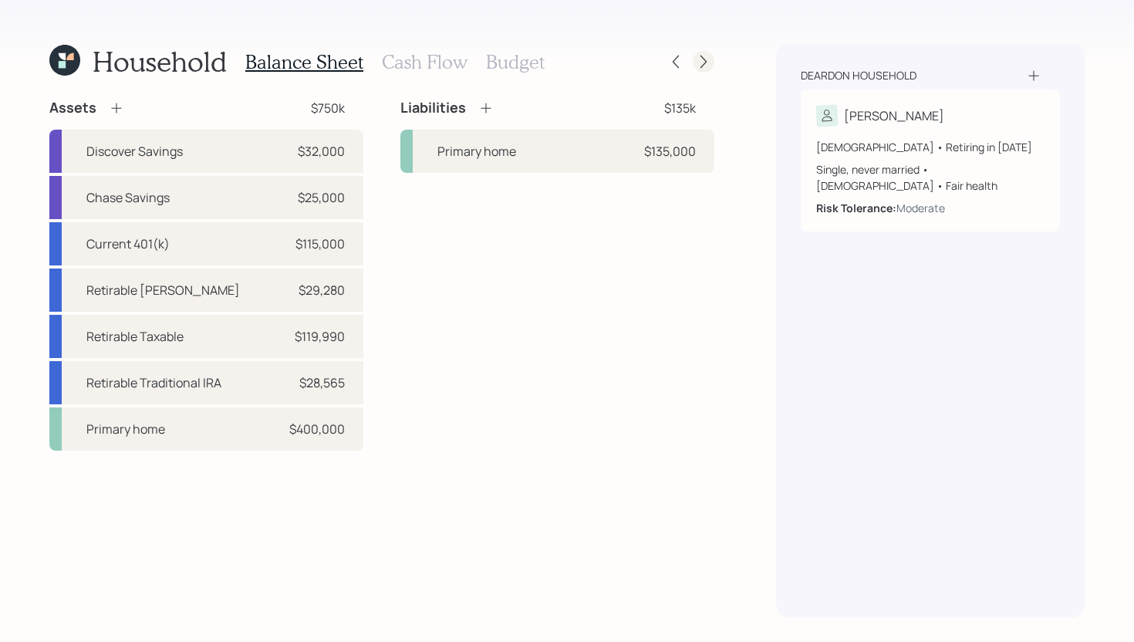
click at [708, 68] on icon at bounding box center [703, 61] width 15 height 15
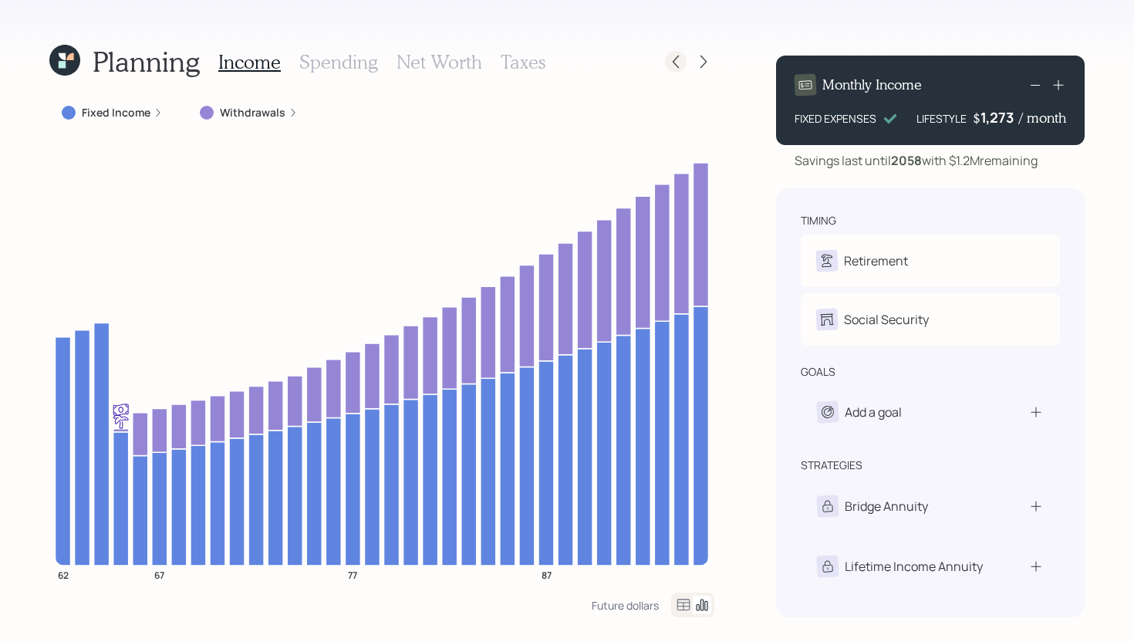
click at [670, 66] on icon at bounding box center [675, 61] width 15 height 15
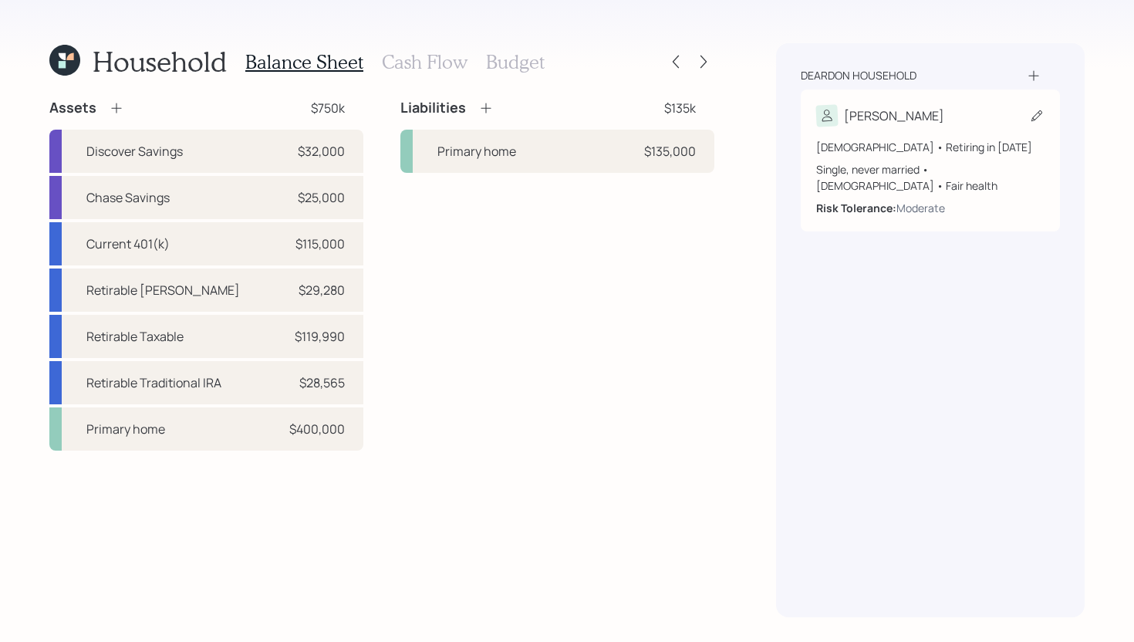
click at [1038, 120] on icon at bounding box center [1036, 115] width 15 height 15
select select "4"
select select "fair"
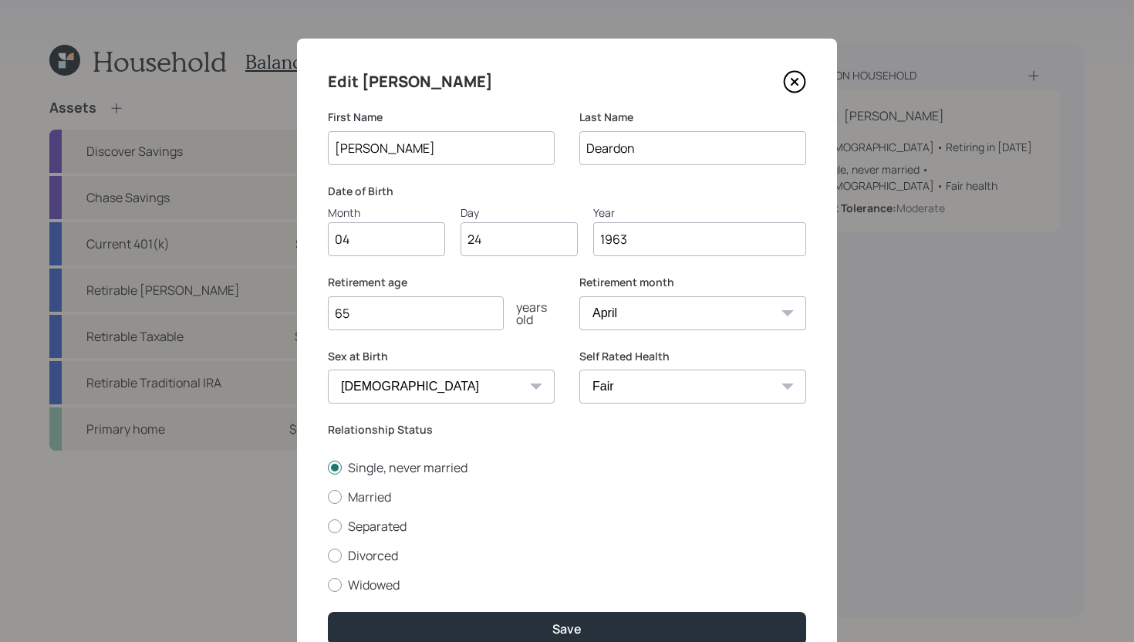
click at [797, 89] on icon at bounding box center [794, 81] width 23 height 23
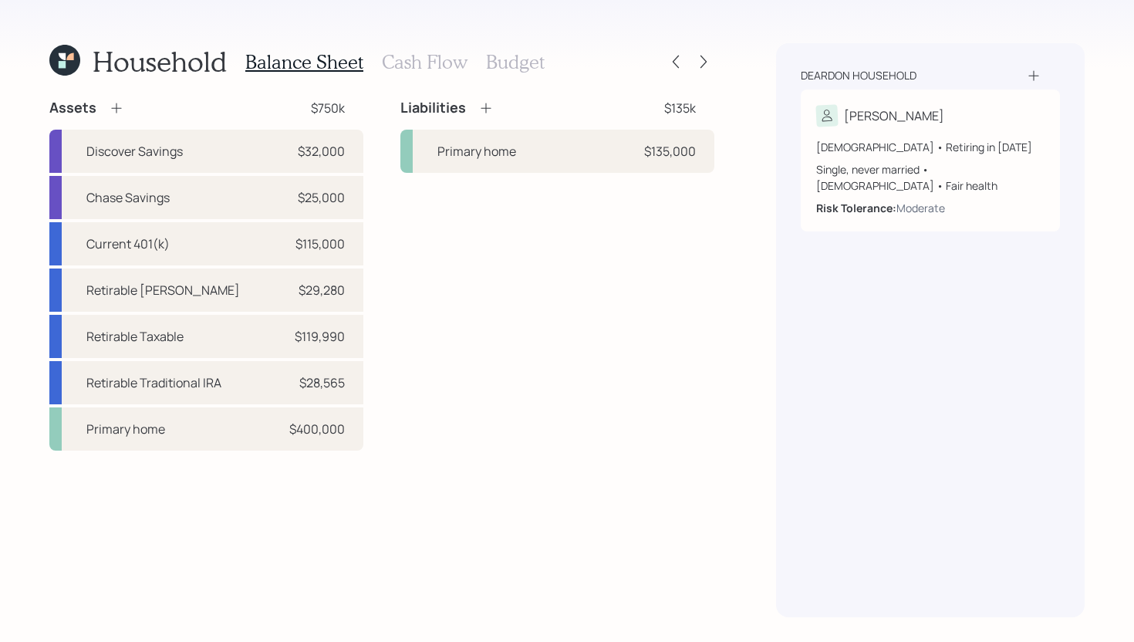
click at [438, 59] on h3 "Cash Flow" at bounding box center [425, 62] width 86 height 22
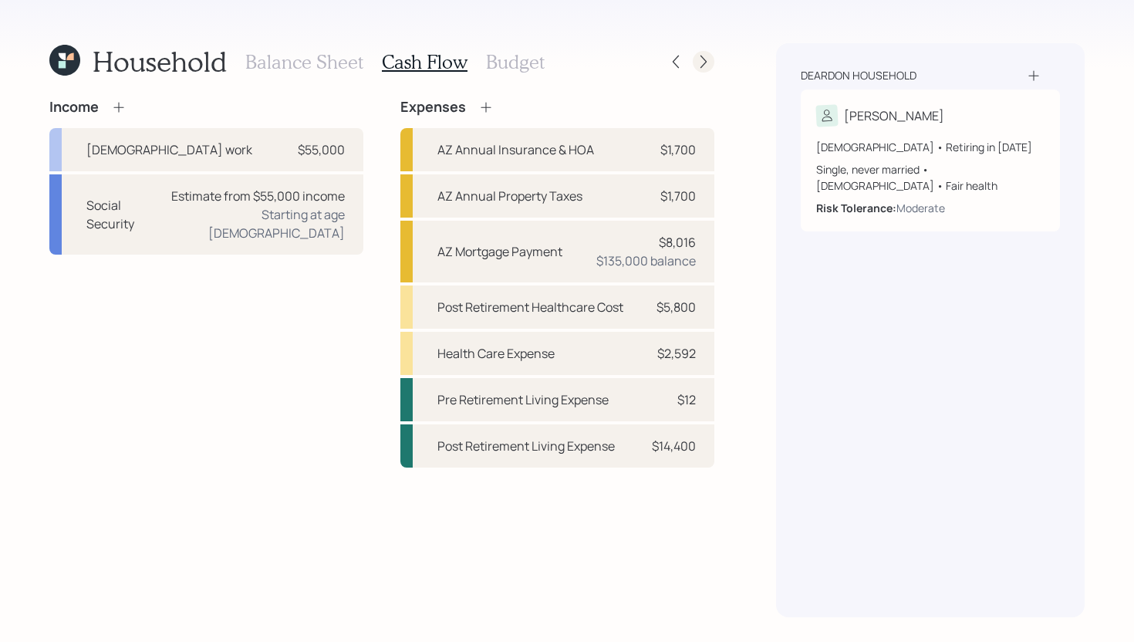
click at [704, 59] on icon at bounding box center [703, 61] width 15 height 15
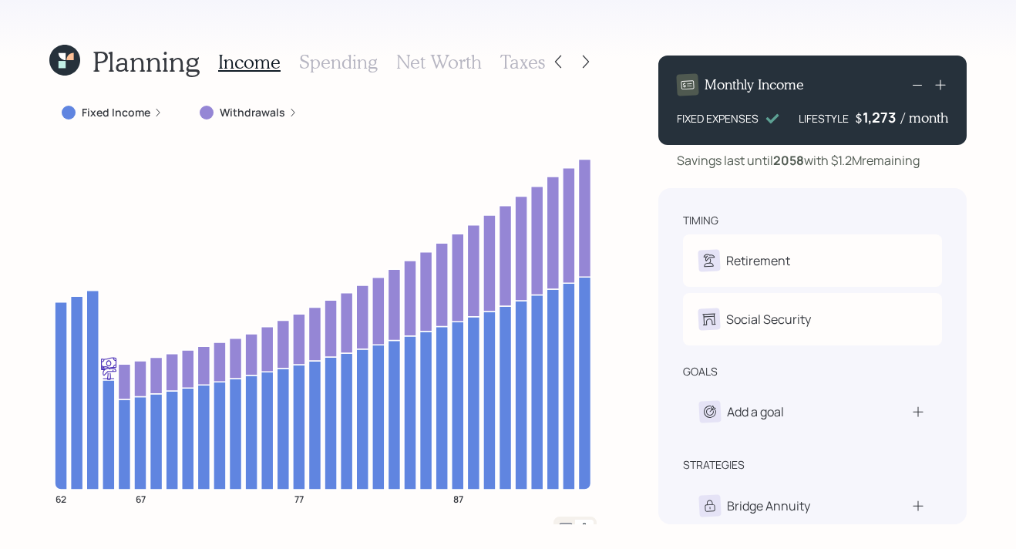
click at [72, 65] on icon at bounding box center [64, 60] width 31 height 31
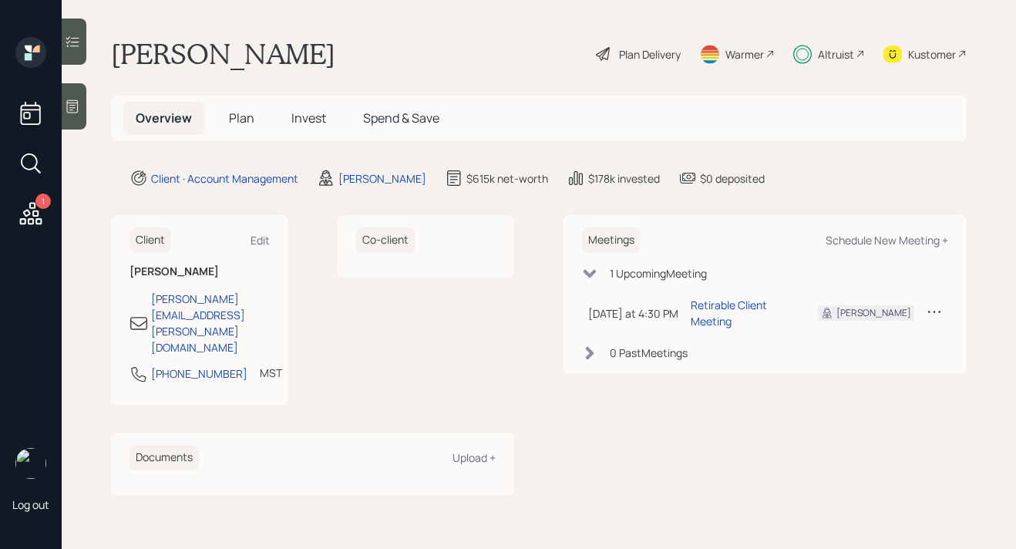
click at [80, 43] on div at bounding box center [74, 42] width 25 height 46
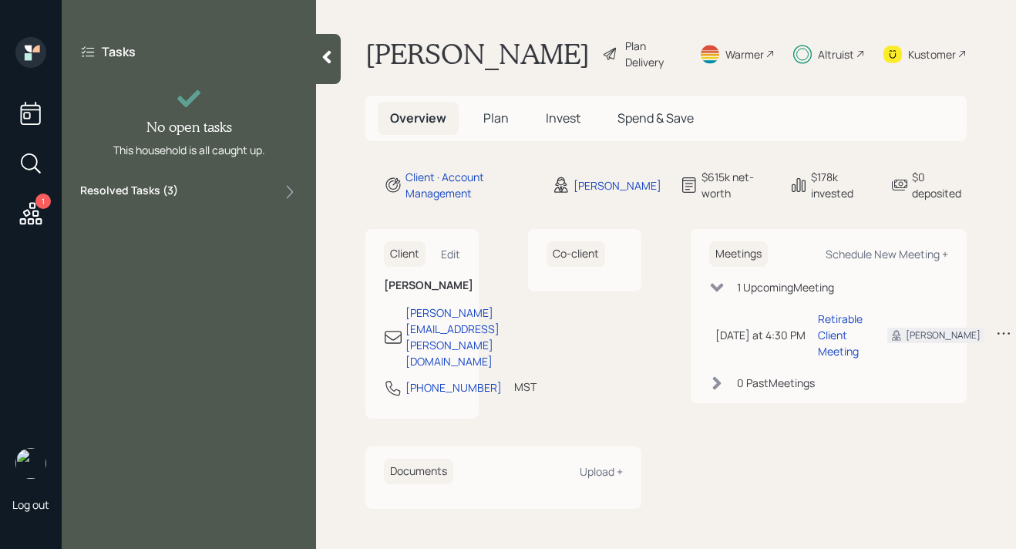
click at [326, 67] on div at bounding box center [328, 59] width 25 height 50
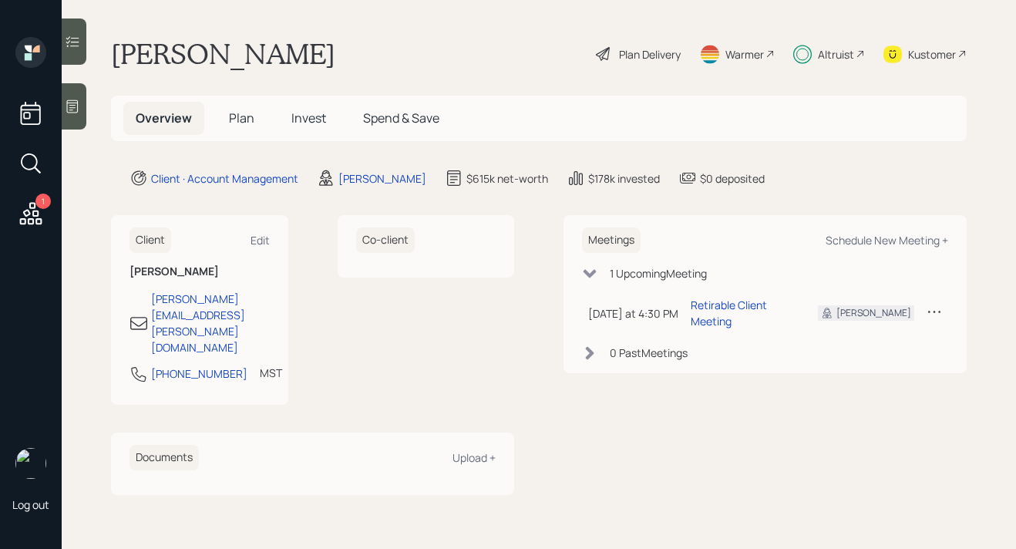
click at [13, 220] on div "1" at bounding box center [30, 134] width 37 height 194
click at [38, 220] on icon at bounding box center [31, 214] width 28 height 28
